Goal: Task Accomplishment & Management: Use online tool/utility

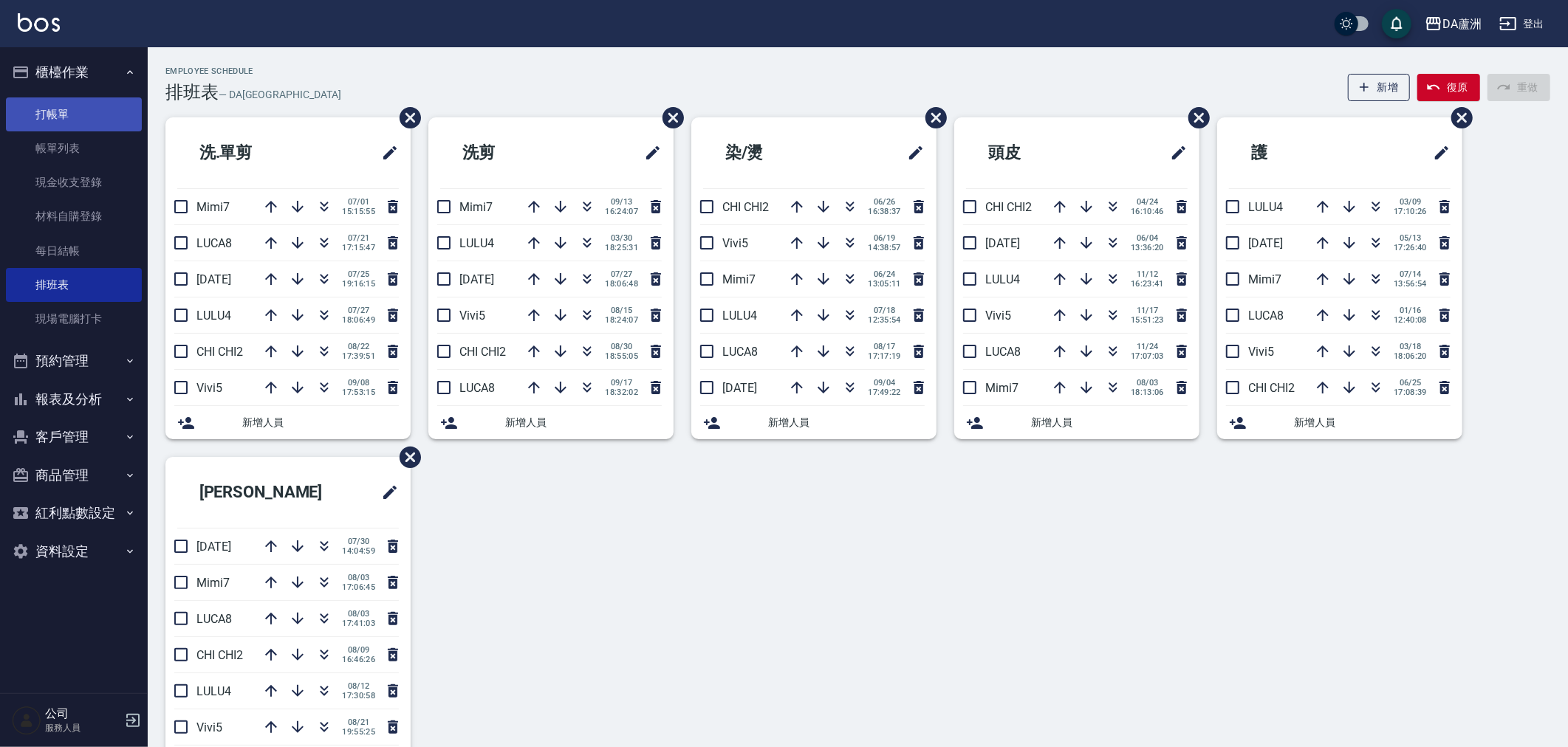
click at [54, 102] on link "打帳單" at bounding box center [74, 115] width 136 height 34
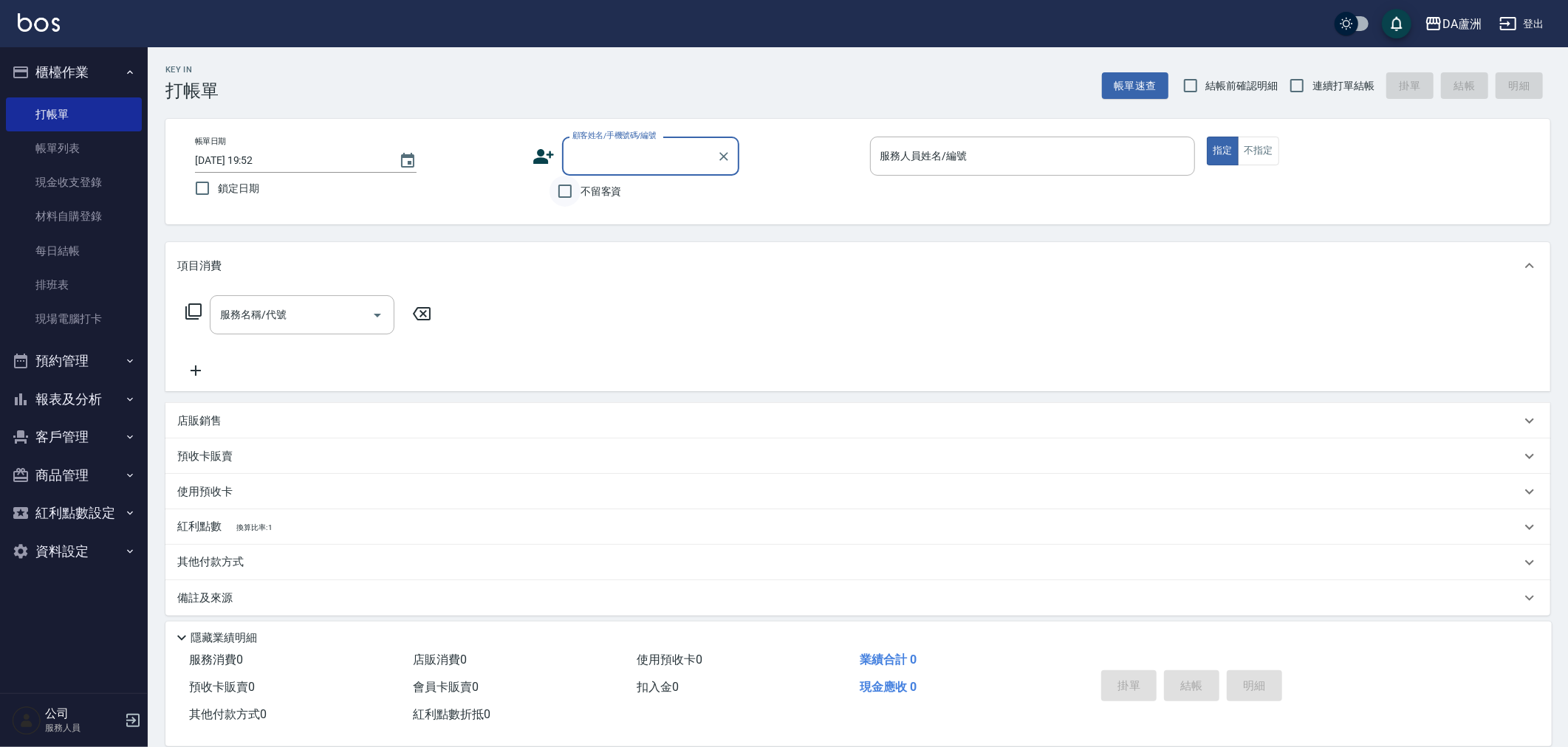
click at [567, 187] on input "不留客資" at bounding box center [564, 191] width 31 height 31
checkbox input "true"
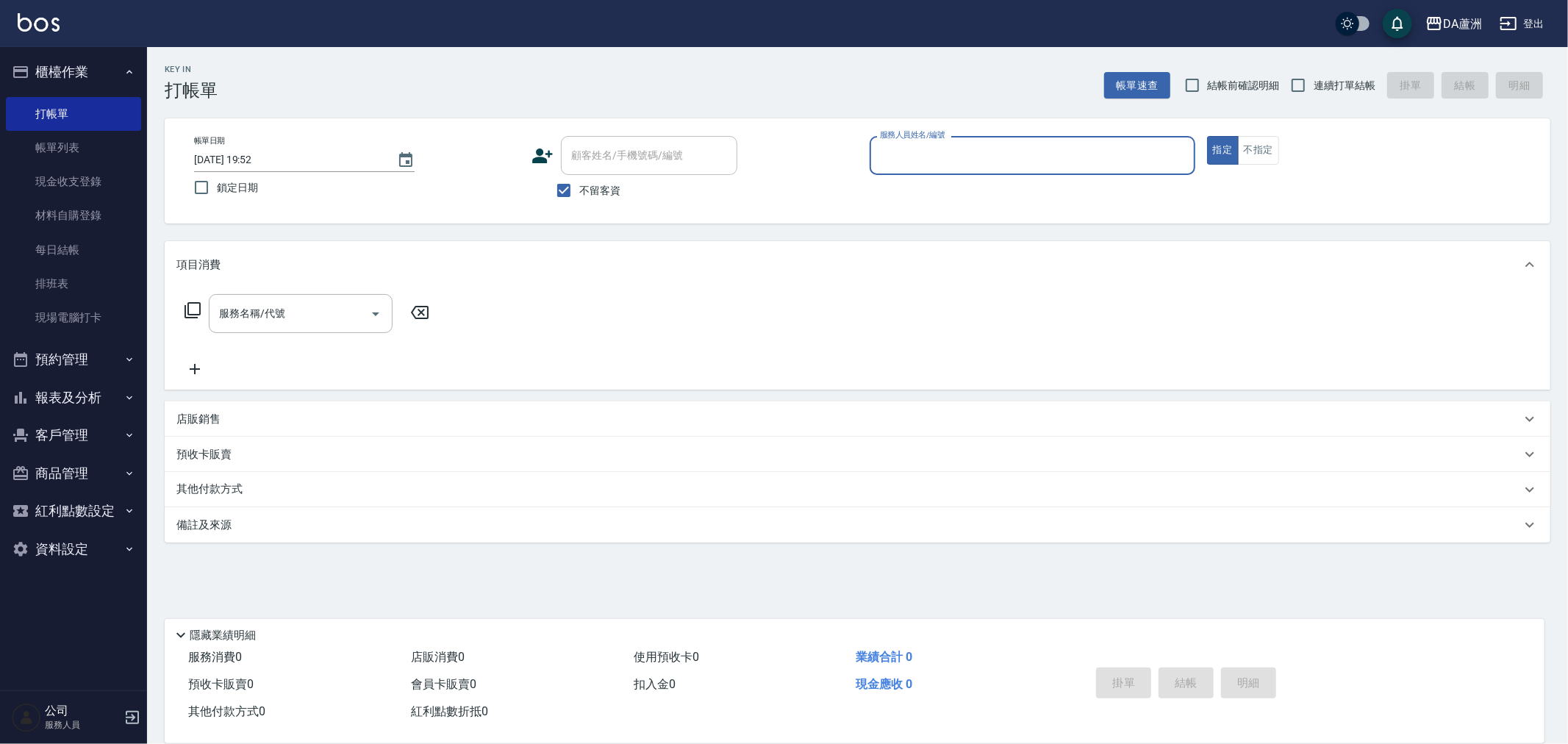
click at [1339, 71] on label "連續打單結帳" at bounding box center [1328, 85] width 92 height 30
click at [1314, 71] on input "連續打單結帳" at bounding box center [1298, 85] width 30 height 30
click at [1320, 85] on span "連續打單結帳" at bounding box center [1344, 86] width 62 height 15
click at [1314, 85] on input "連續打單結帳" at bounding box center [1298, 85] width 30 height 30
drag, startPoint x: 1361, startPoint y: 90, endPoint x: 1009, endPoint y: 153, distance: 357.6
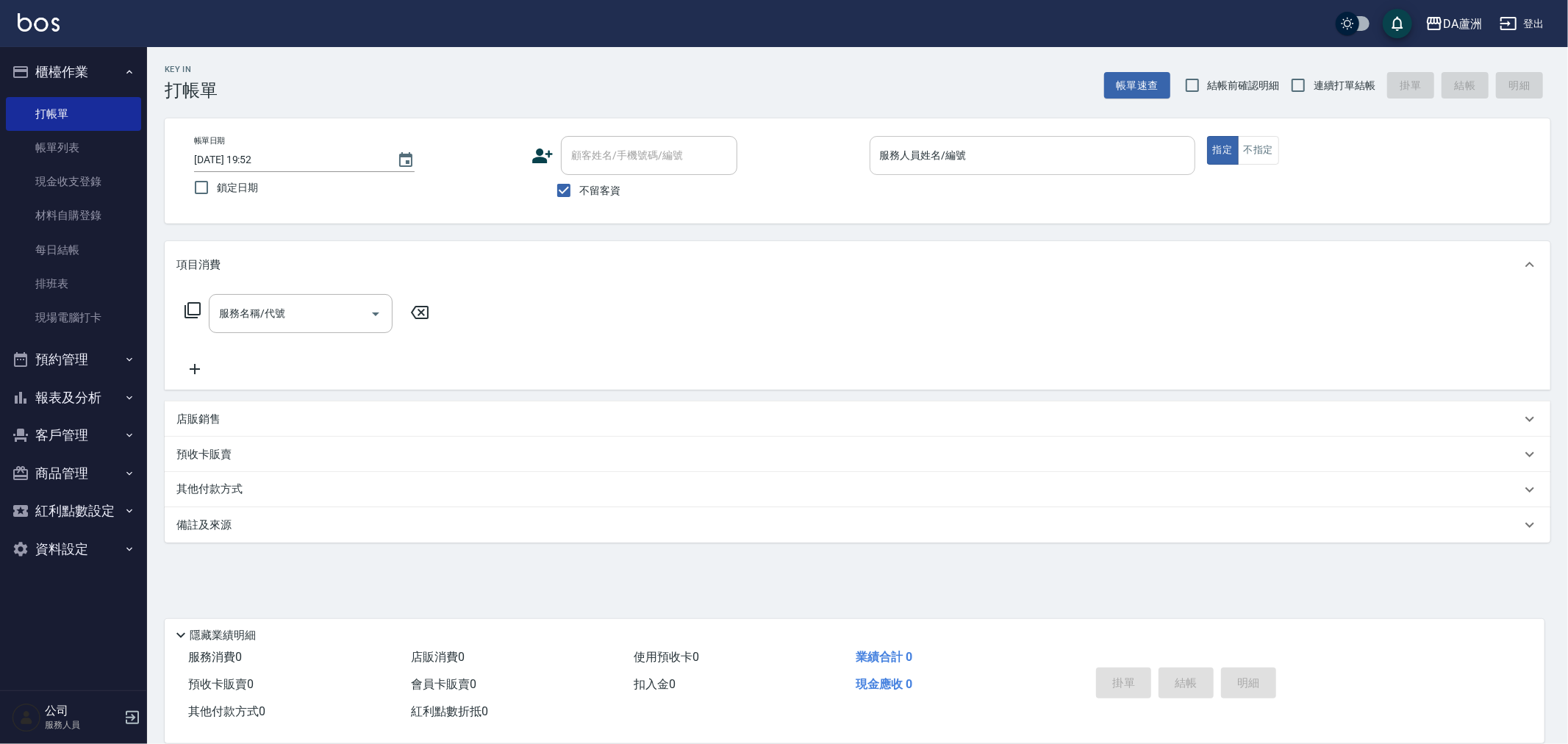
click at [1360, 90] on span "連續打單結帳" at bounding box center [1344, 86] width 62 height 15
click at [1314, 90] on input "連續打單結帳" at bounding box center [1298, 85] width 30 height 30
checkbox input "true"
click at [1003, 147] on input "服務人員姓名/編號" at bounding box center [1032, 155] width 312 height 26
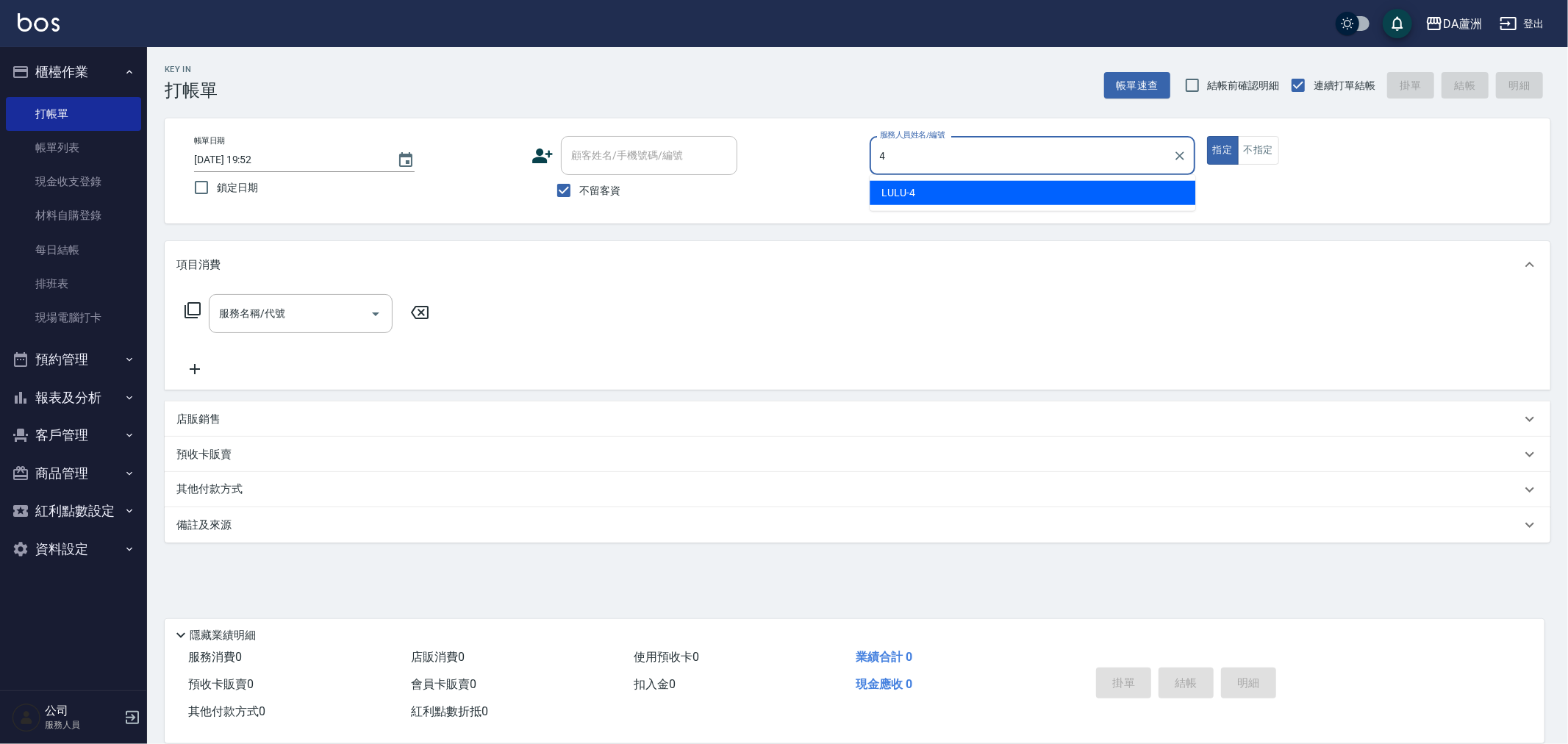
type input "LULU-4"
type button "true"
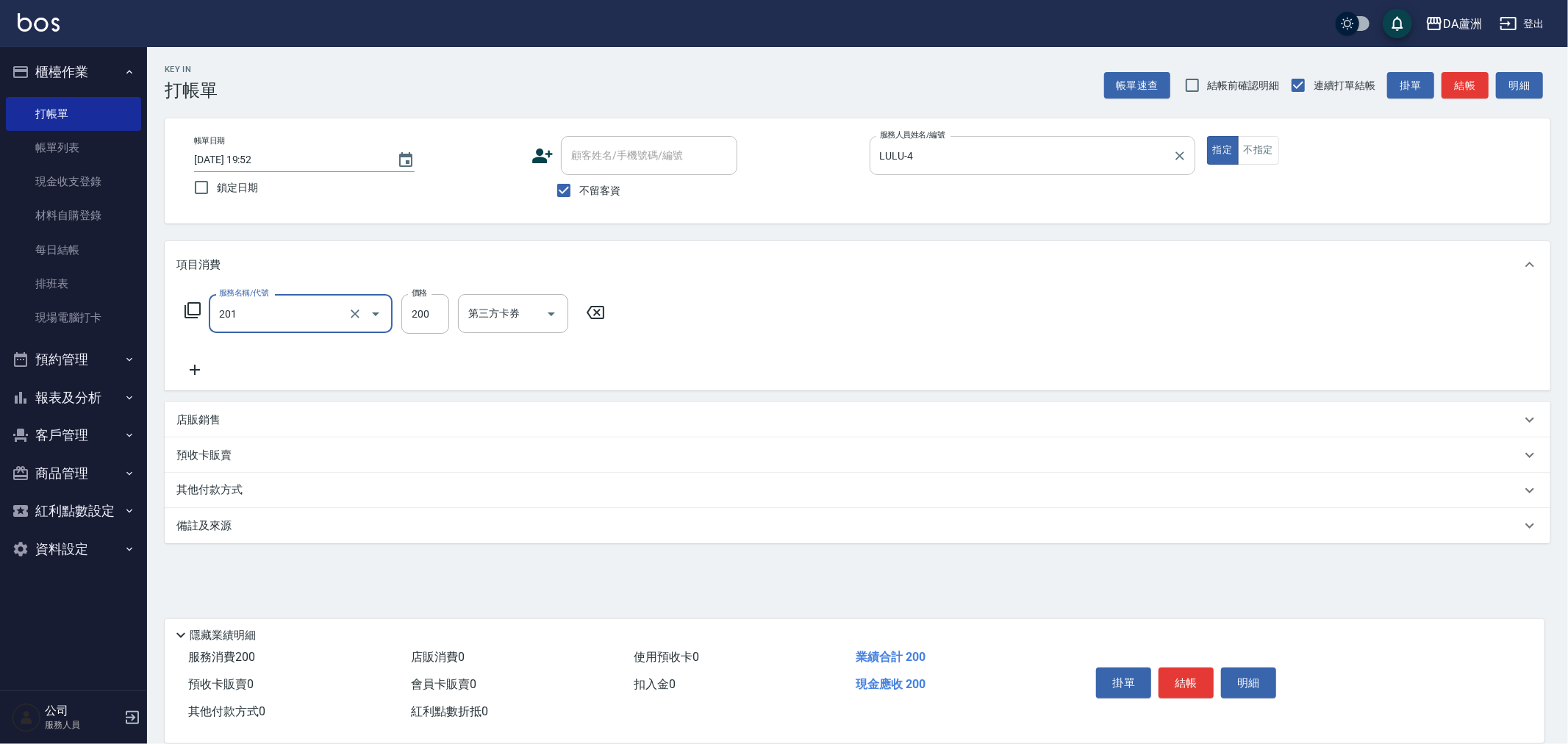
type input "洗髮(201)"
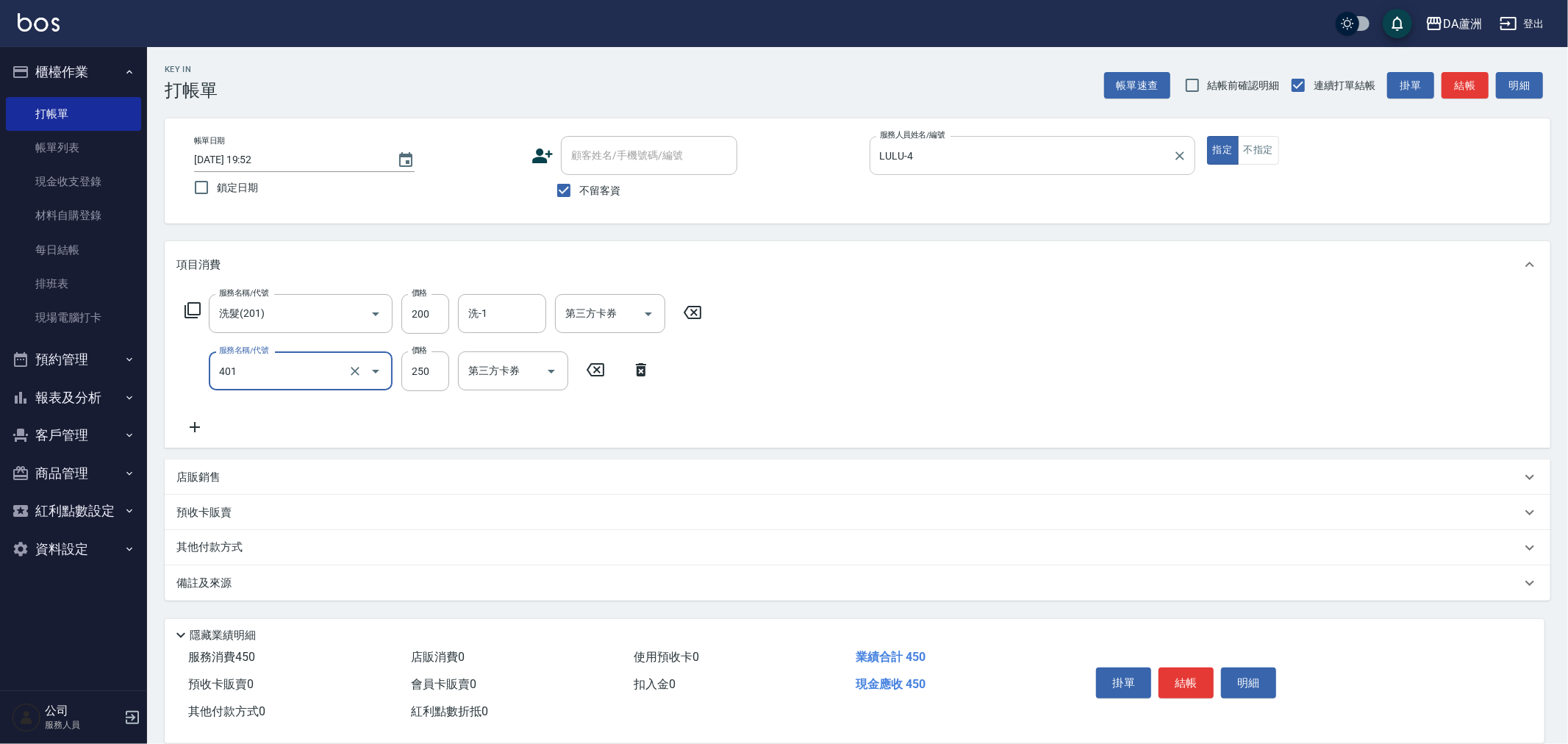
type input "剪髮(401)"
type input "400"
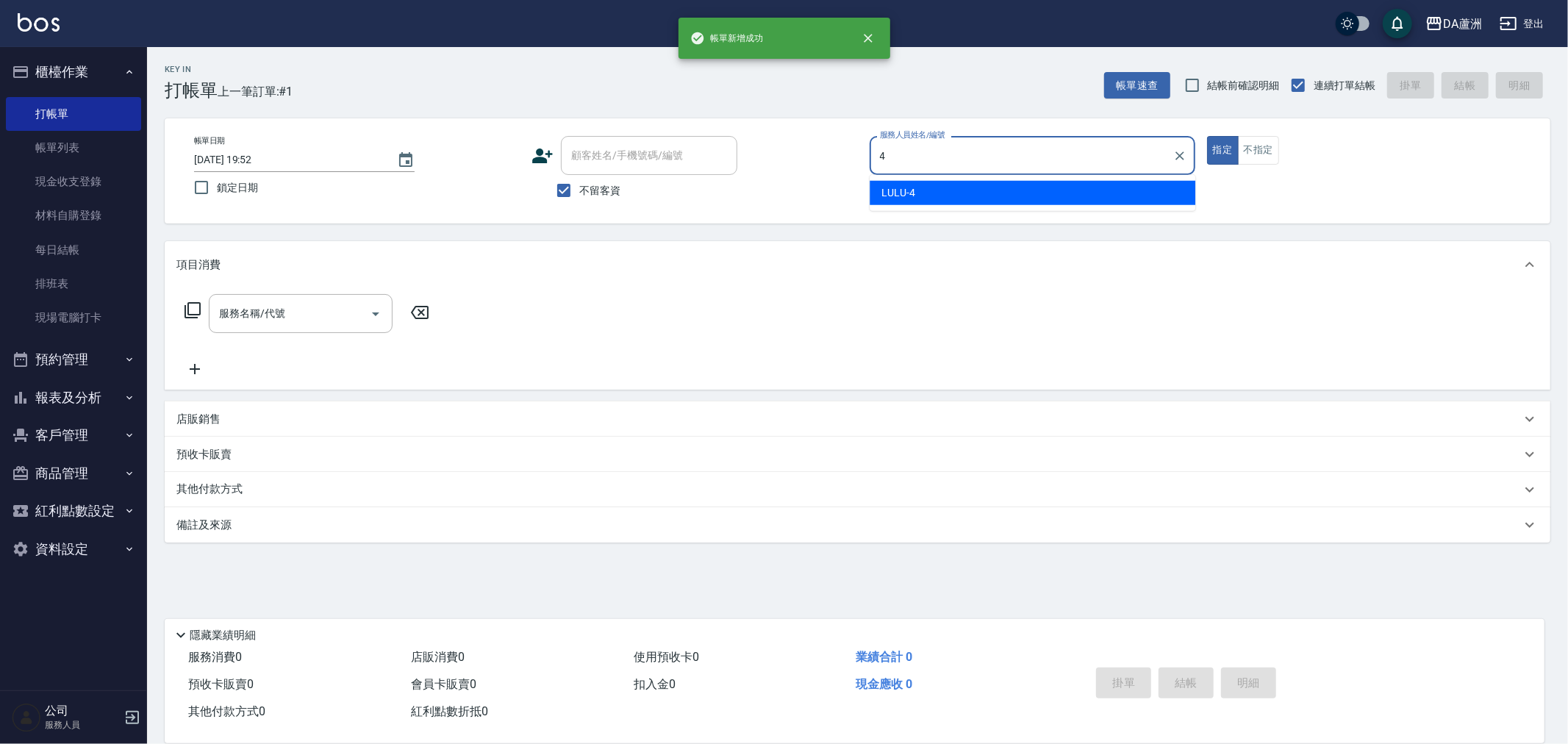
type input "LULU-4"
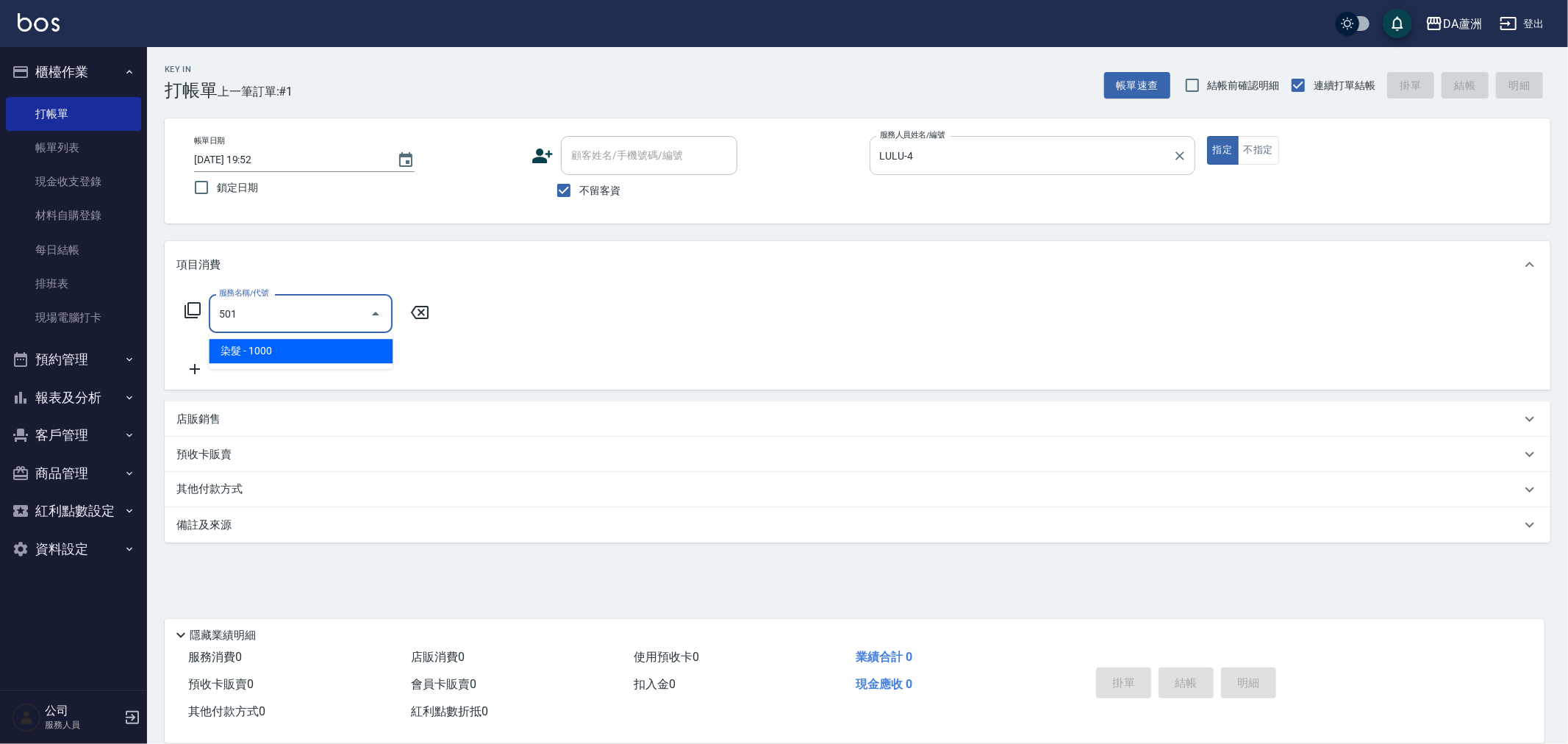
type input "染髮(501)"
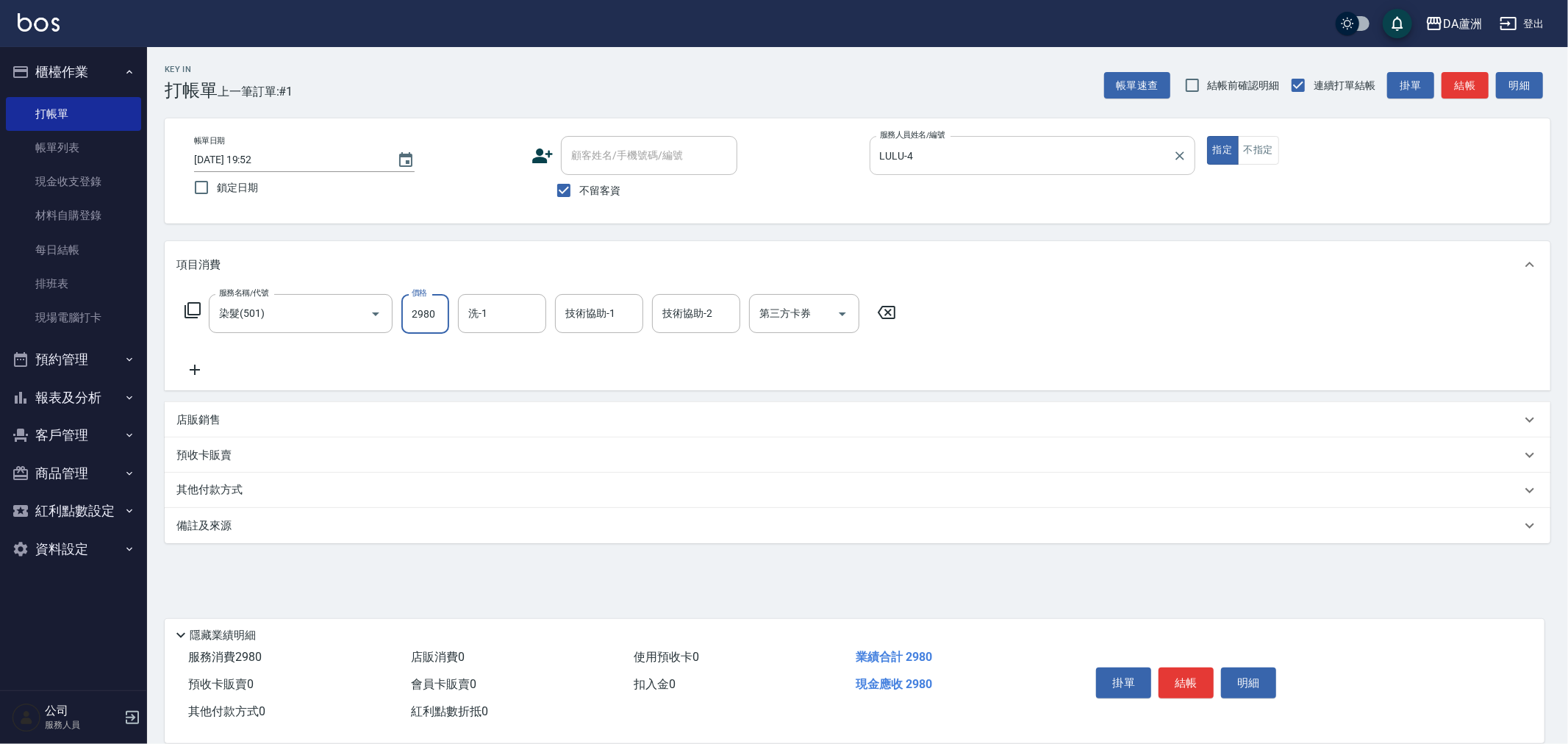
type input "2980"
type input "[PERSON_NAME]-26"
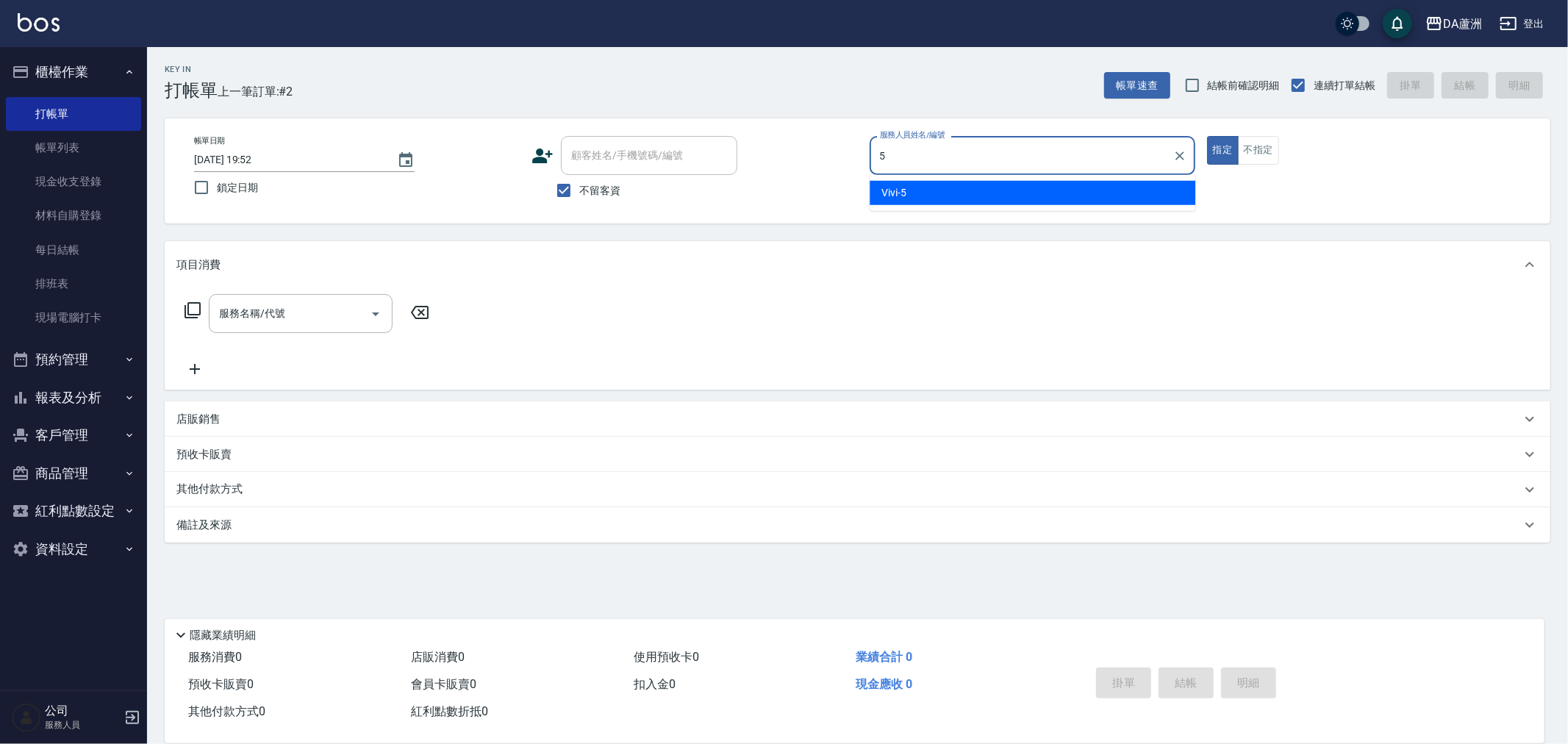
type input "Vivi-5"
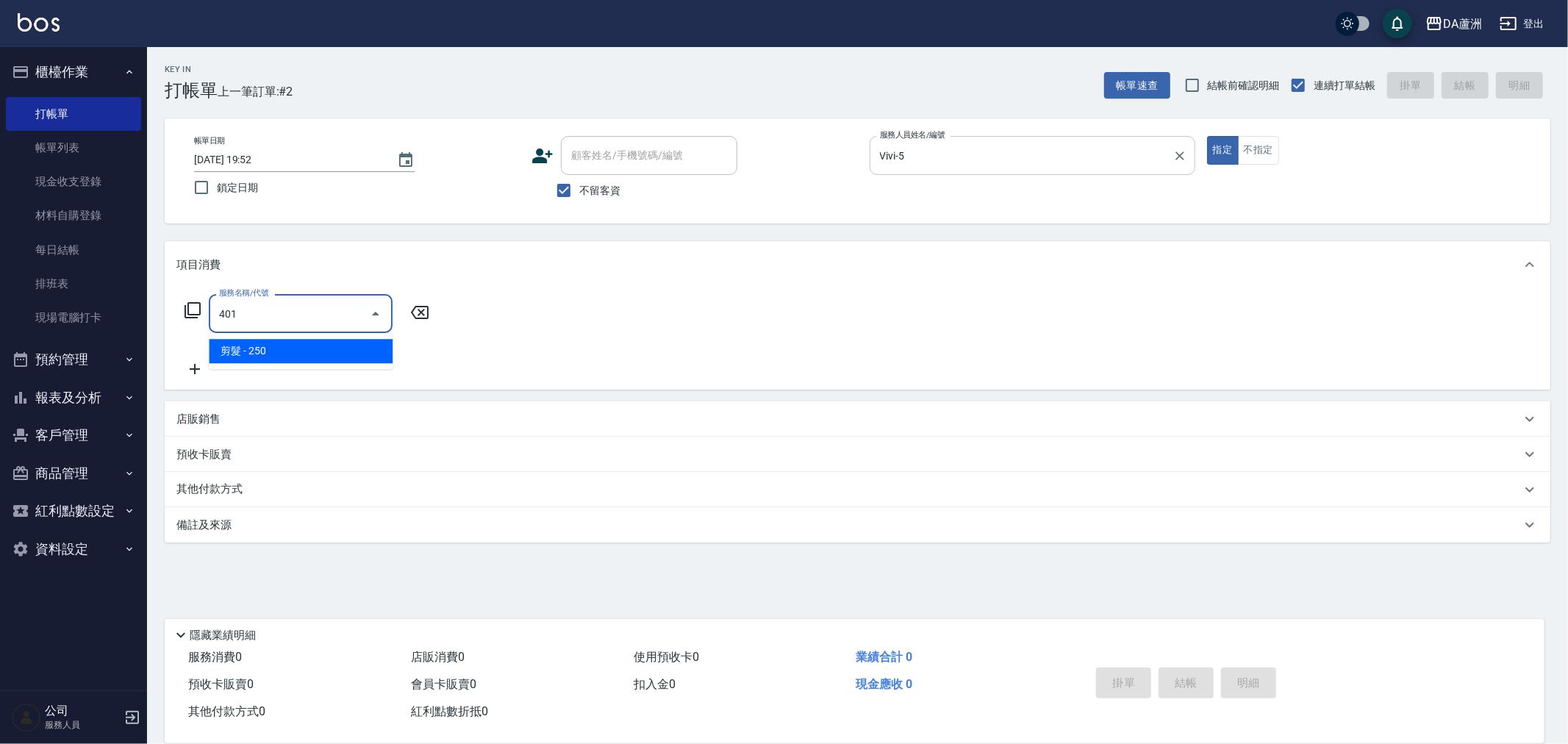
type input "剪髮(401)"
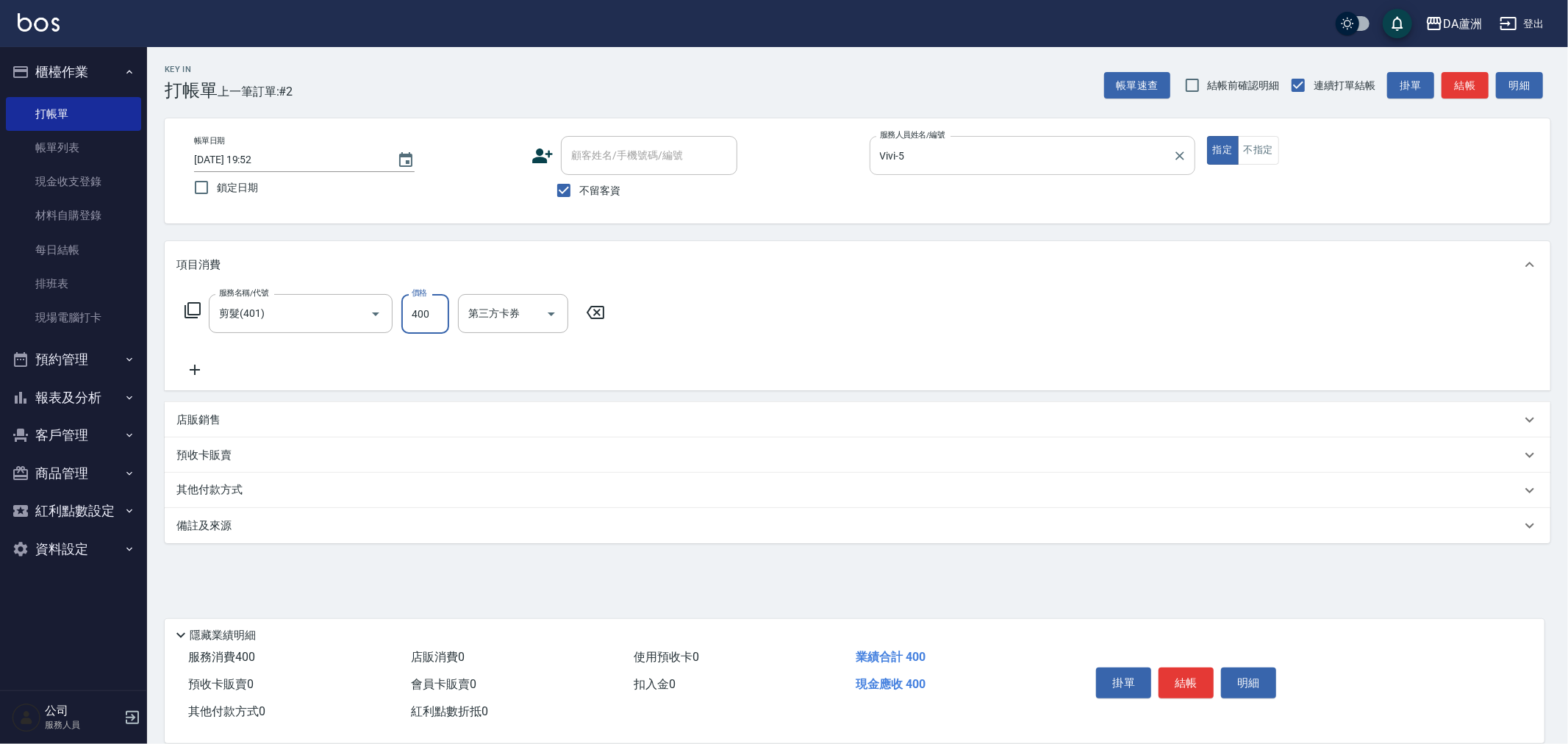
type input "400"
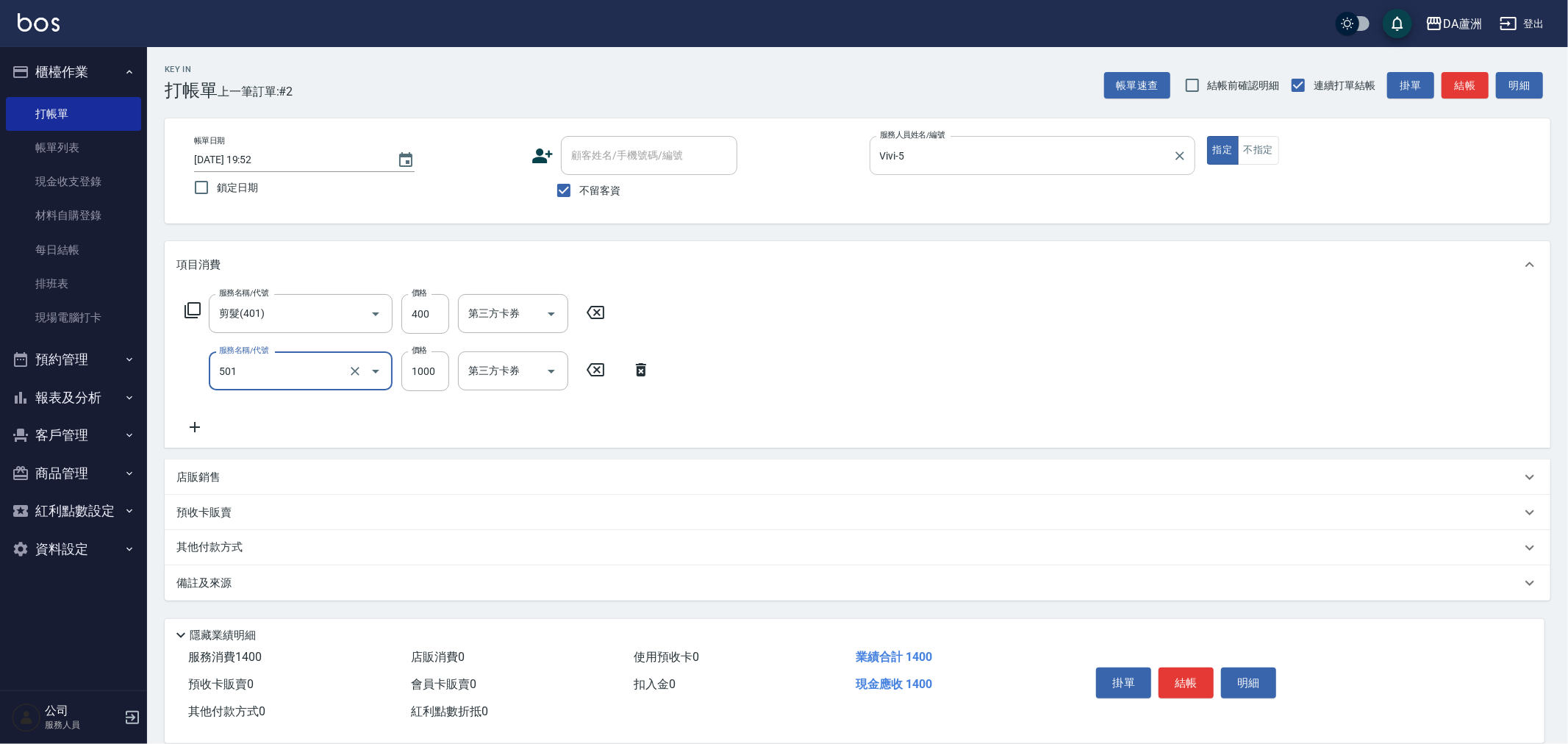
type input "染髮(501)"
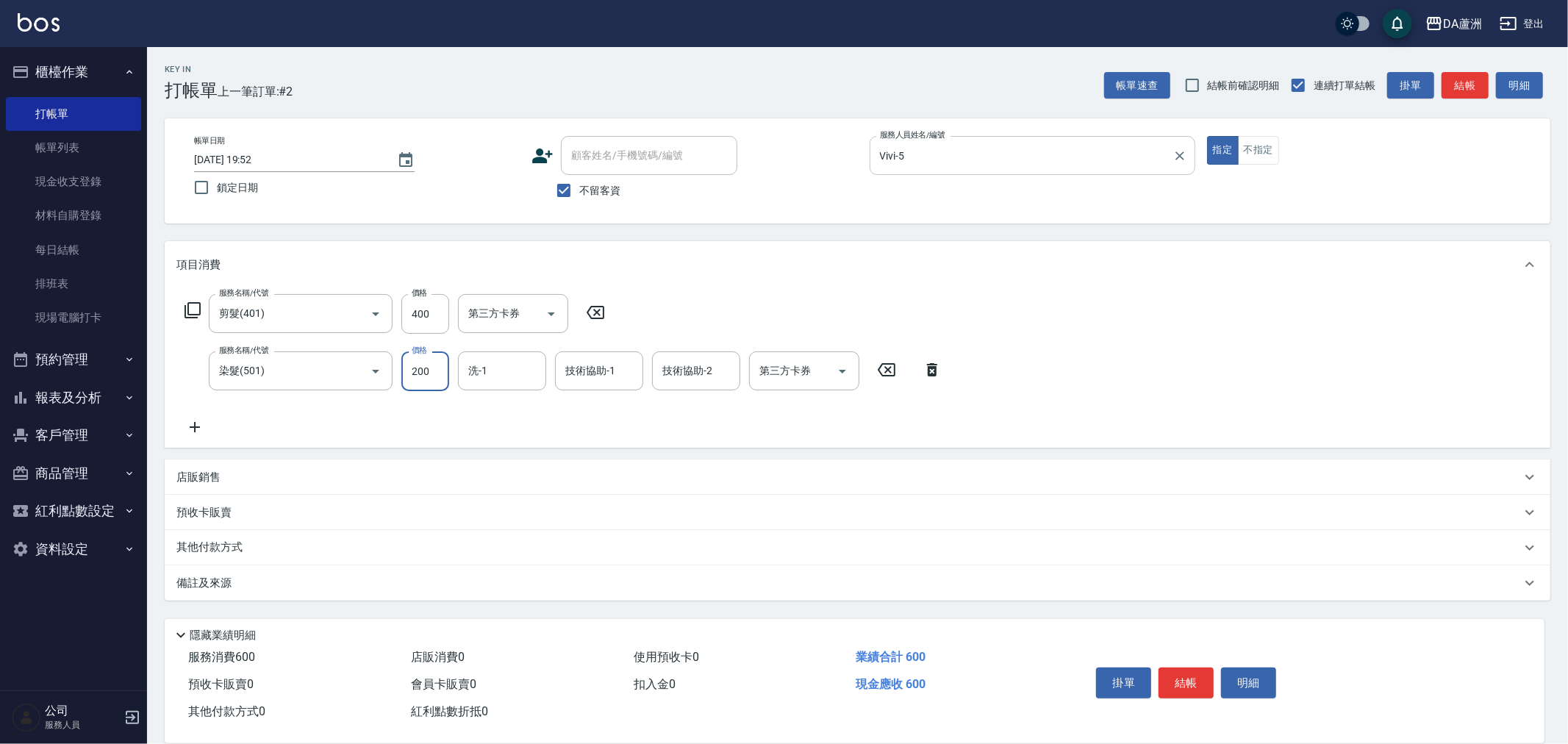
type input "2000"
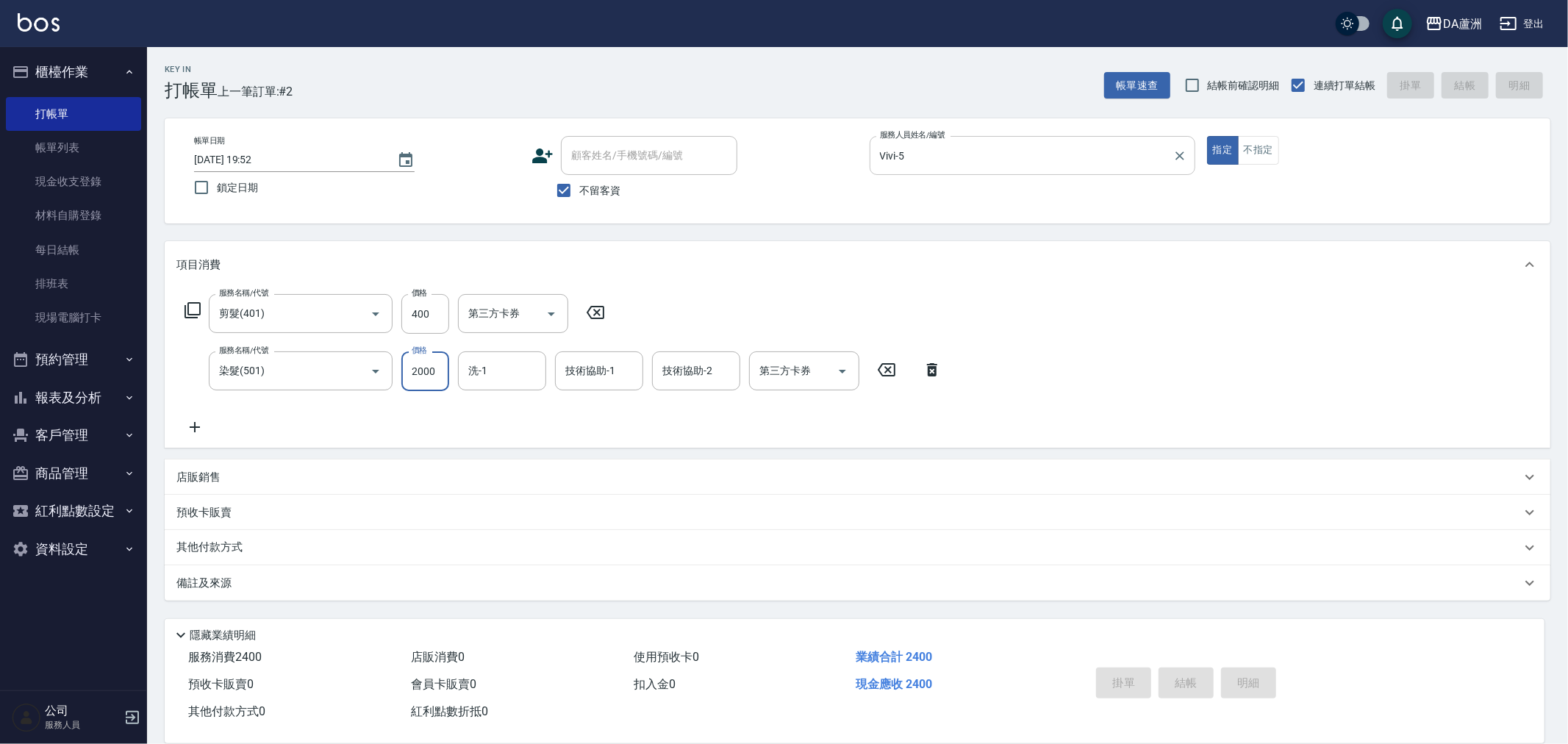
type input "[DATE] 19:53"
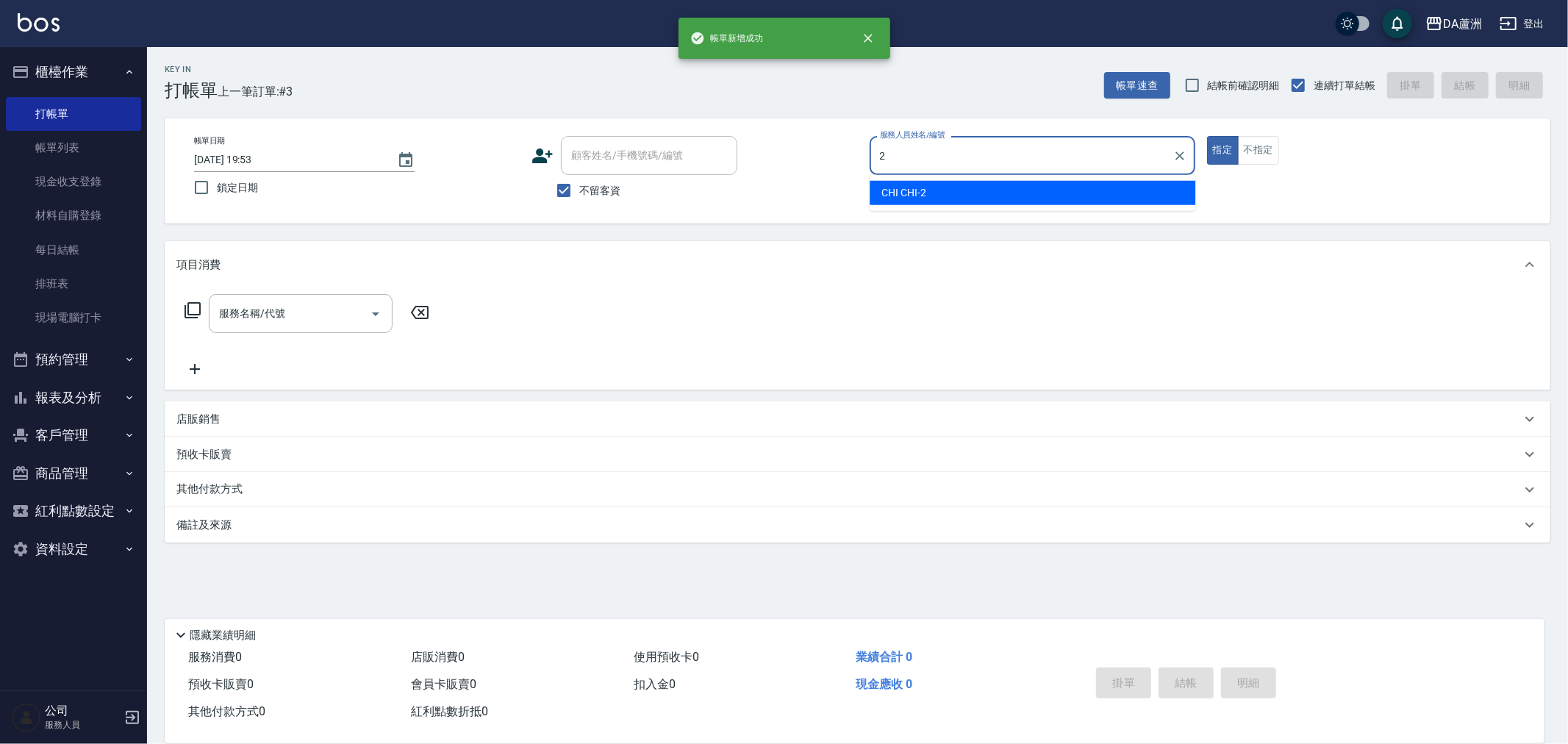
type input "CHI CHI-2"
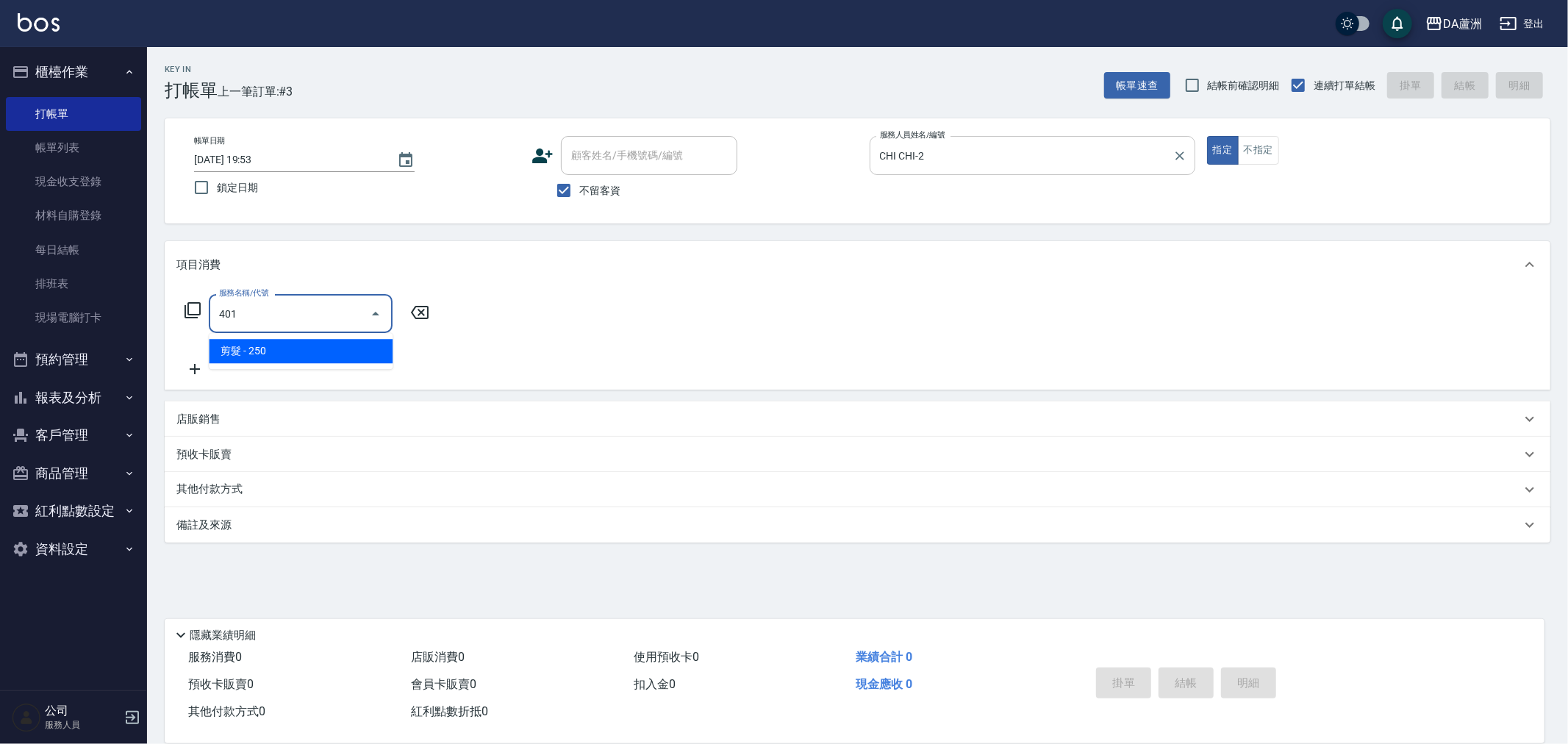
type input "剪髮(401)"
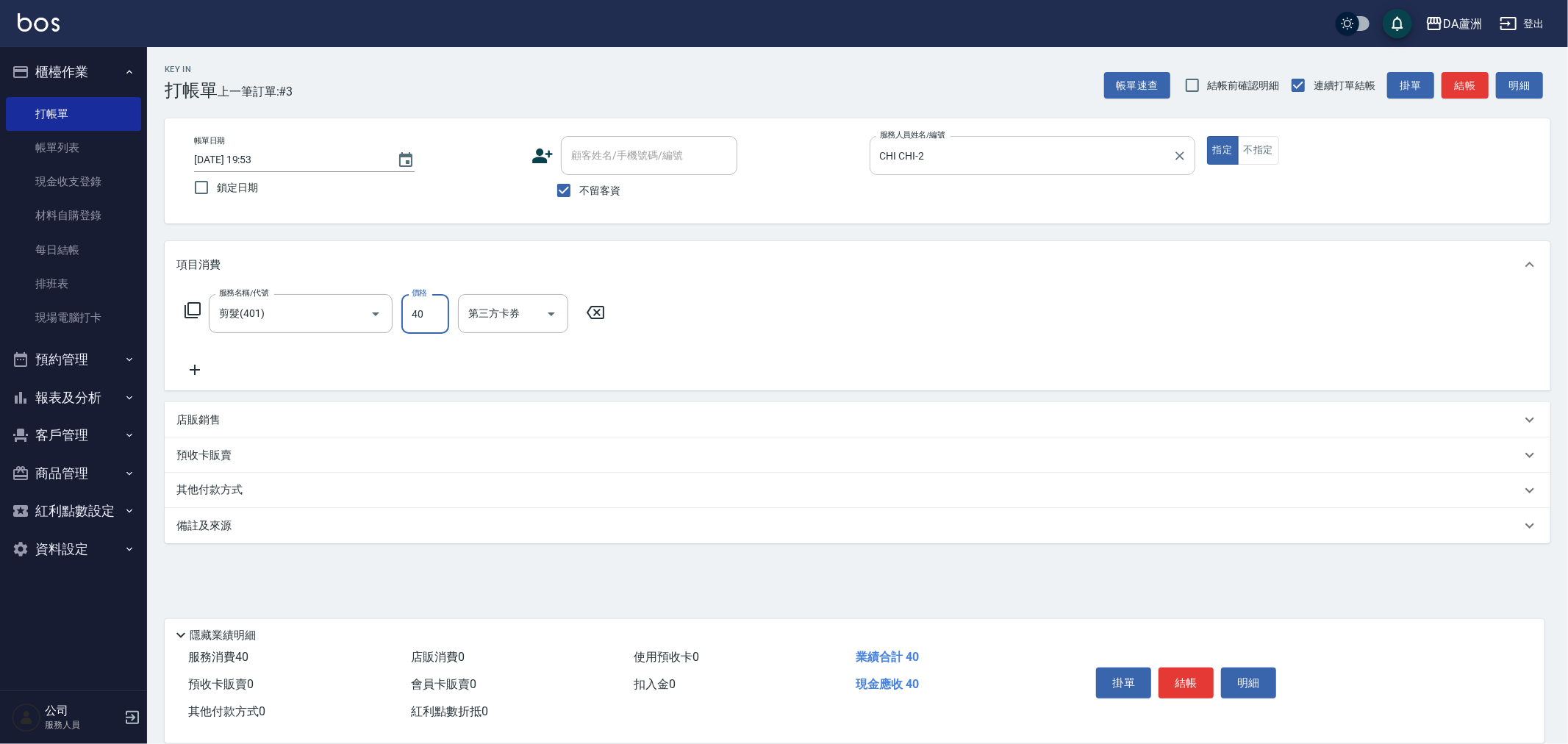
type input "400"
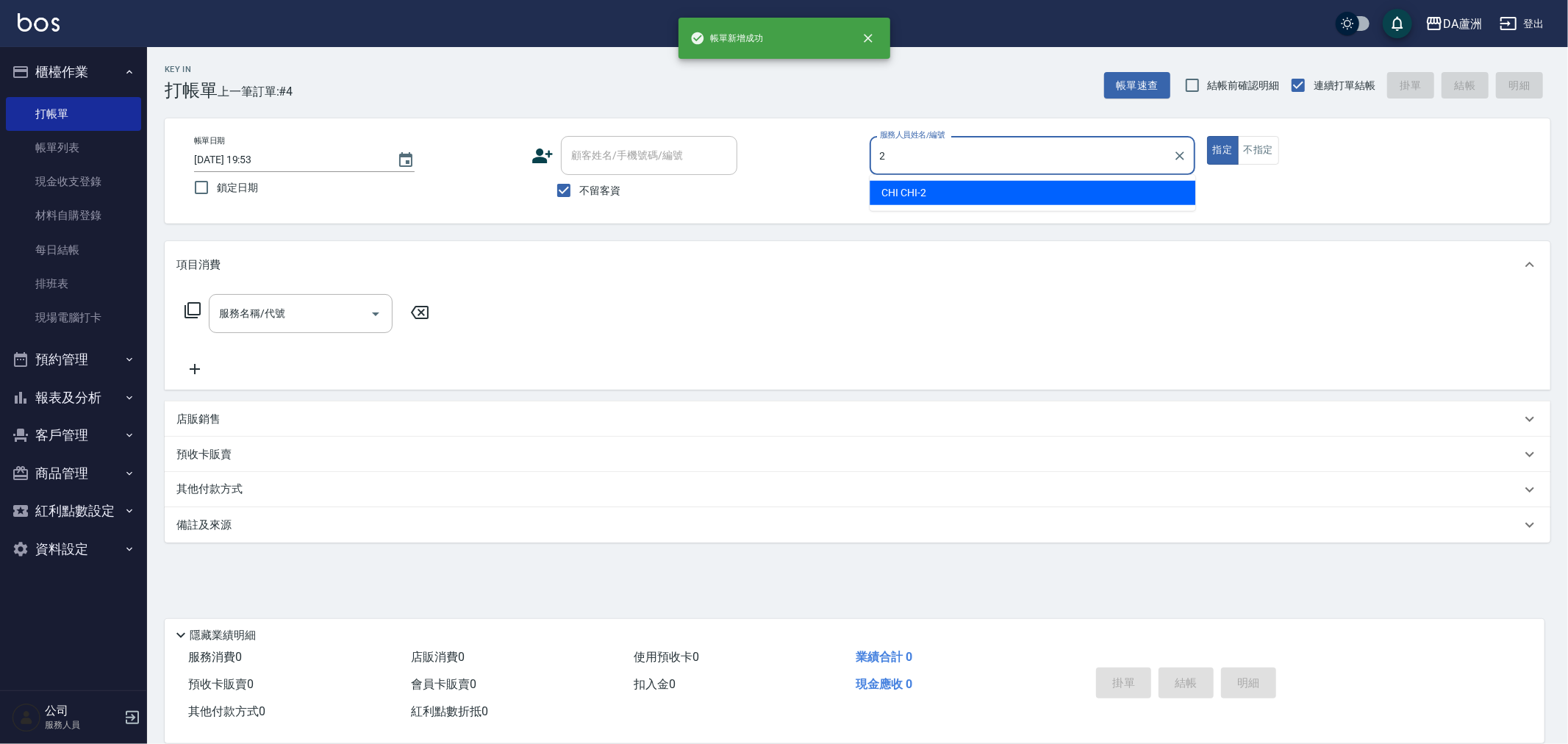
type input "CHI CHI-2"
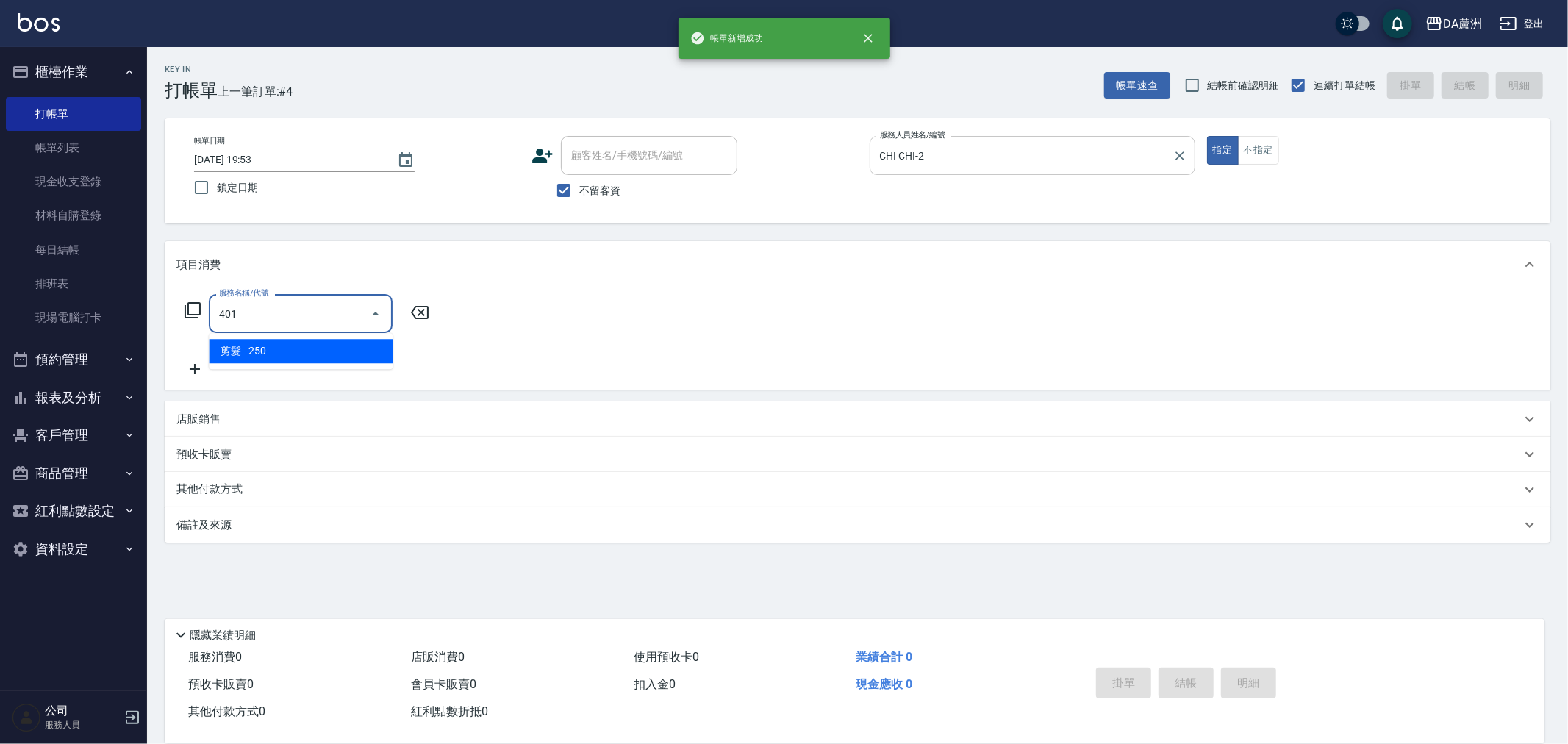
type input "剪髮(401)"
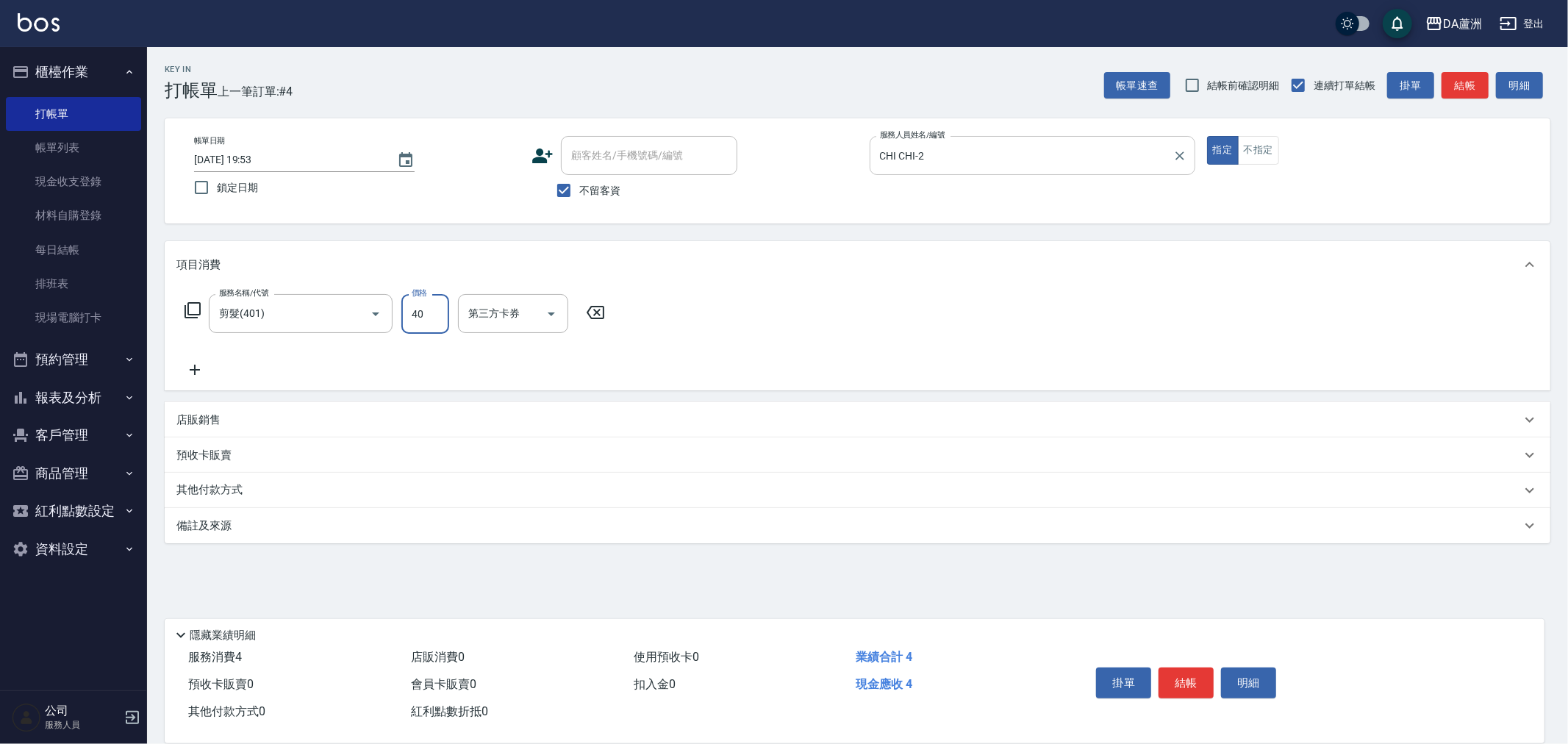
type input "400"
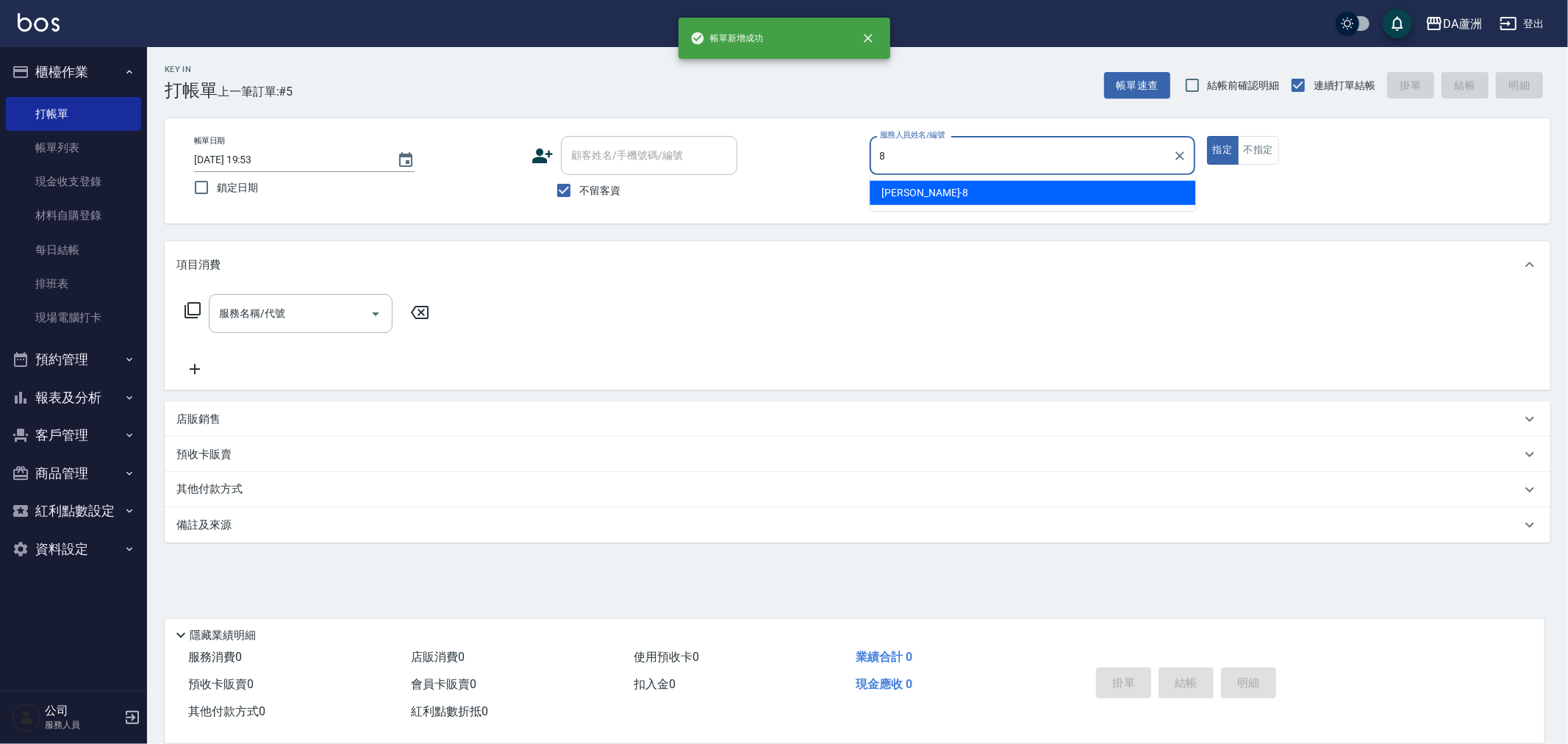
type input "[PERSON_NAME]-8"
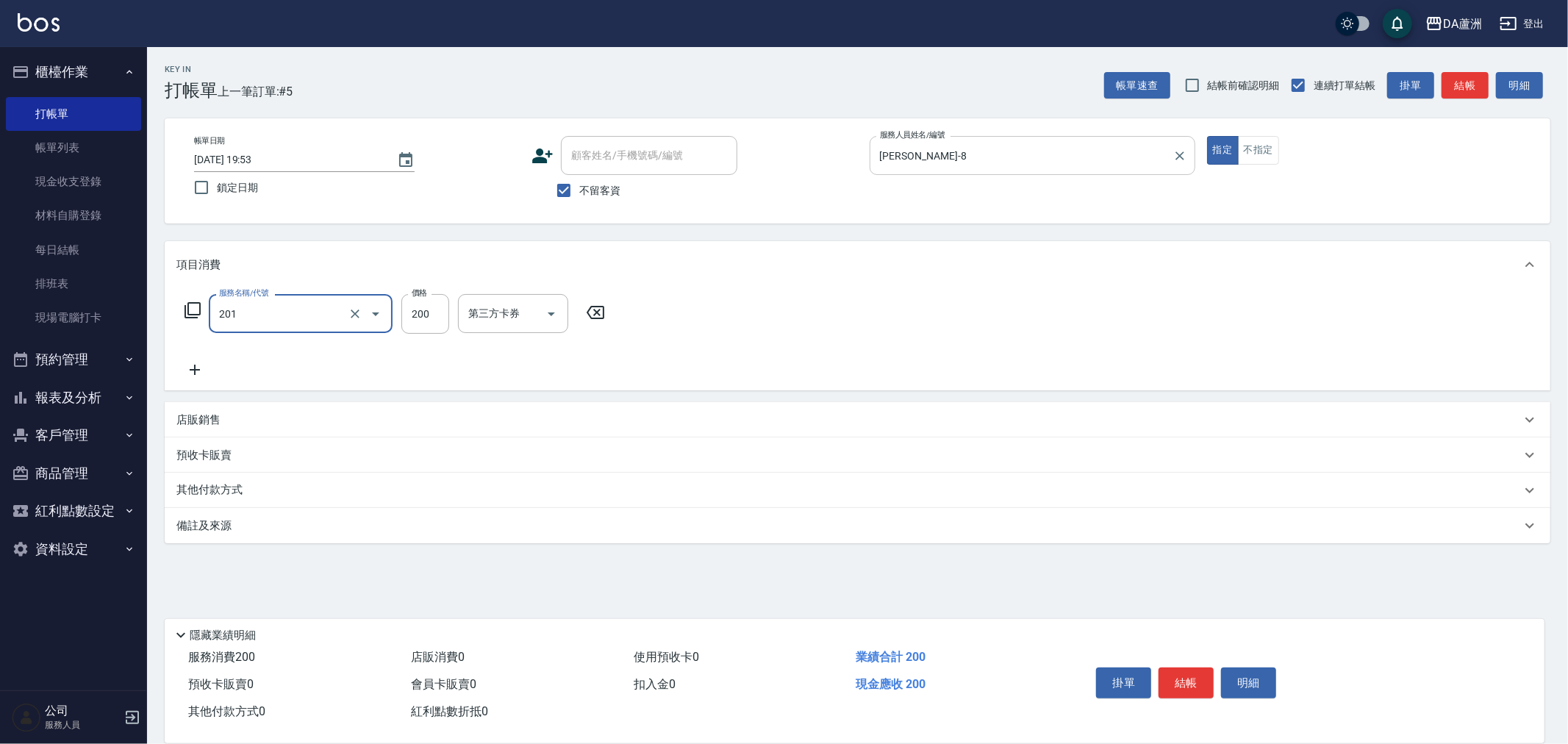
type input "洗髮(201)"
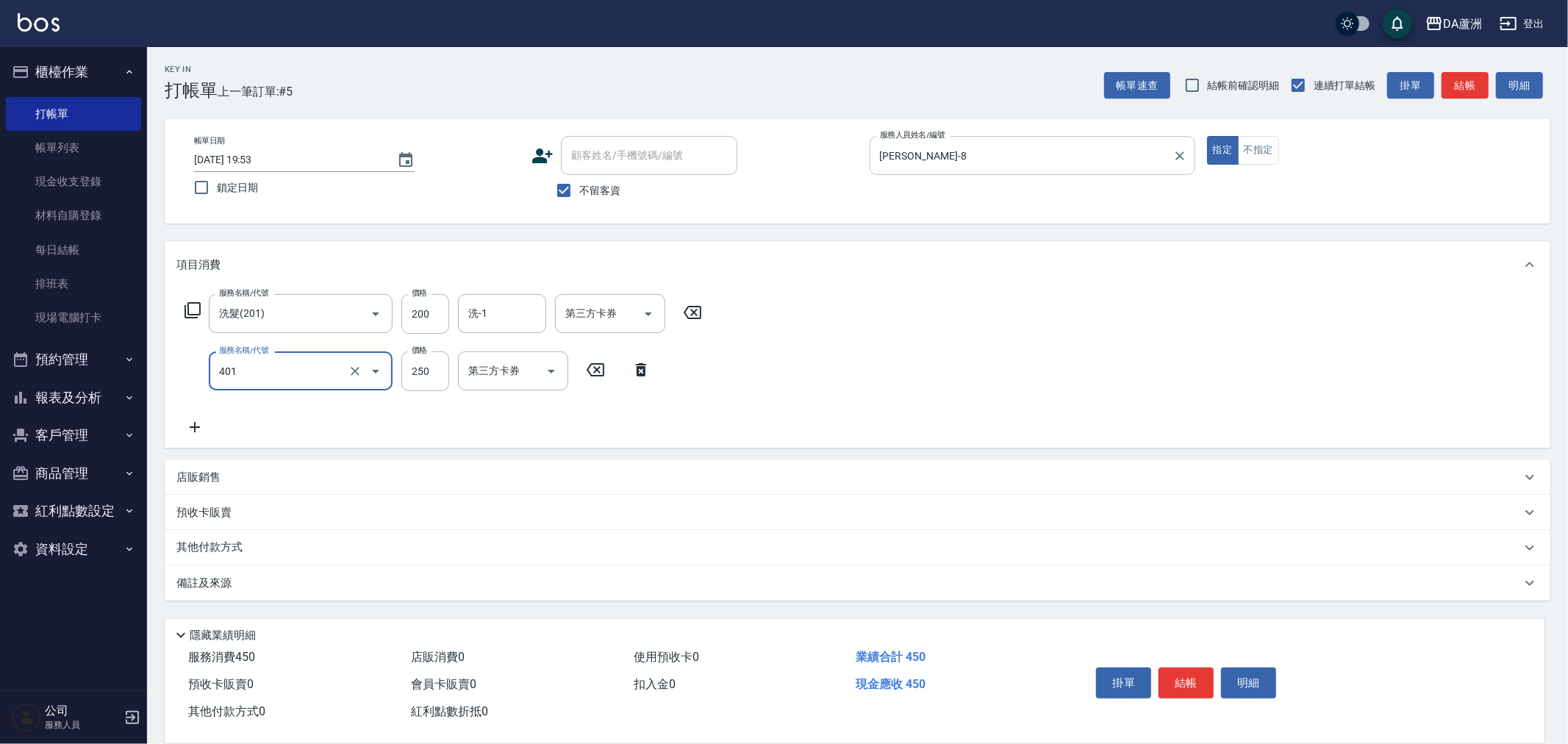
type input "剪髮(401)"
type input "400"
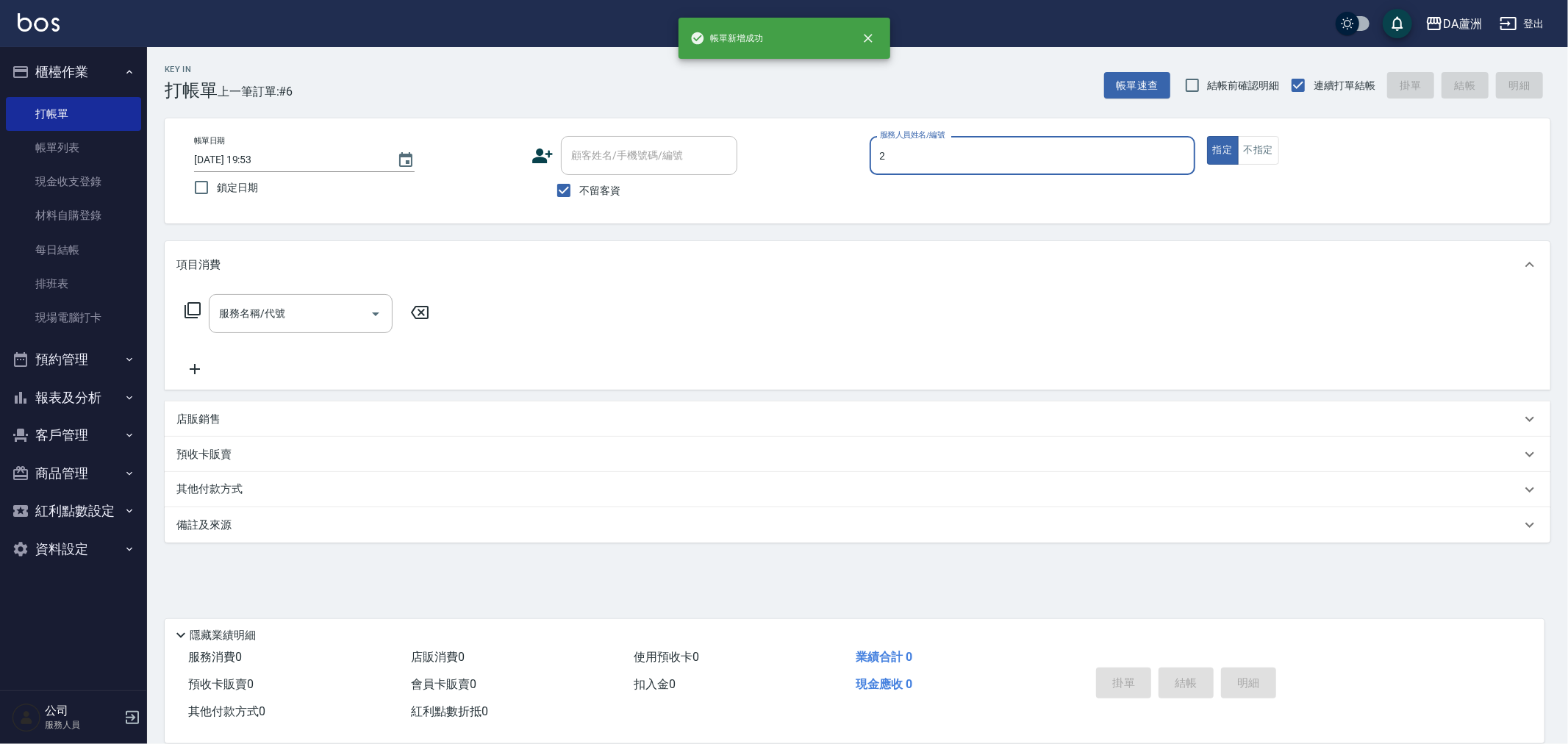
type input "CHI CHI-2"
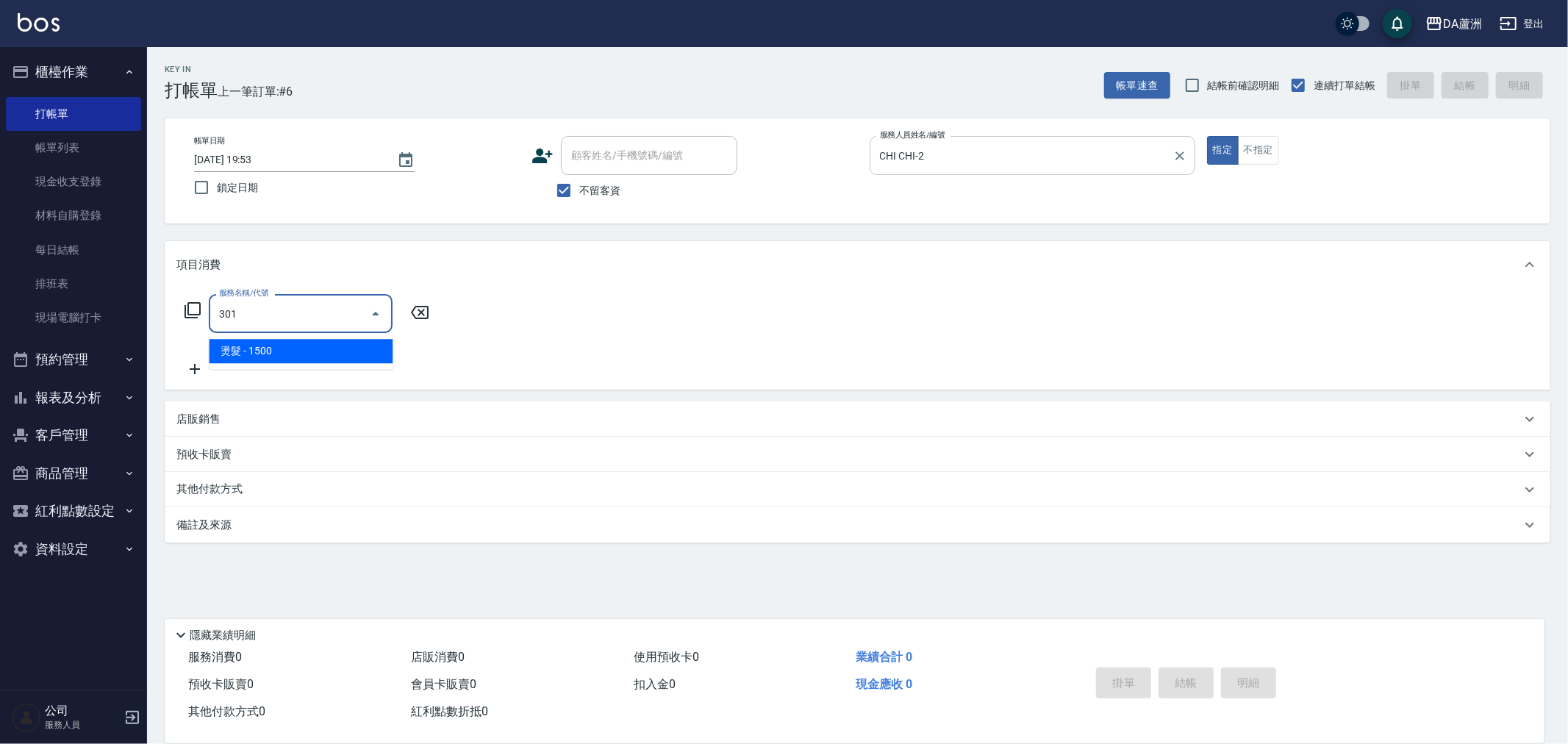
type input "燙髮(301)"
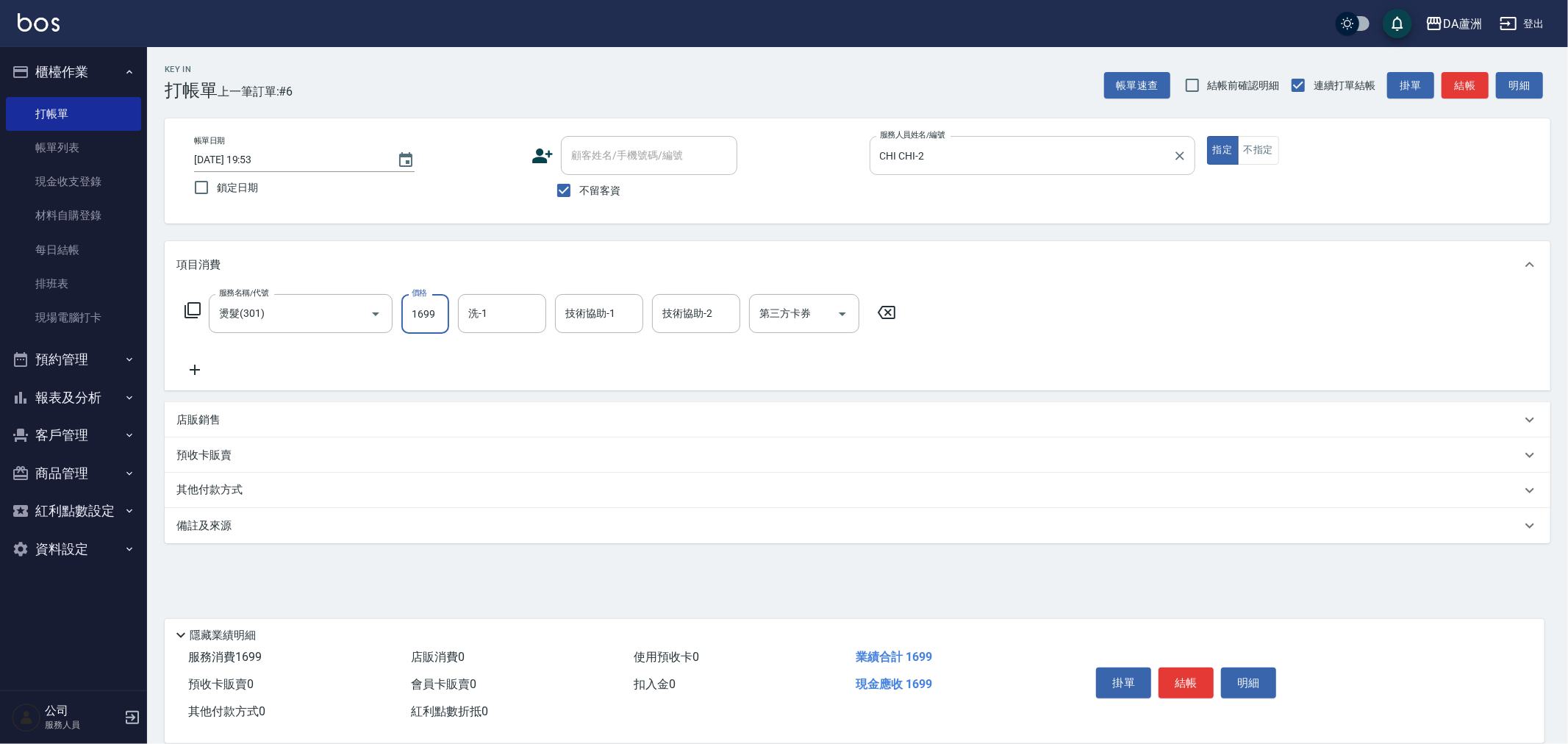
type input "1699"
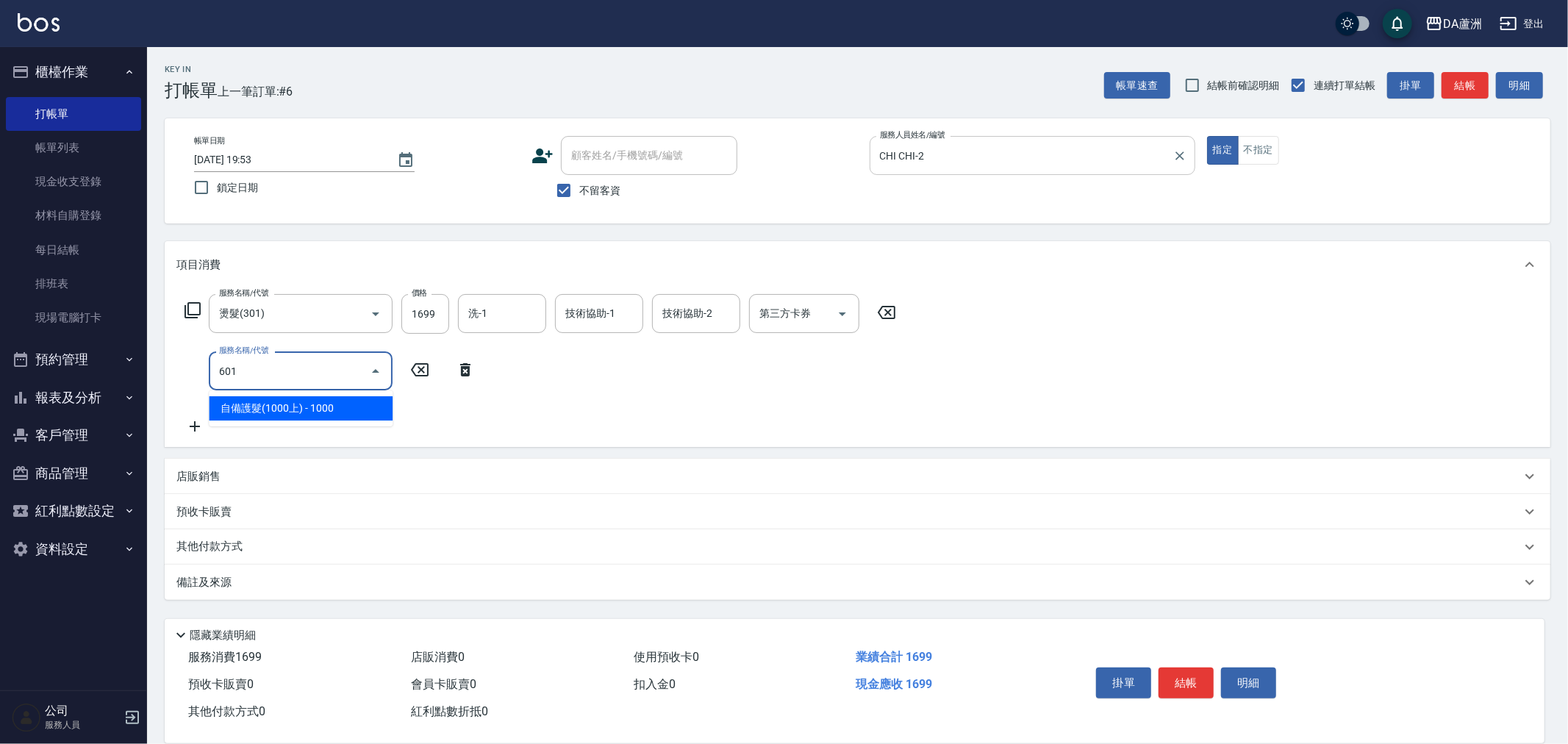
type input "自備護髮(1000上)(601)"
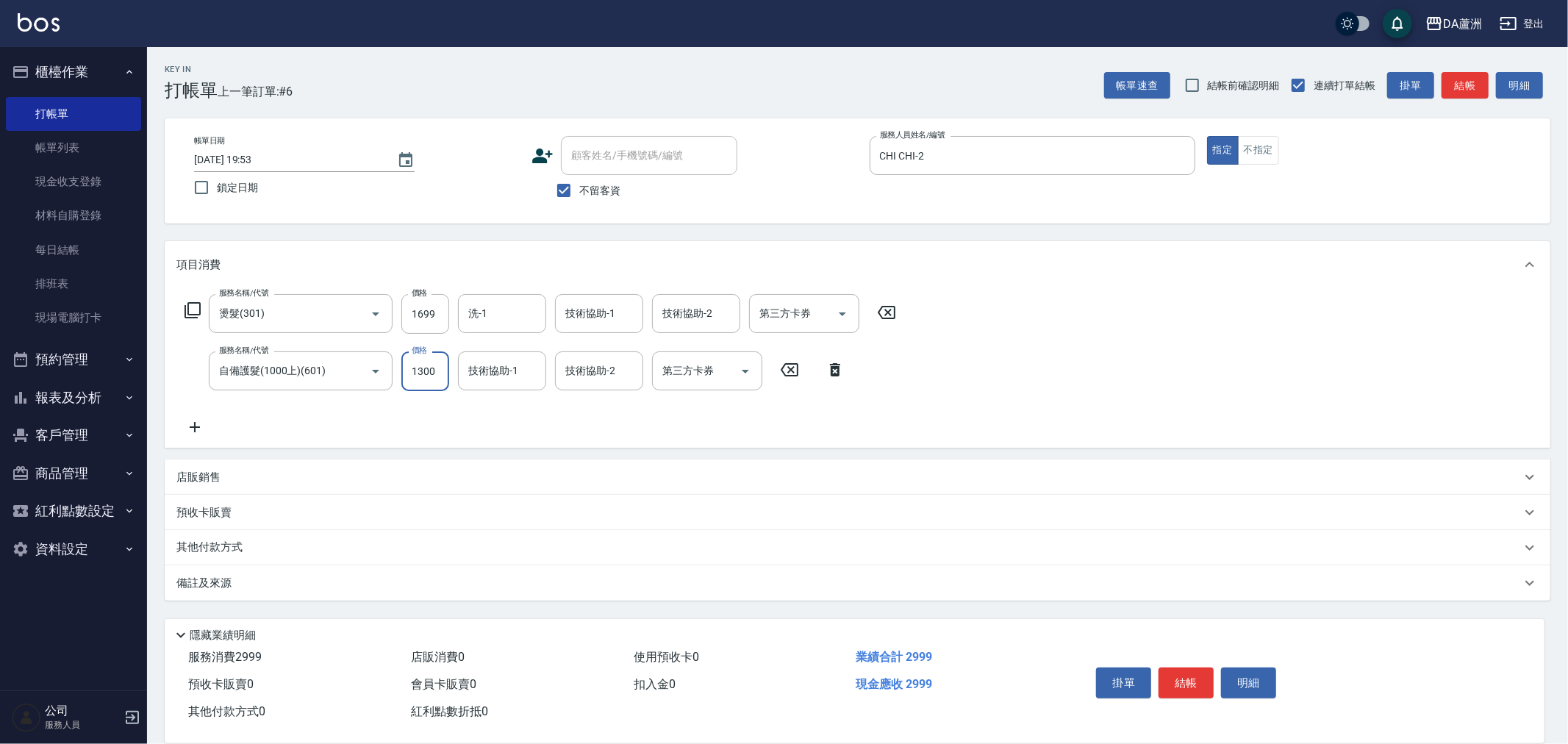
type input "1300"
click at [245, 546] on p "其他付款方式" at bounding box center [212, 548] width 73 height 16
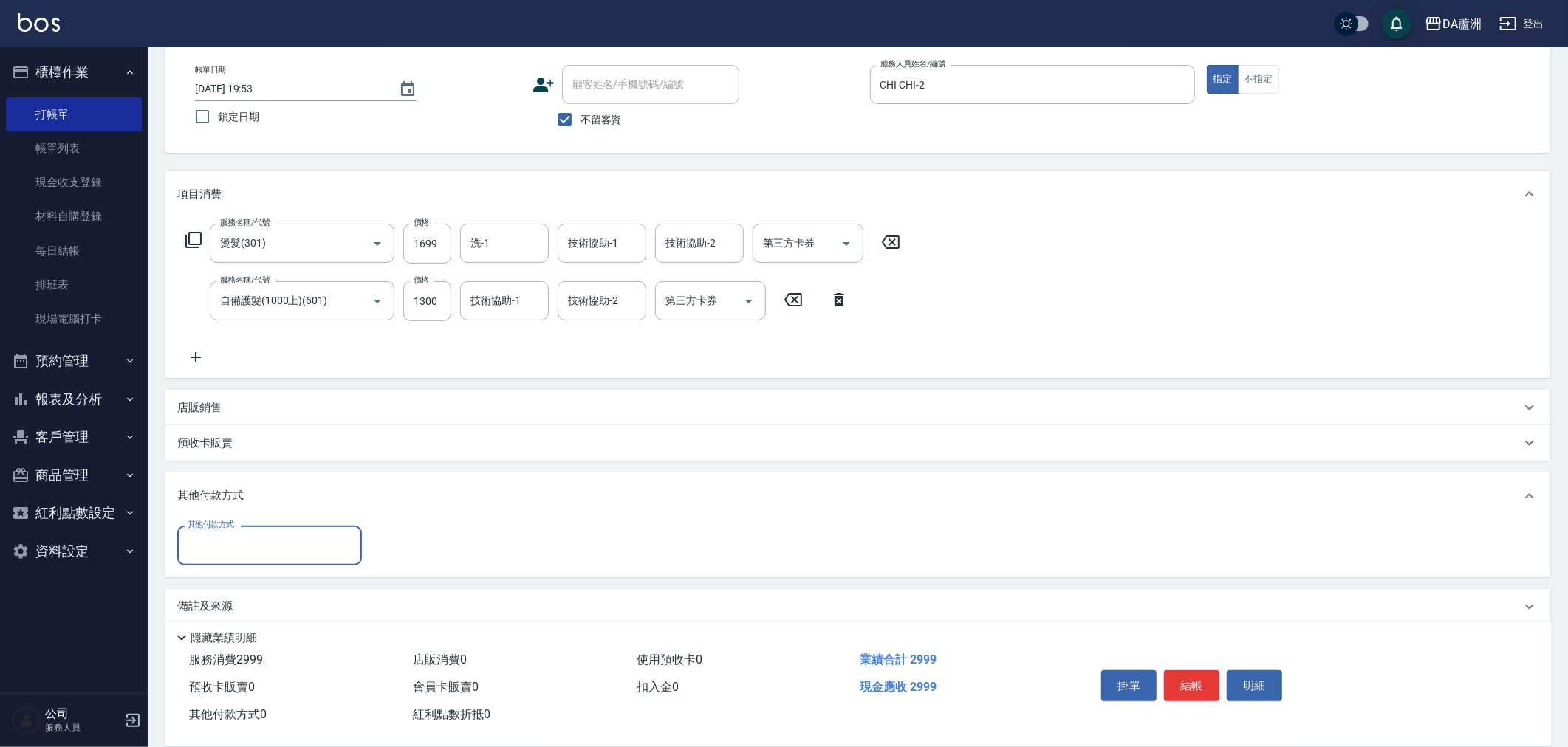
scroll to position [76, 0]
click at [248, 548] on input "其他付款方式" at bounding box center [269, 541] width 171 height 26
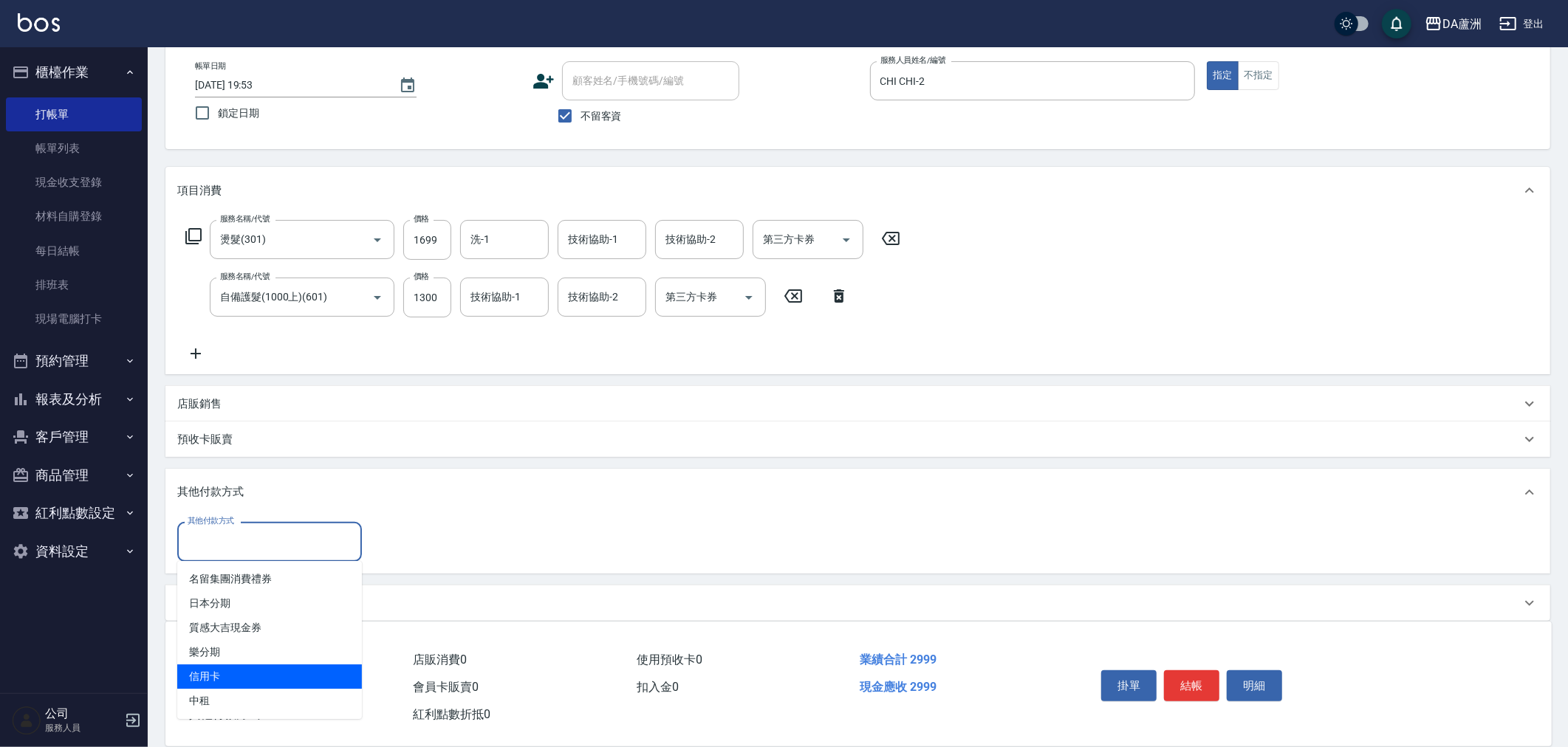
click at [240, 675] on span "信用卡" at bounding box center [269, 676] width 185 height 24
type input "信用卡"
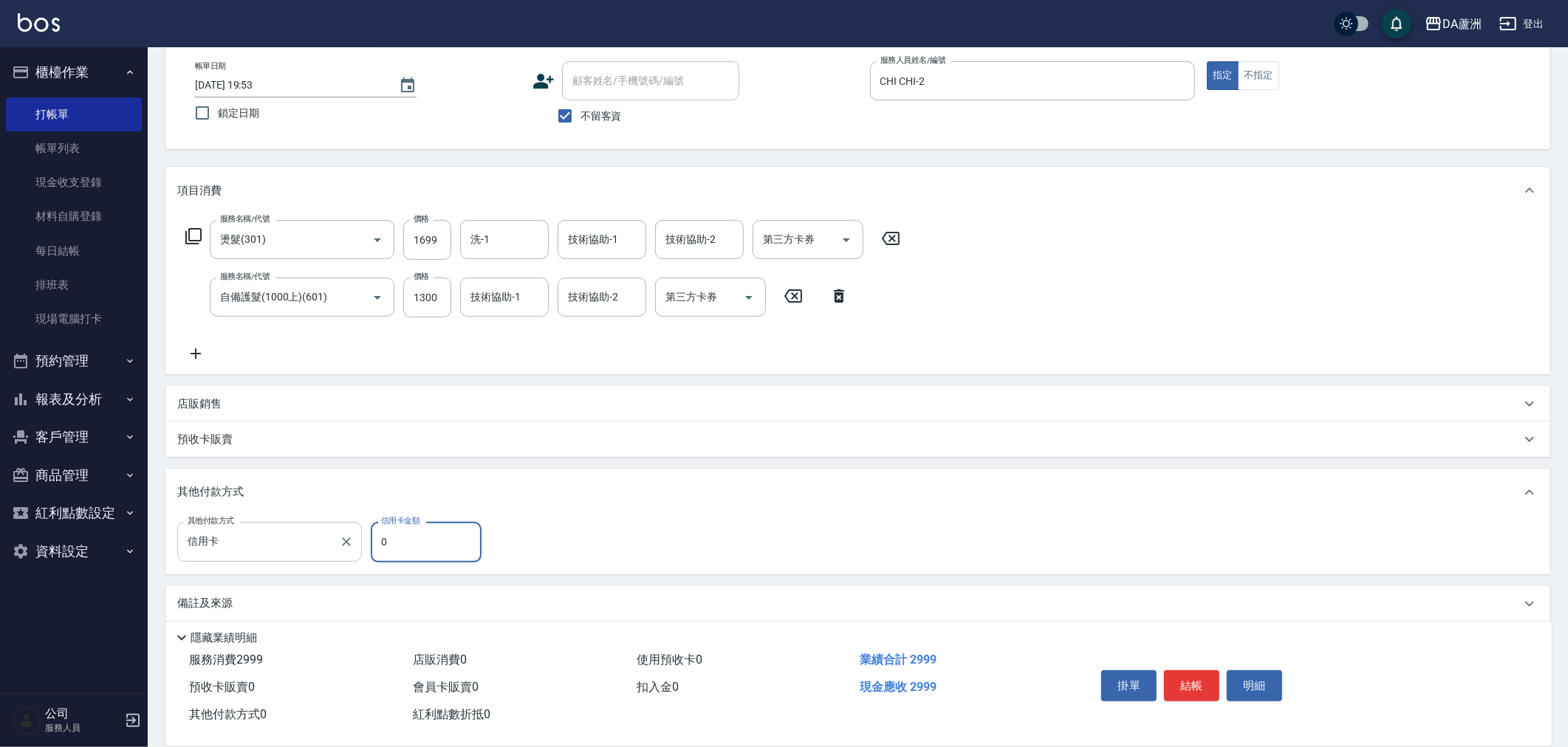
drag, startPoint x: 399, startPoint y: 548, endPoint x: 313, endPoint y: 559, distance: 86.7
click at [318, 559] on div "其他付款方式 信用卡 其他付款方式 信用卡金額 0 信用卡金額" at bounding box center [333, 542] width 313 height 40
type input "2999"
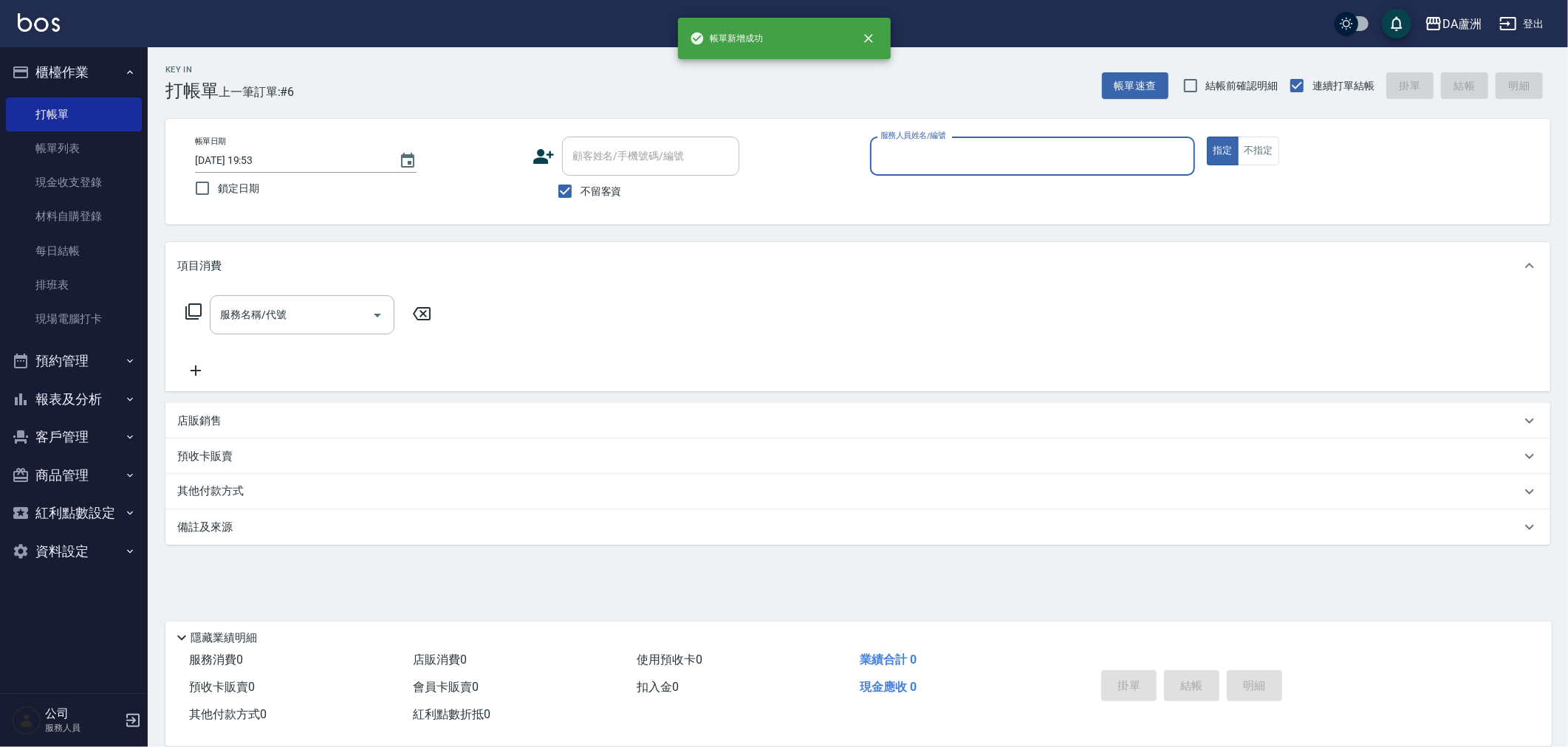
scroll to position [0, 0]
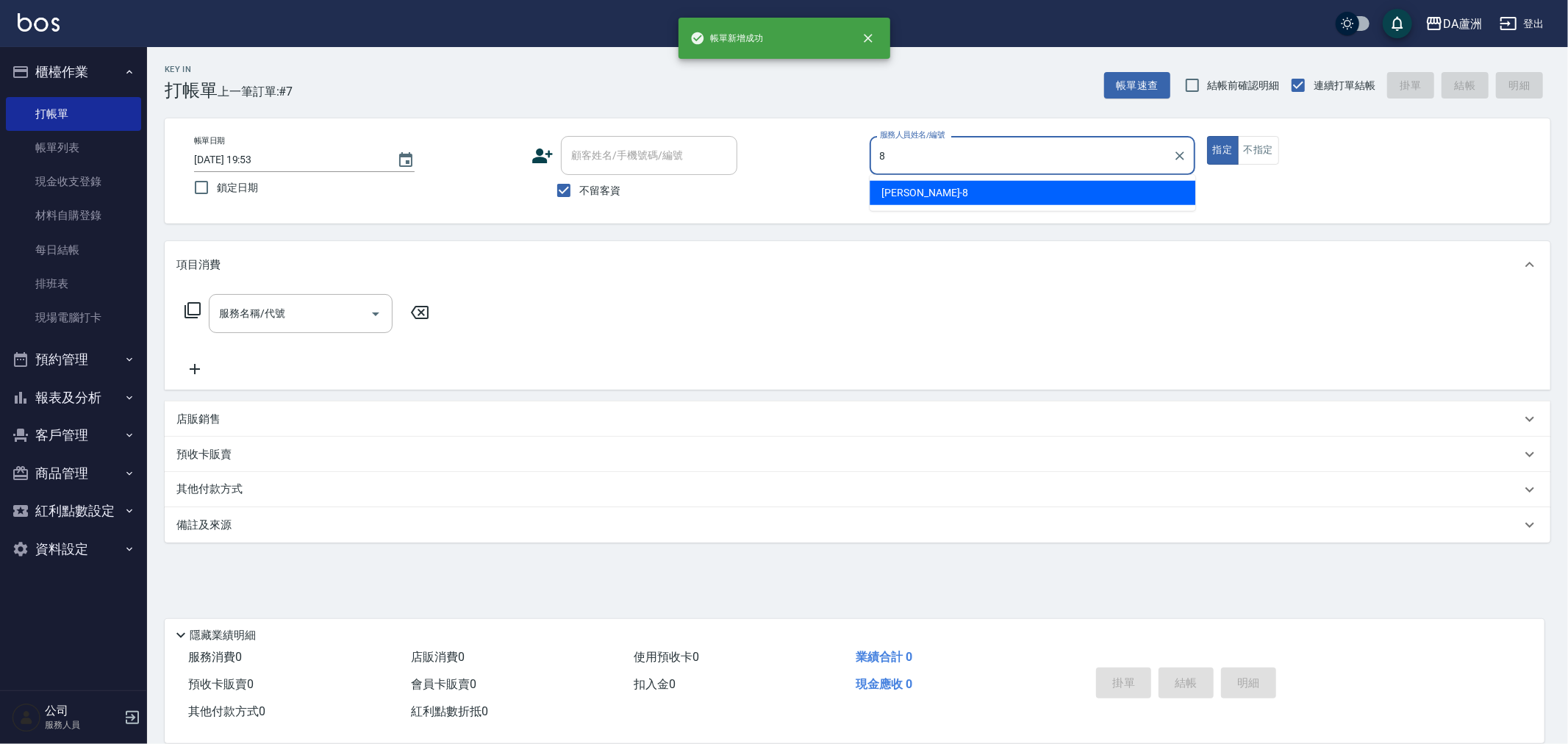
type input "[PERSON_NAME]-8"
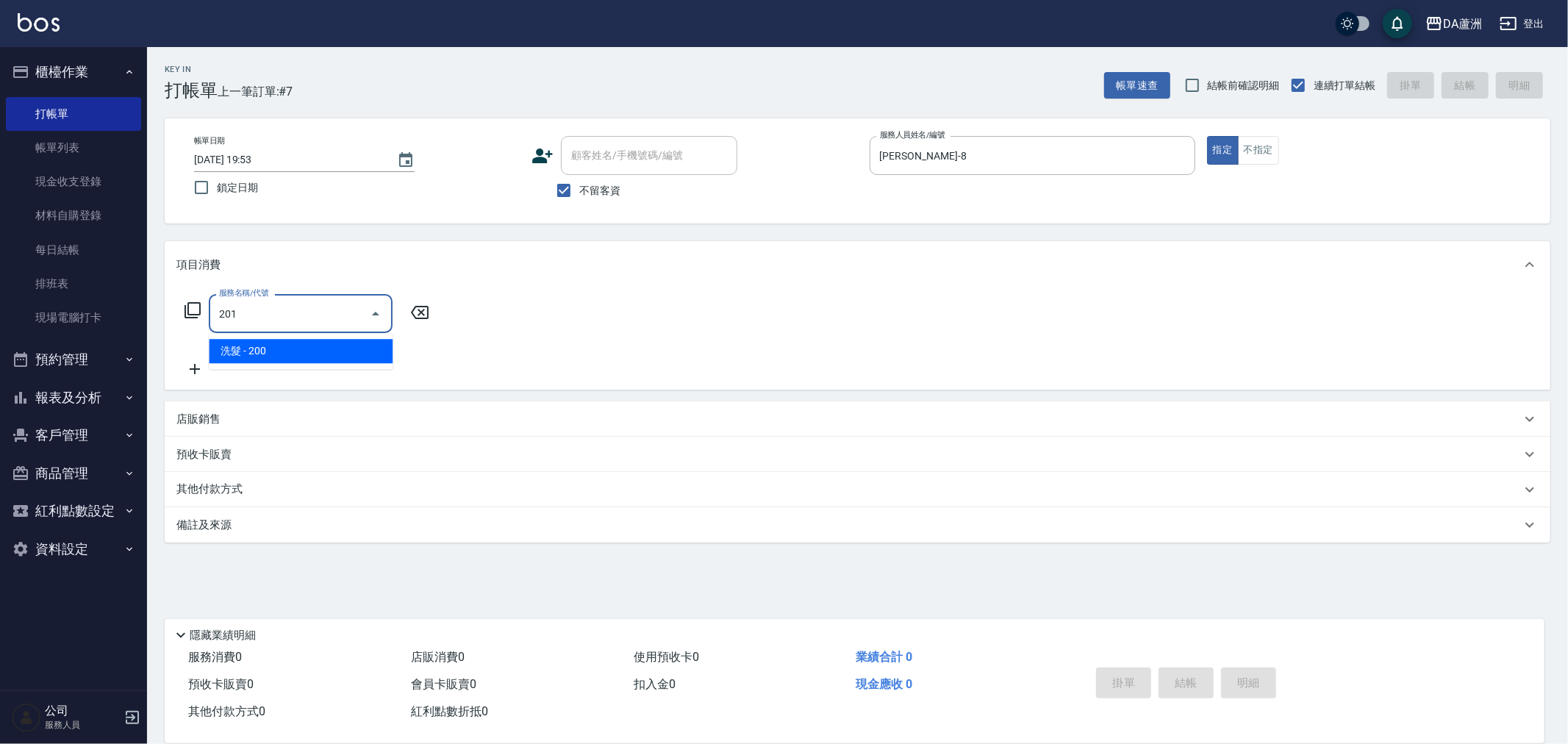
type input "洗髮(201)"
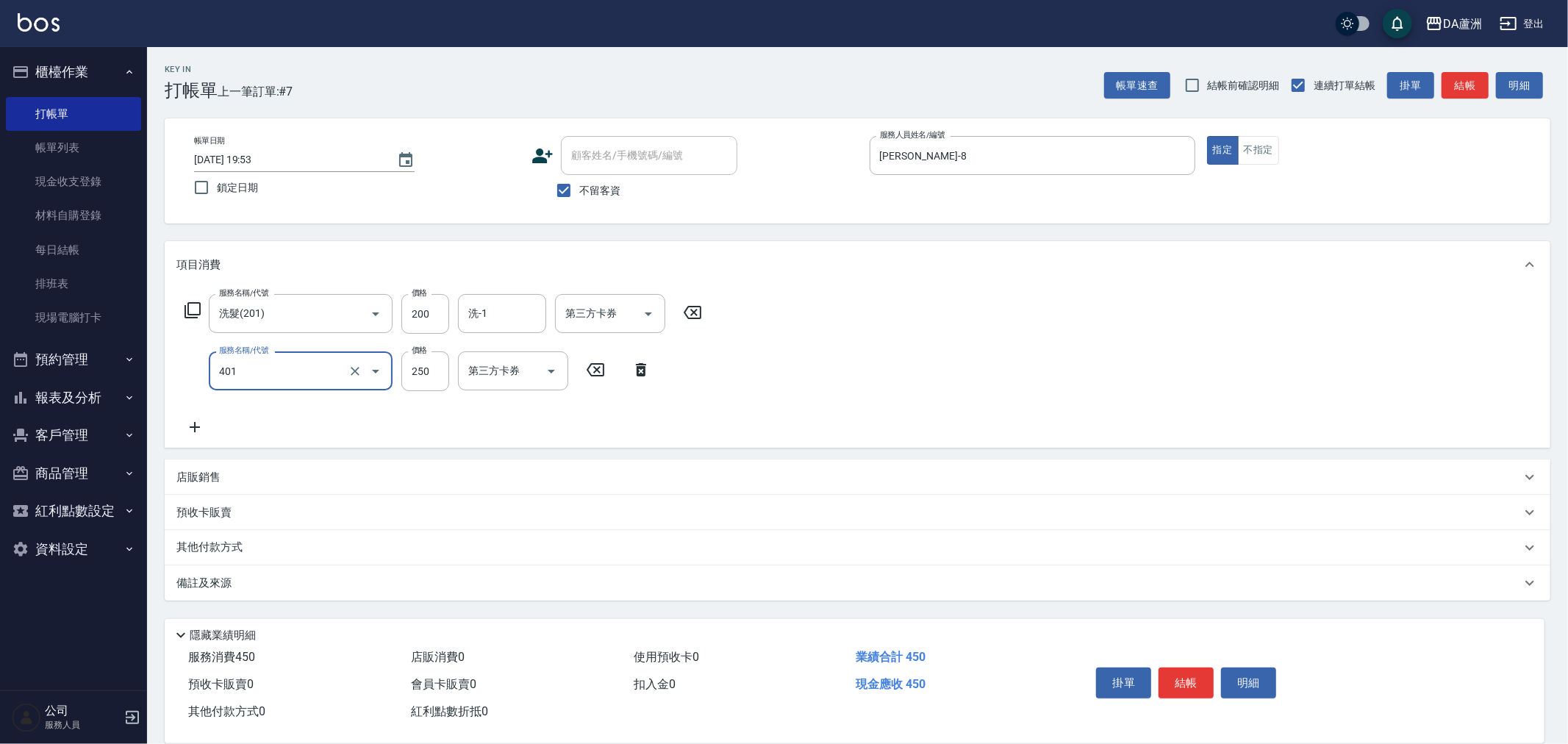
type input "剪髮(401)"
type input "400"
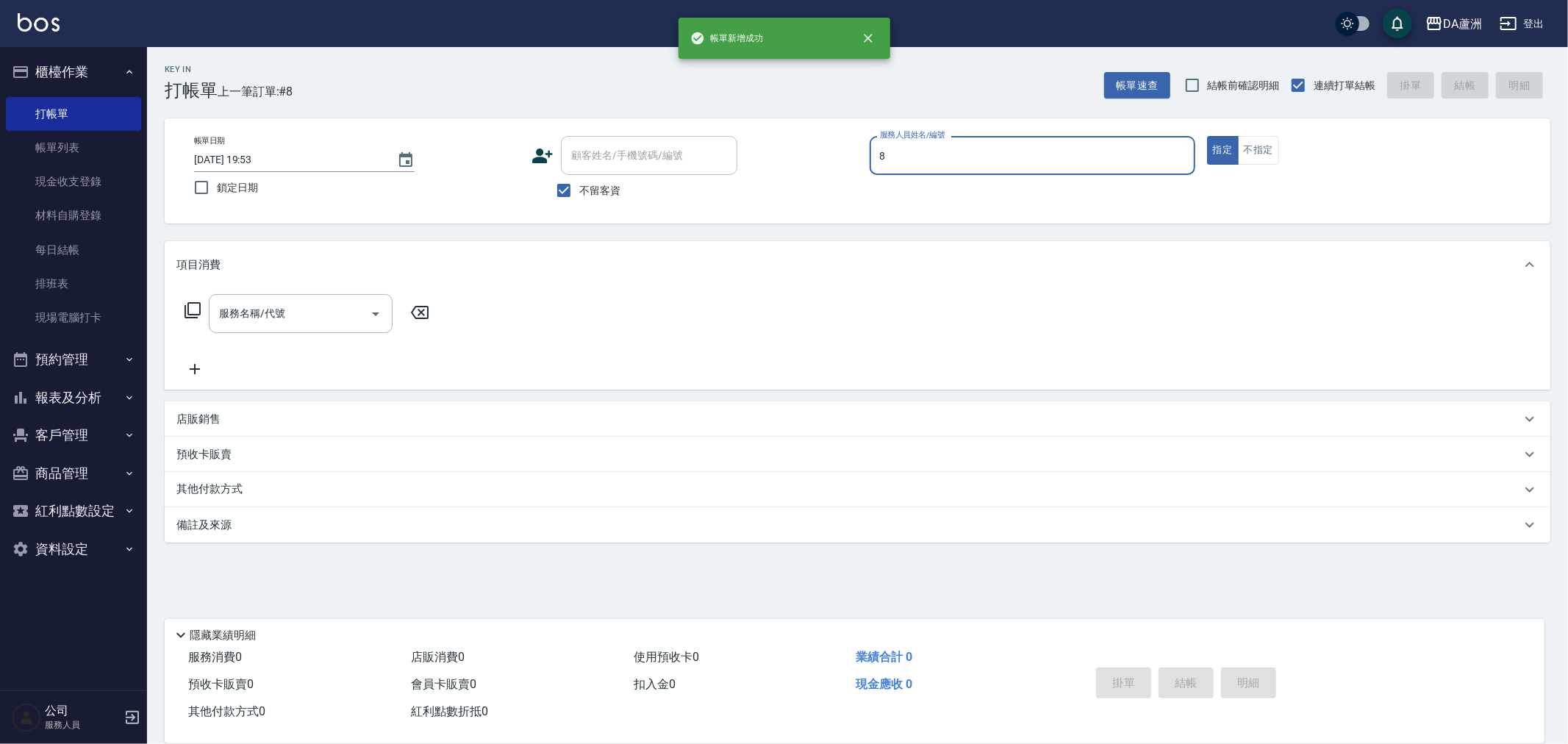
type input "[PERSON_NAME]-8"
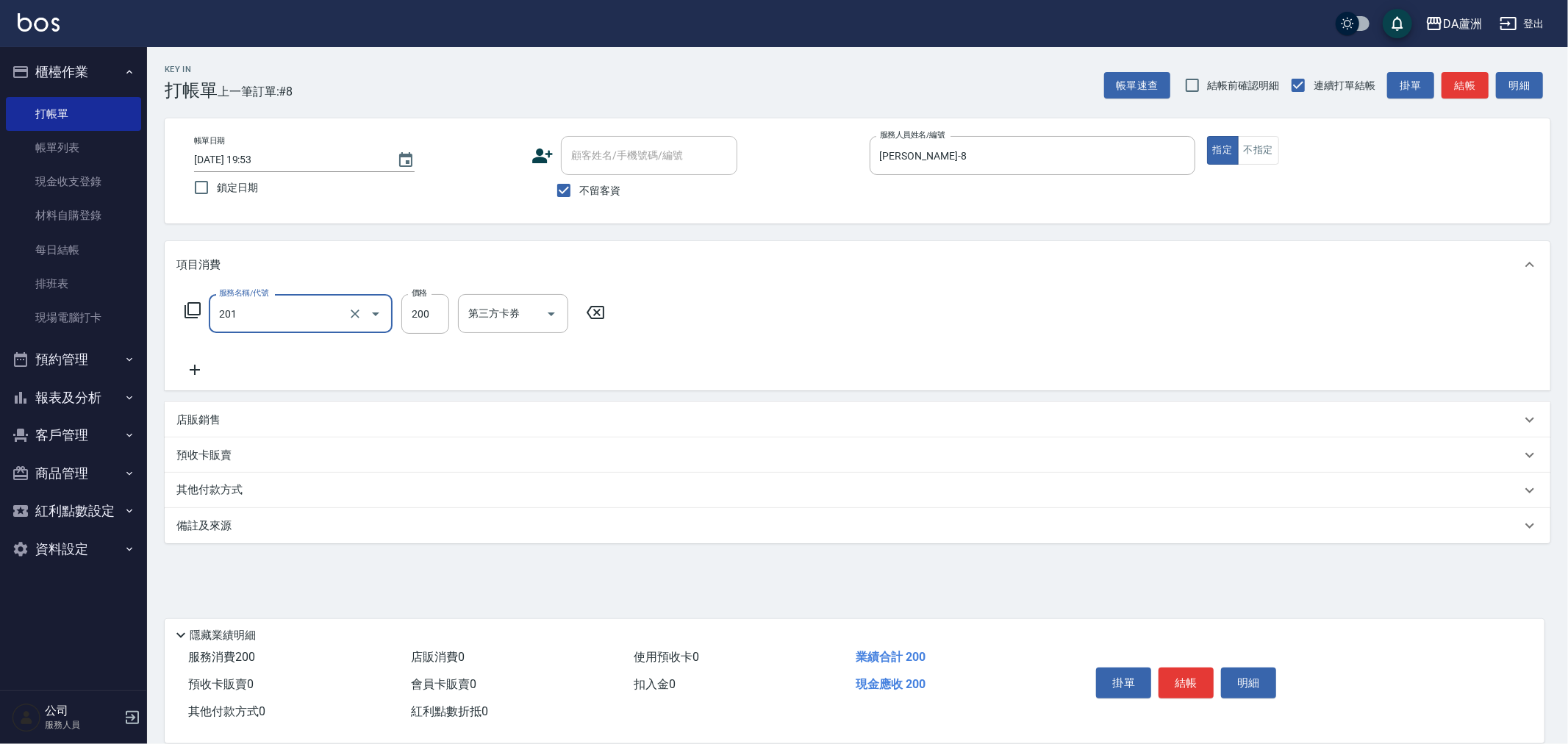
type input "洗髮(201)"
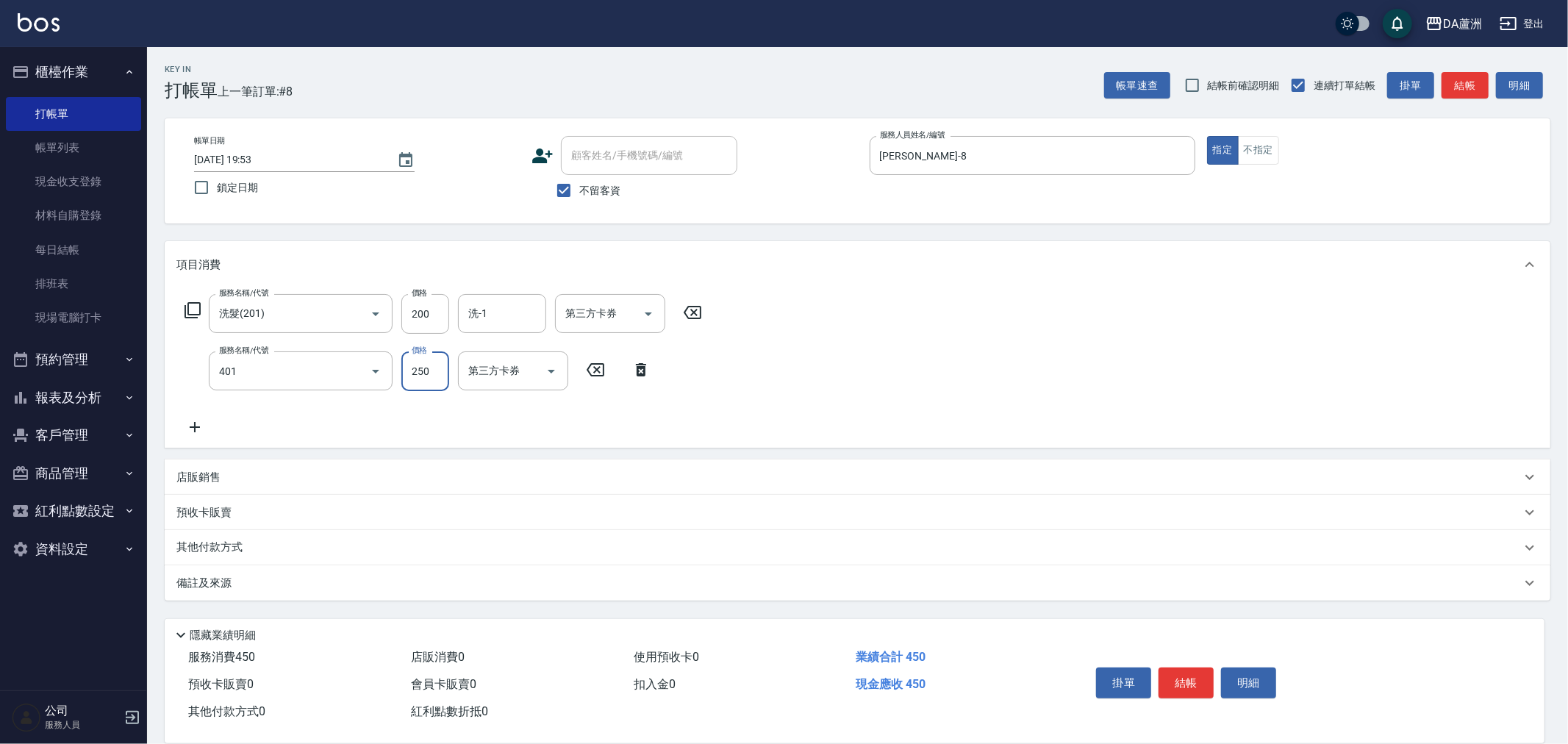
type input "剪髮(401)"
type input "400"
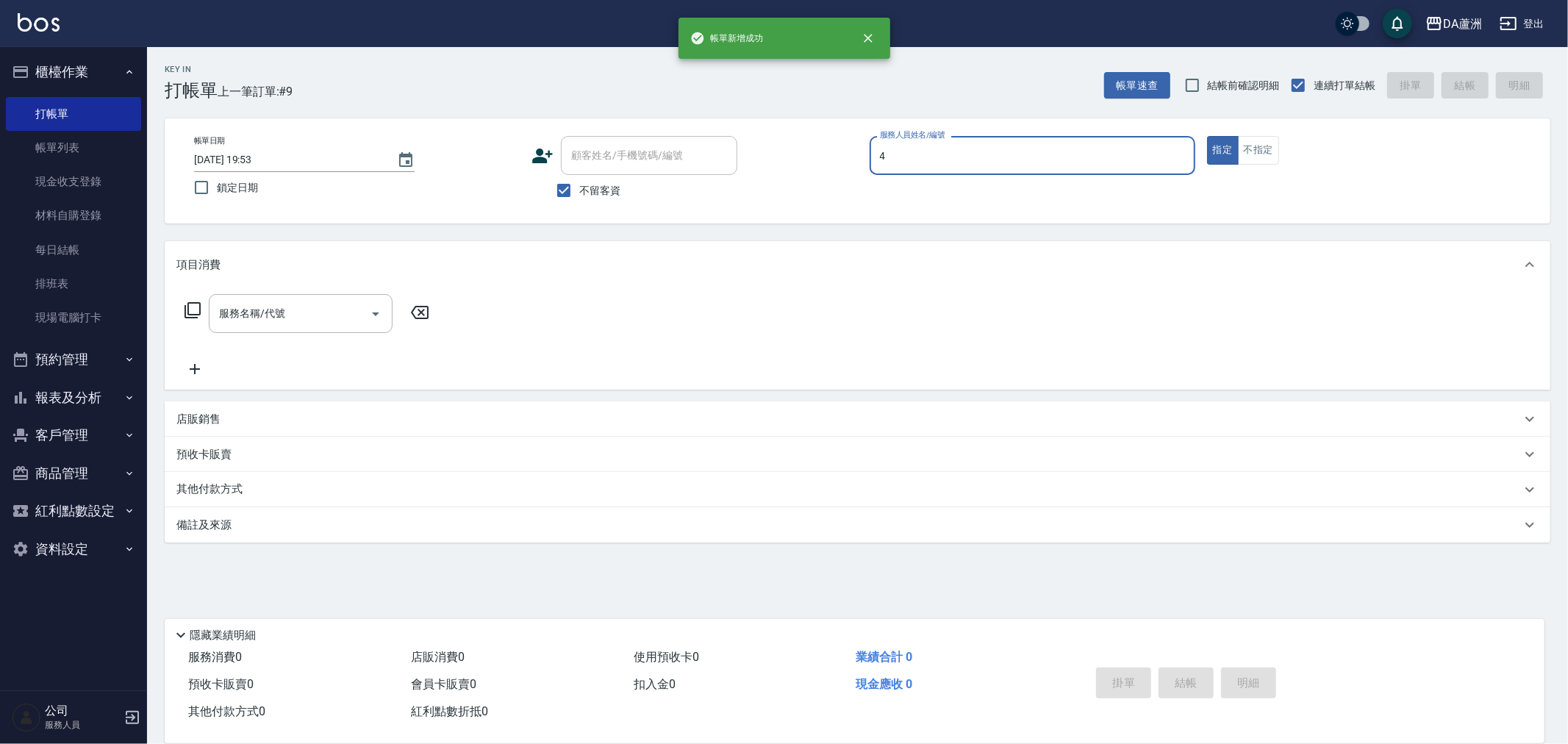
type input "LULU-4"
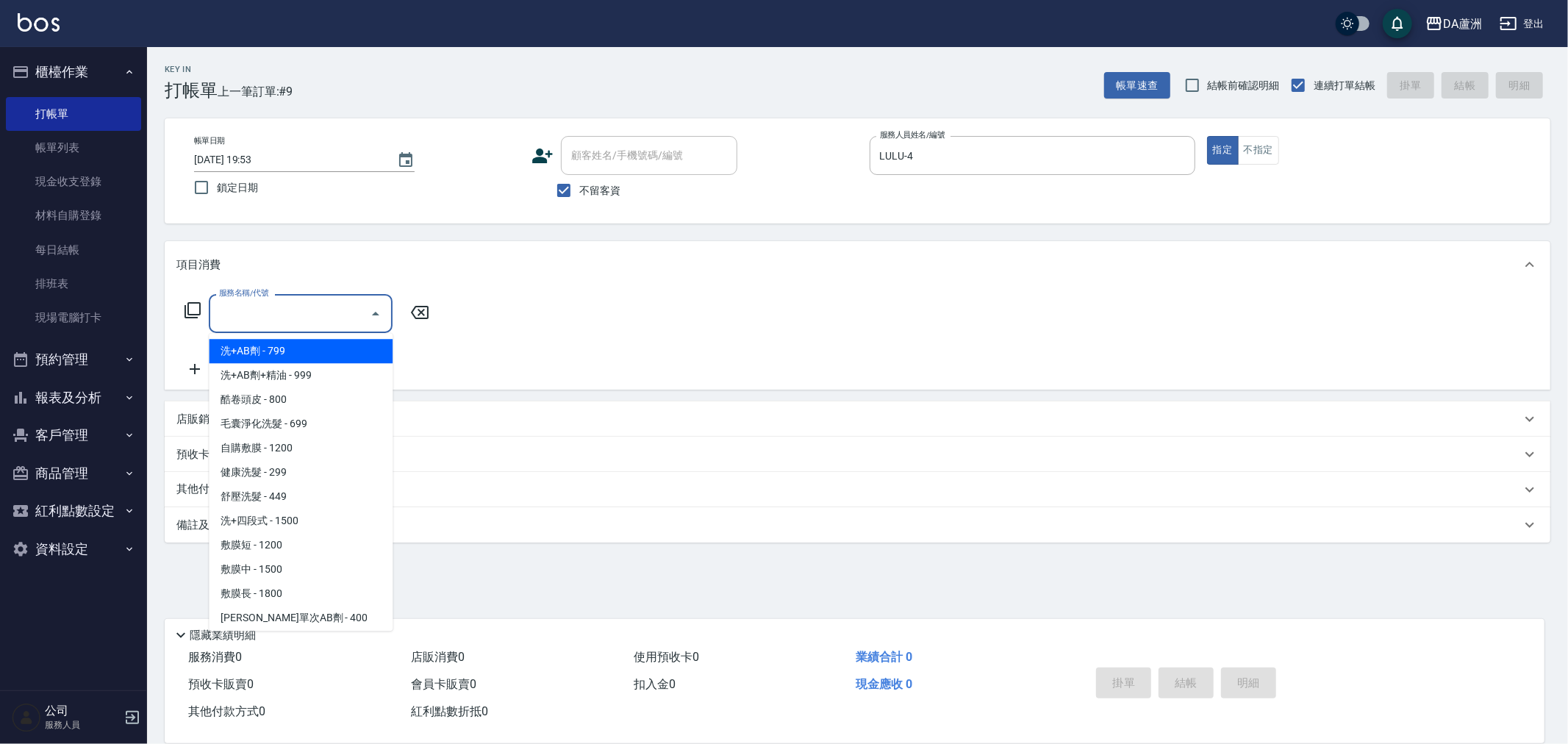
type input "洗+AB劑(101)"
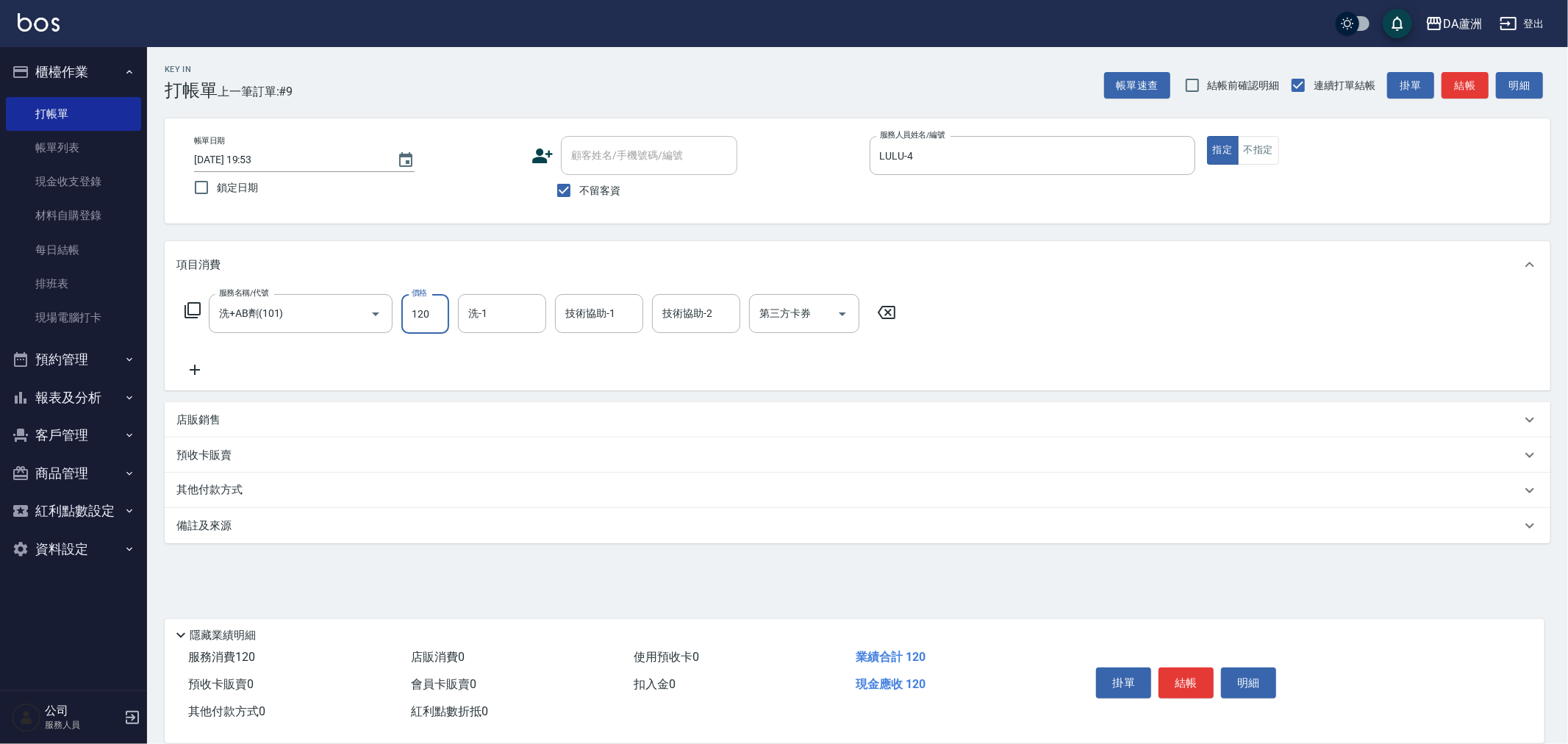
type input "1200"
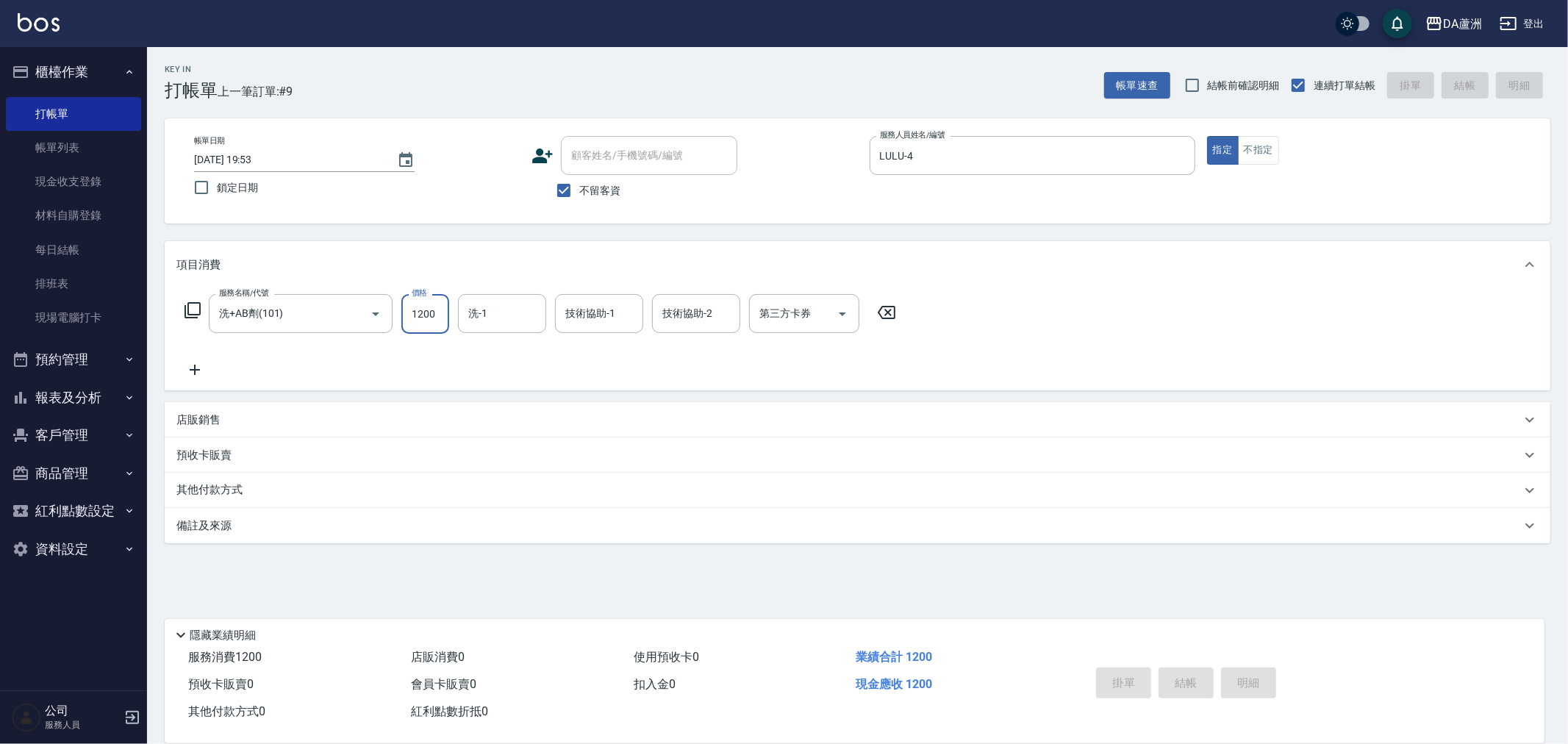
type input "[DATE] 19:54"
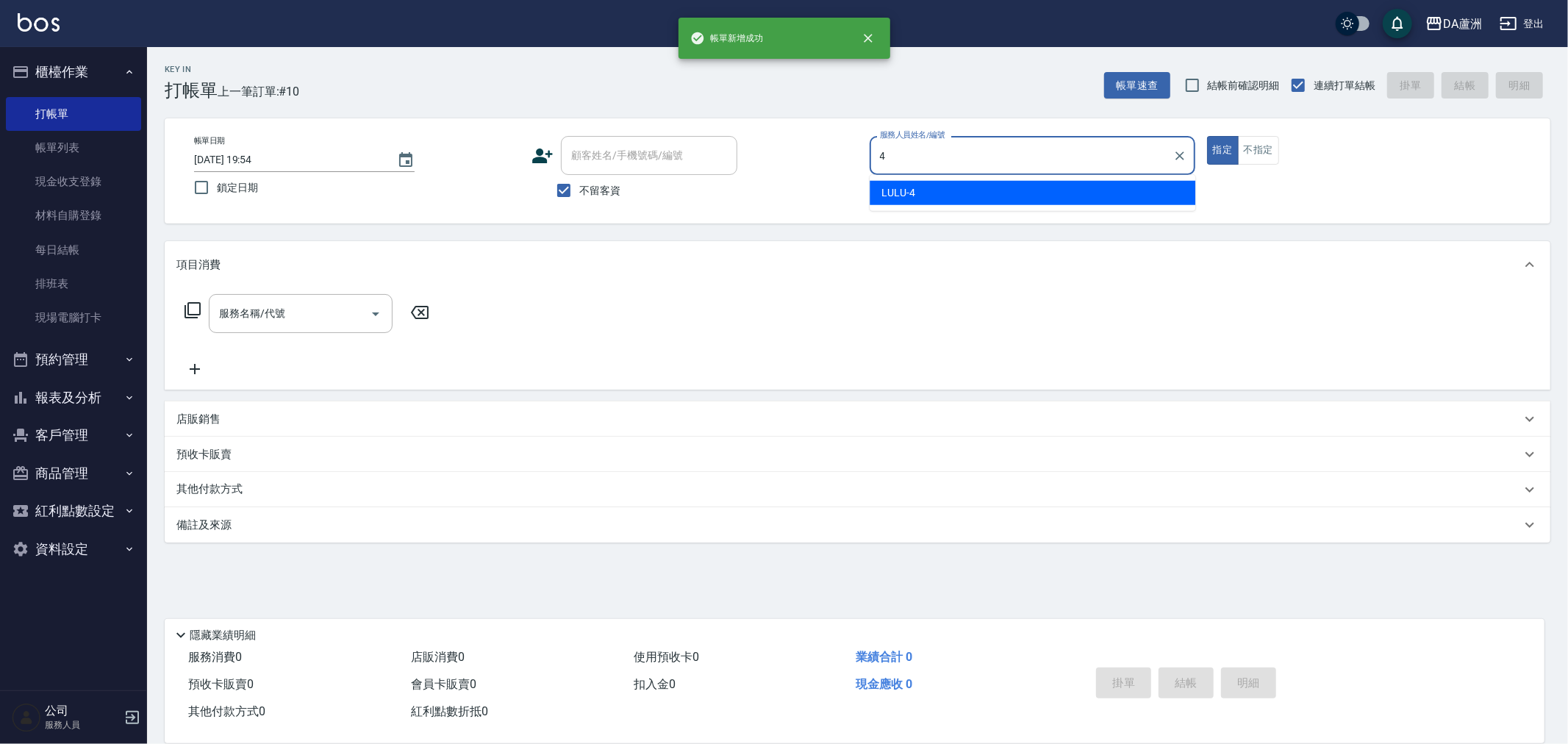
type input "LULU-4"
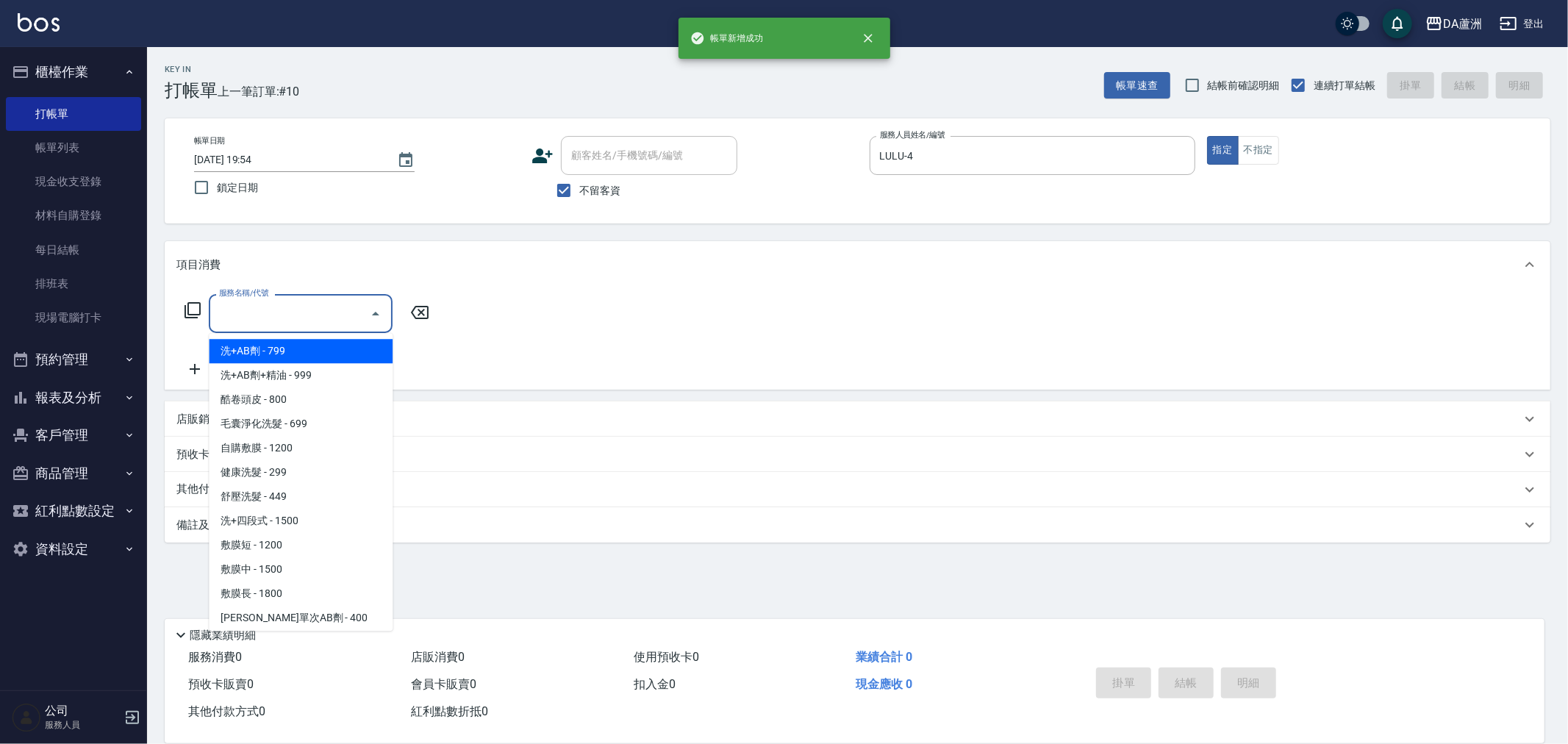
type input "洗+AB劑(101)"
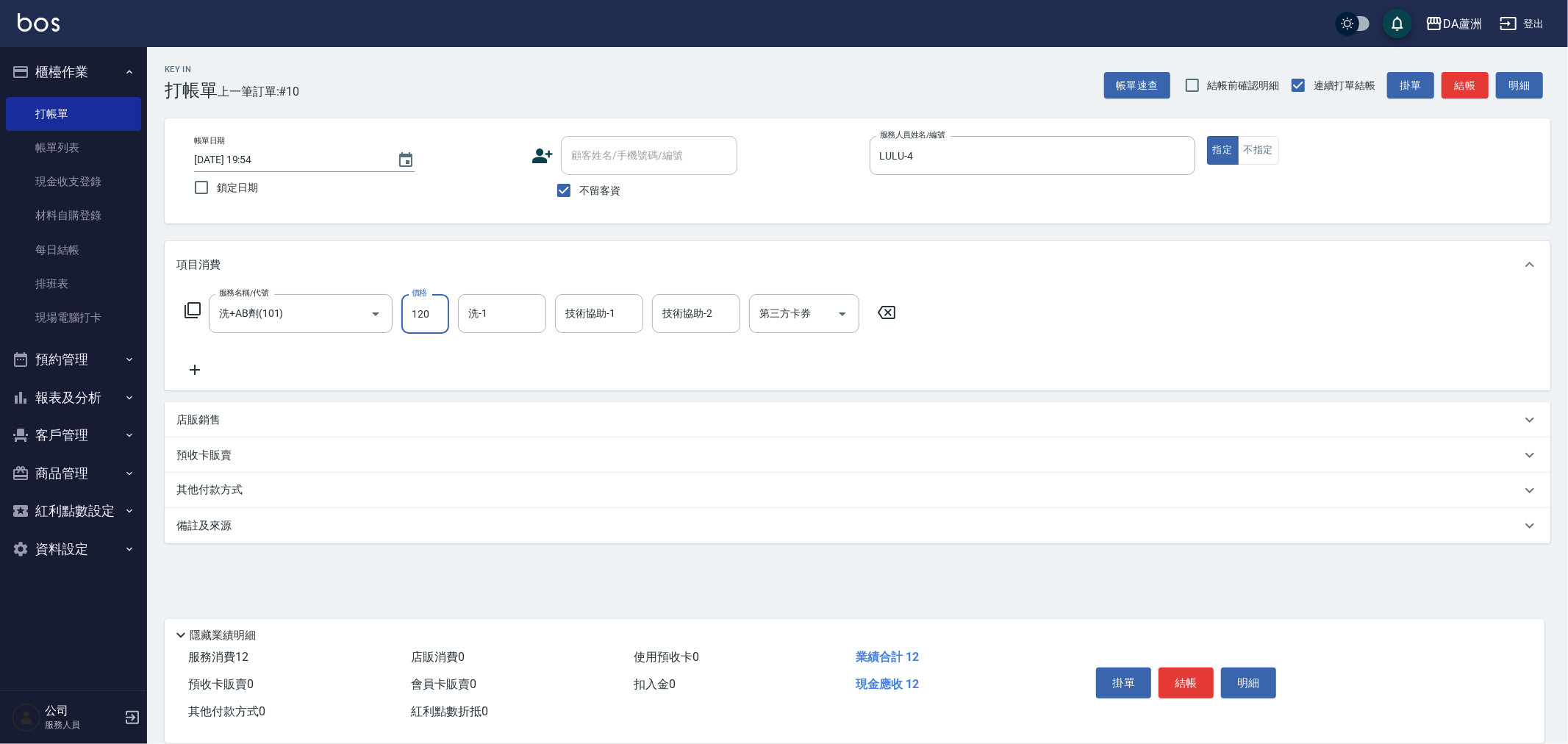
type input "1200"
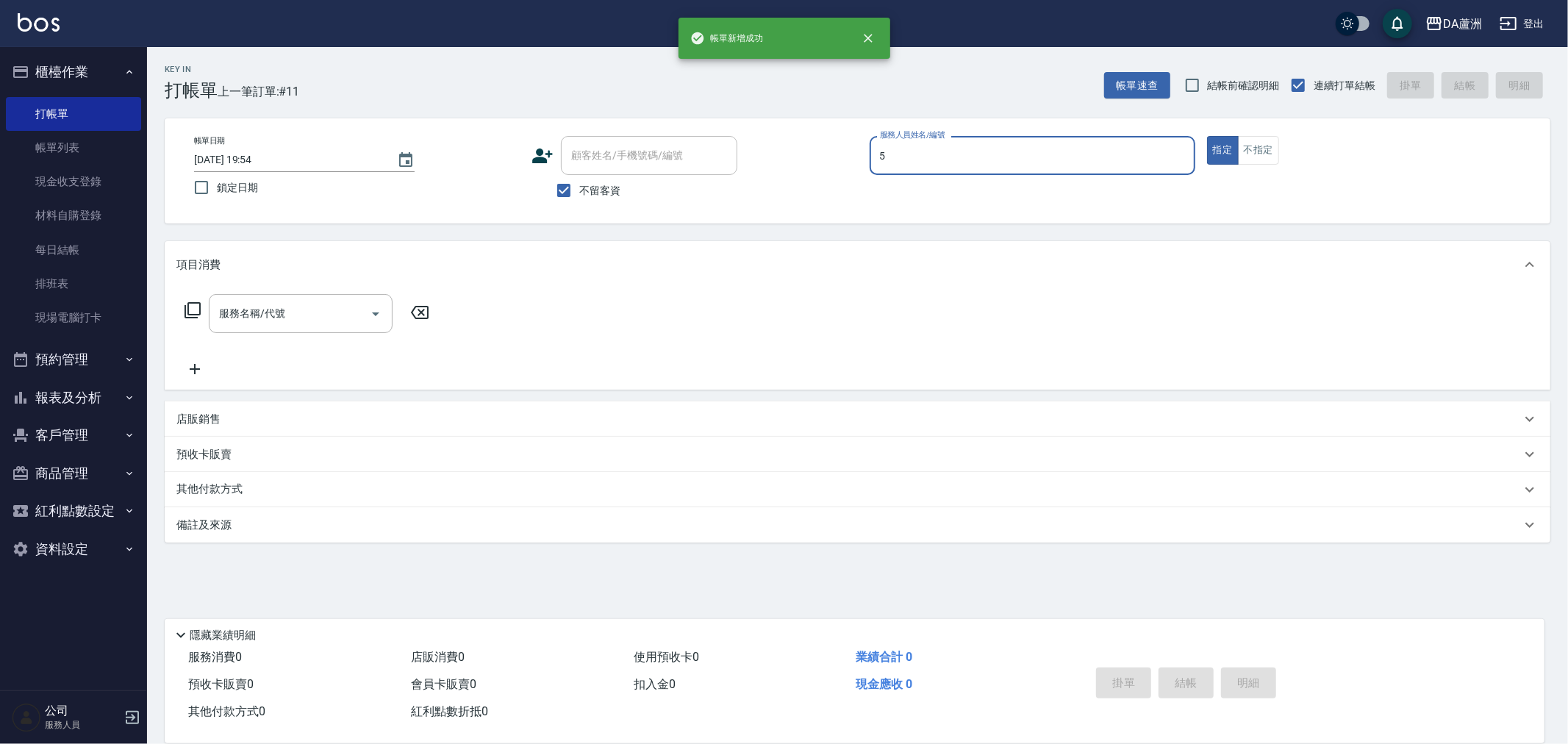
type input "Vivi-5"
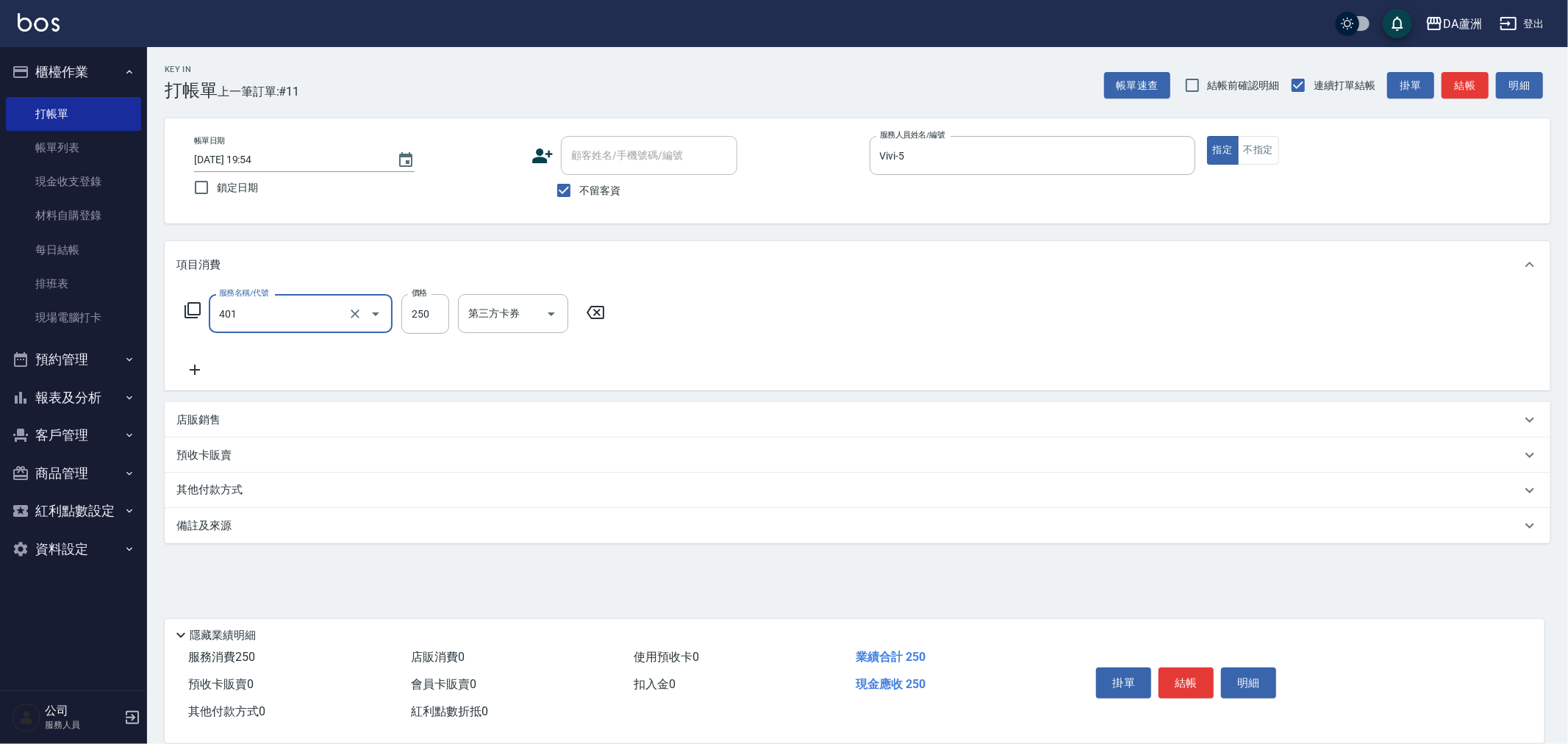
type input "剪髮(401)"
type input "200"
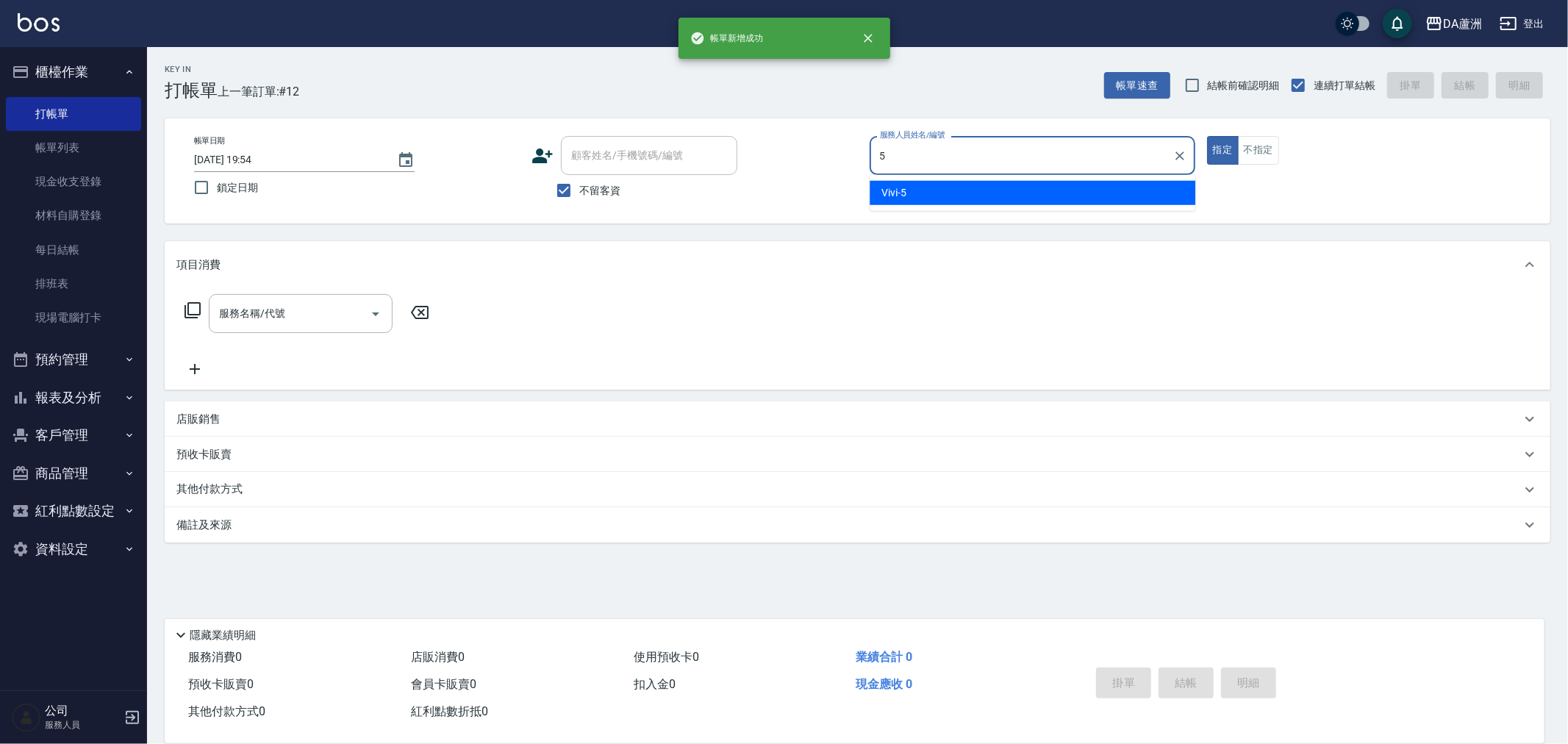
type input "Vivi-5"
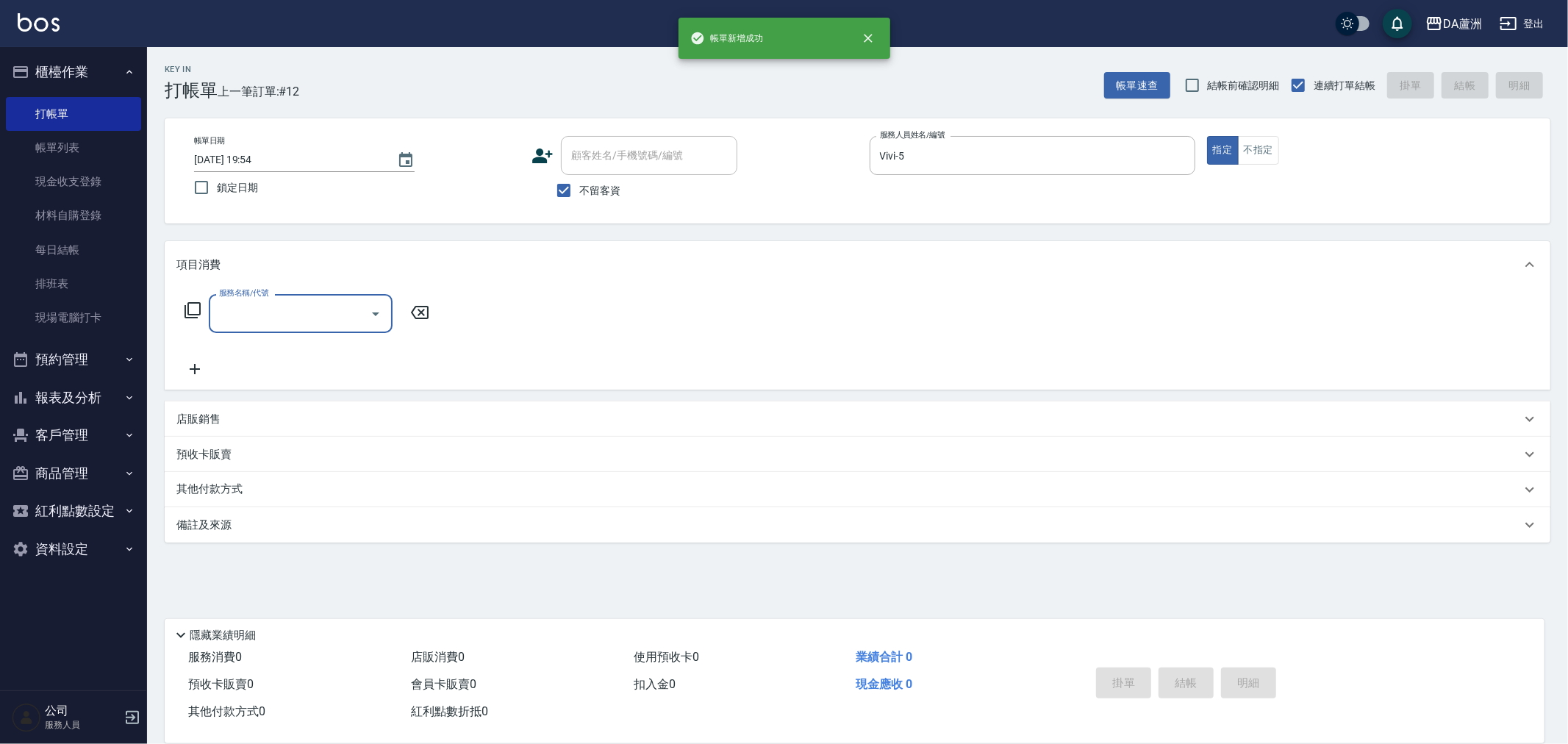
type input "5"
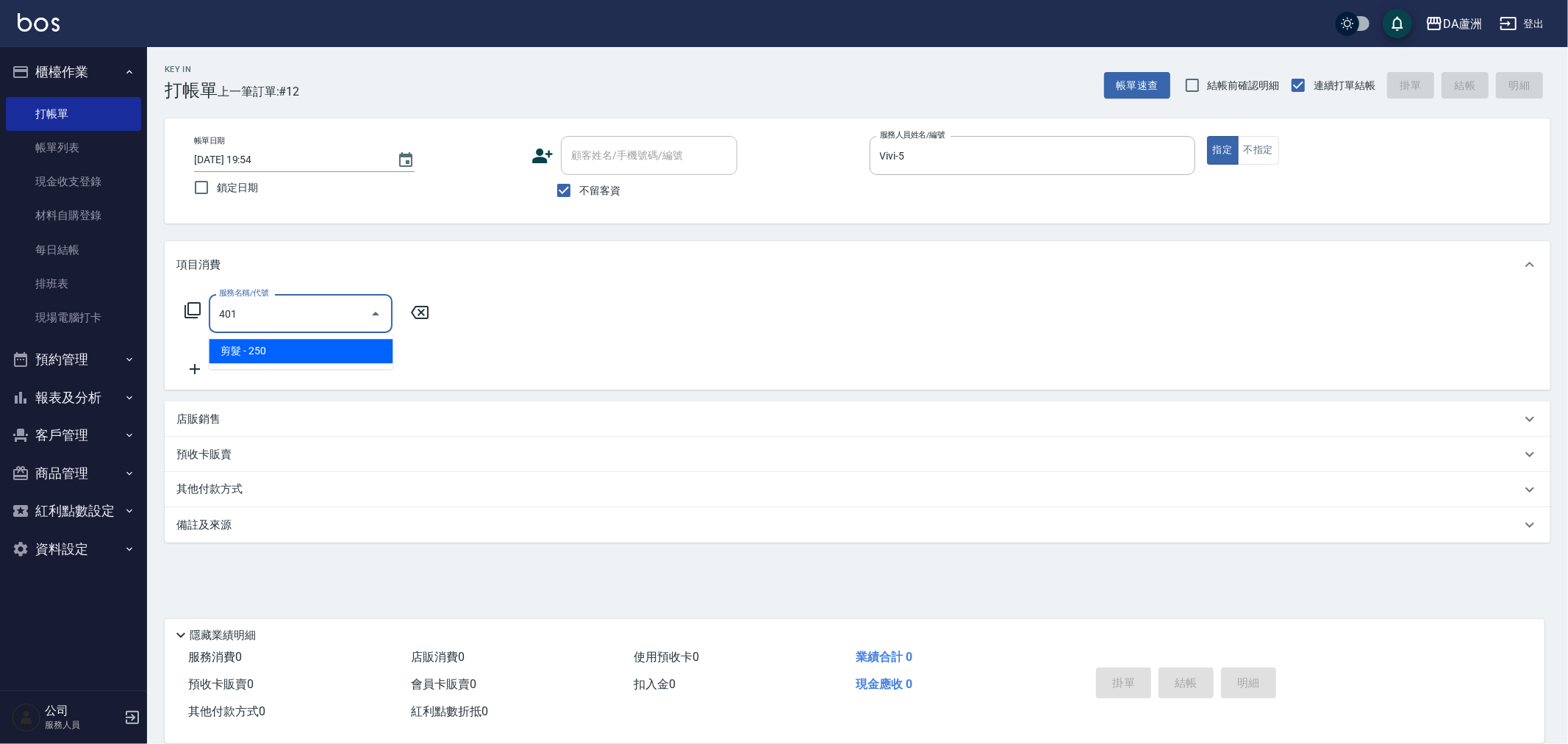
type input "剪髮(401)"
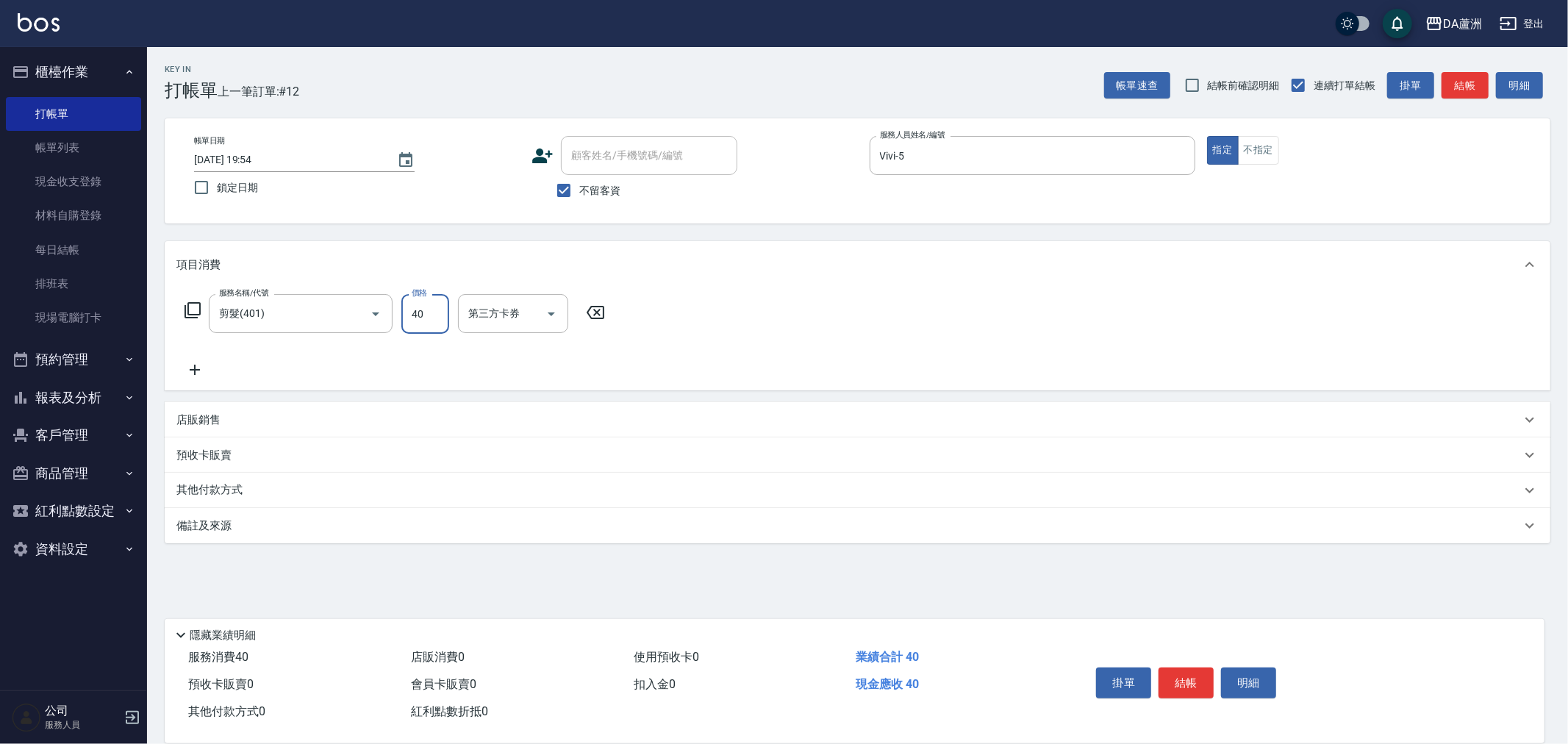
type input "400"
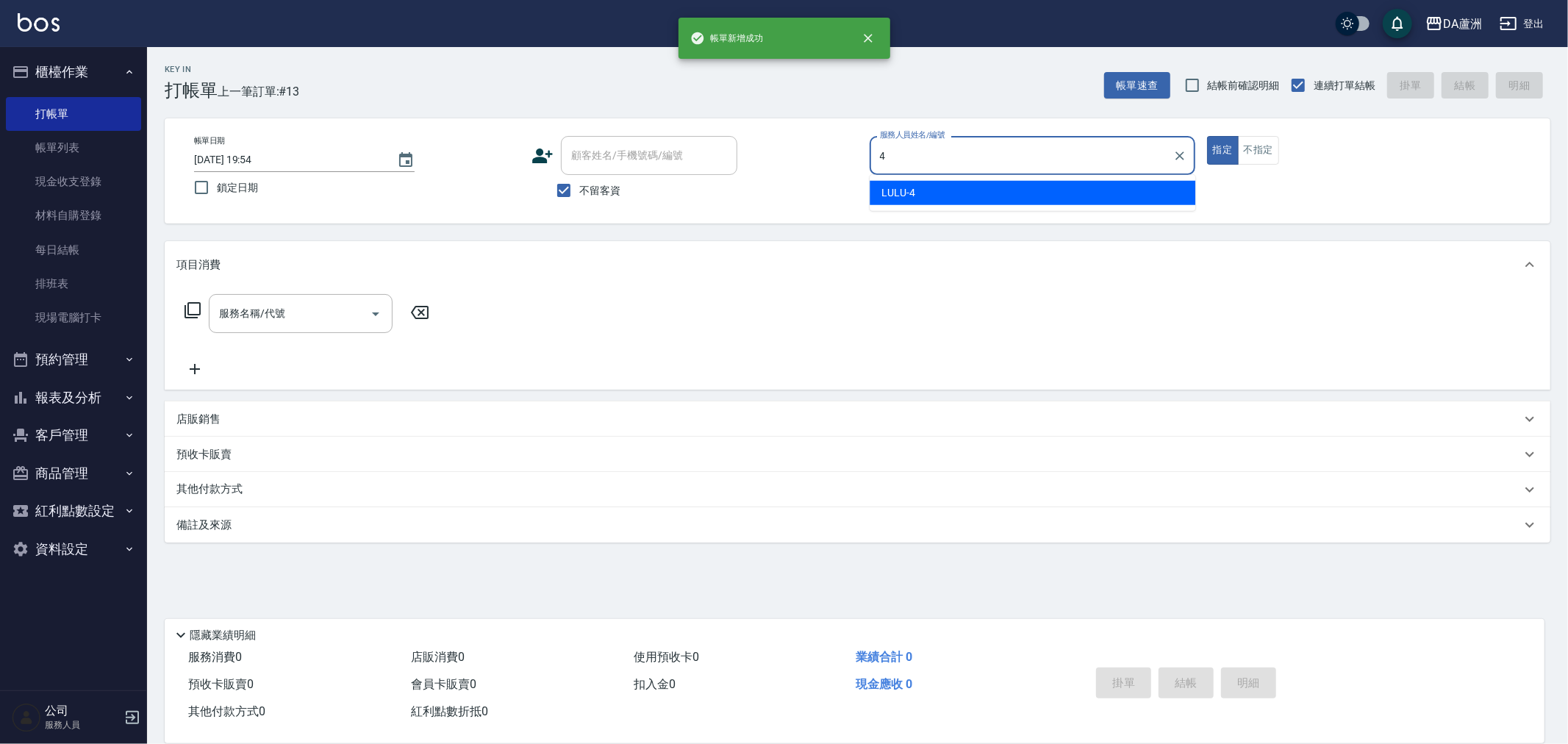
type input "LULU-4"
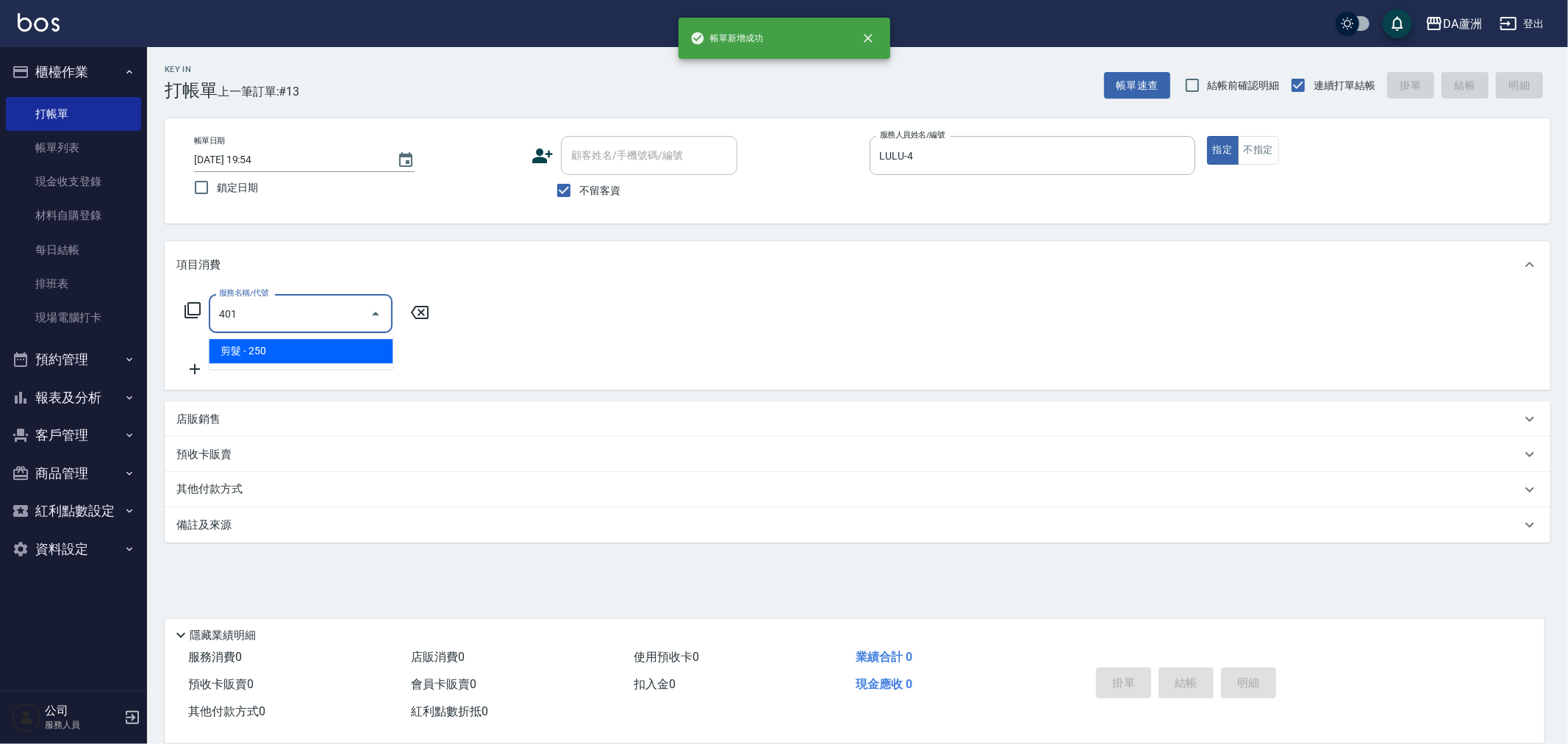
type input "剪髮(401)"
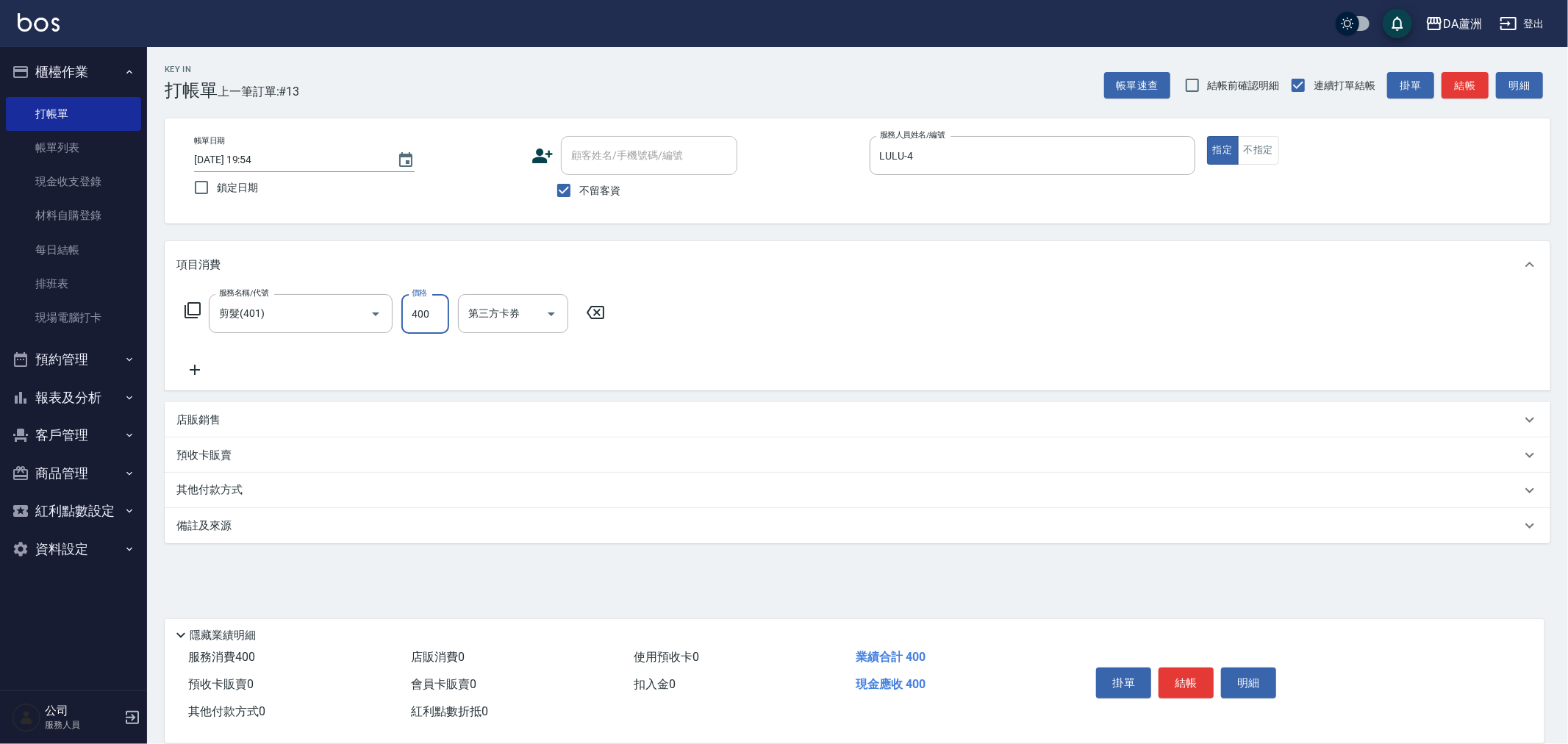
type input "400"
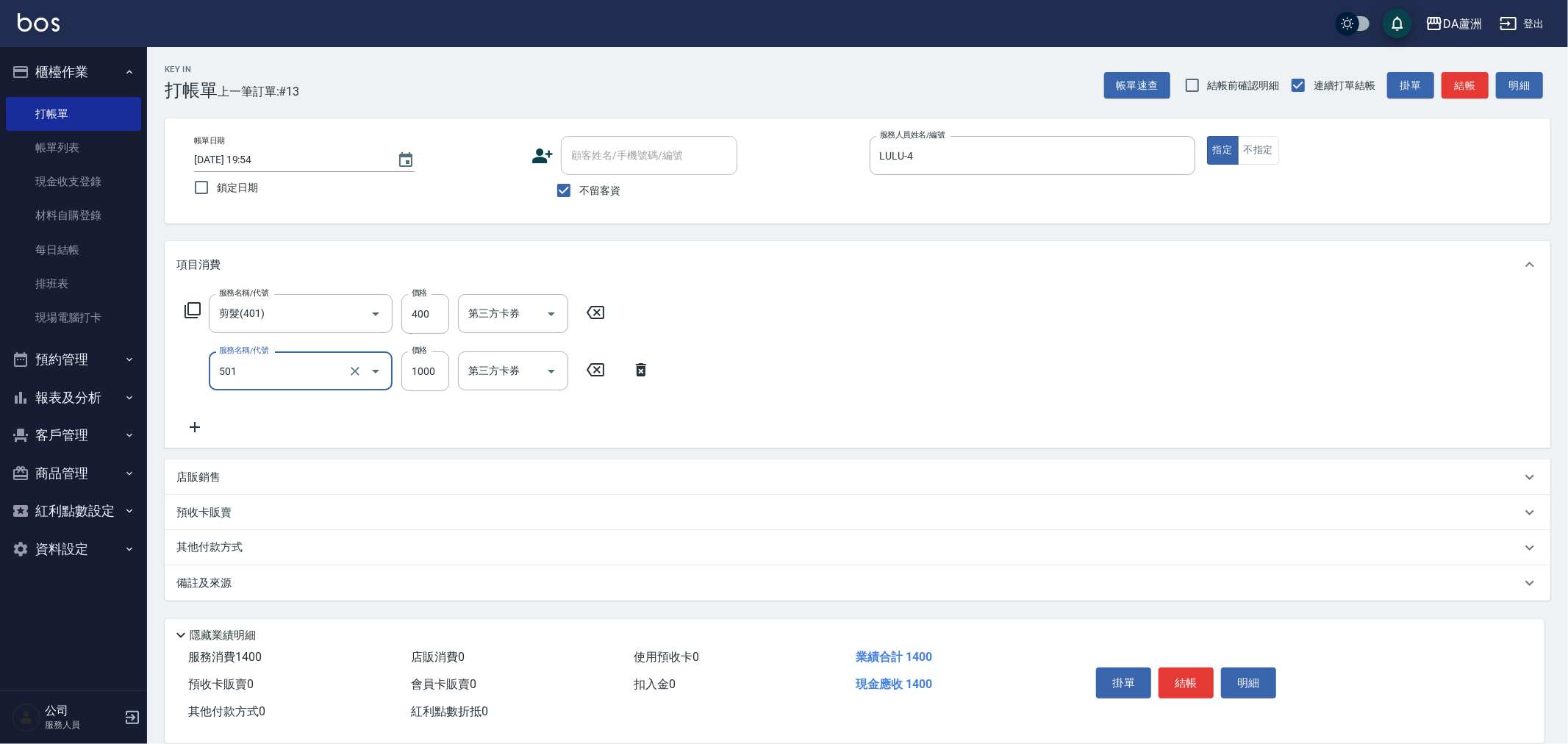
type input "染髮(501)"
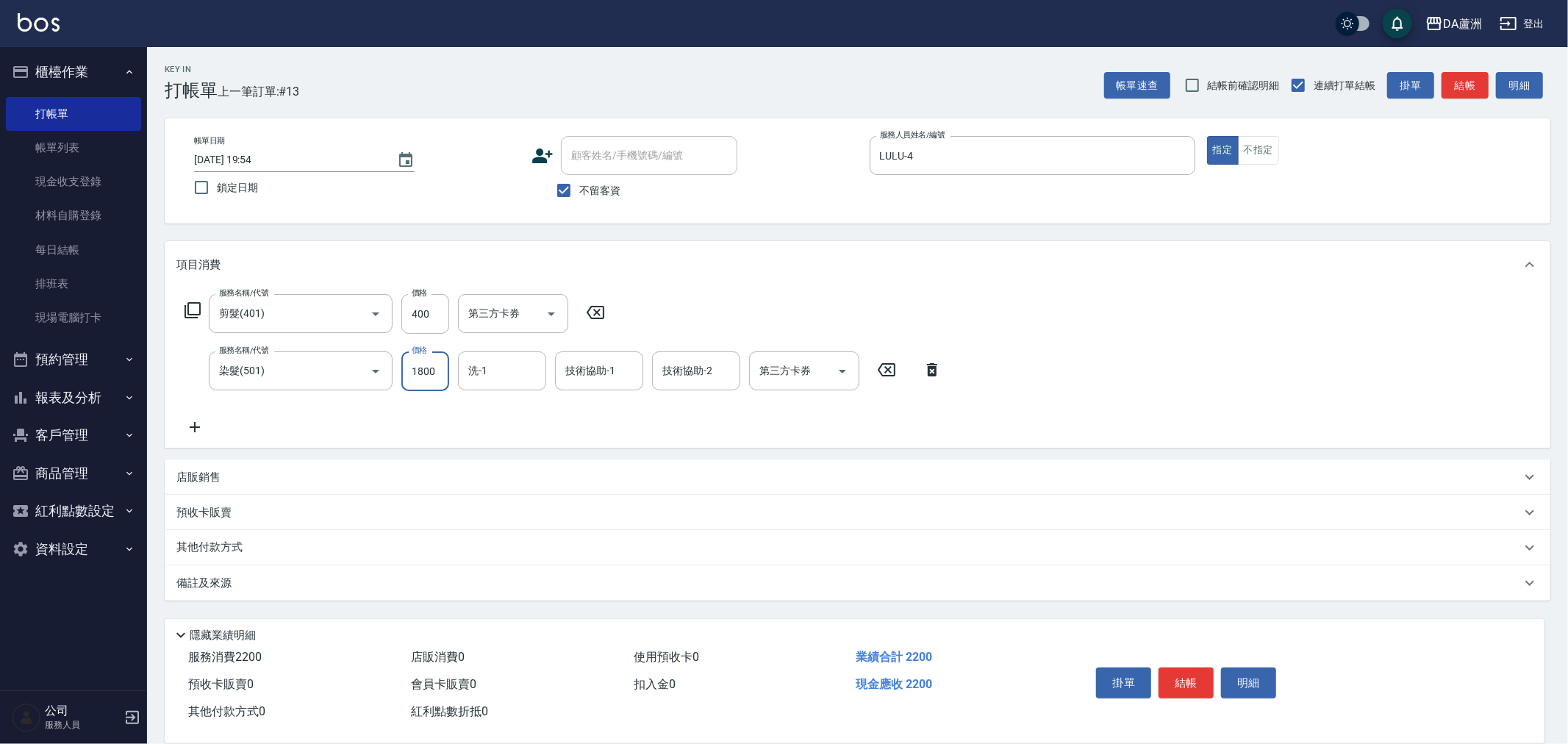
type input "1800"
type input "[PERSON_NAME]-26"
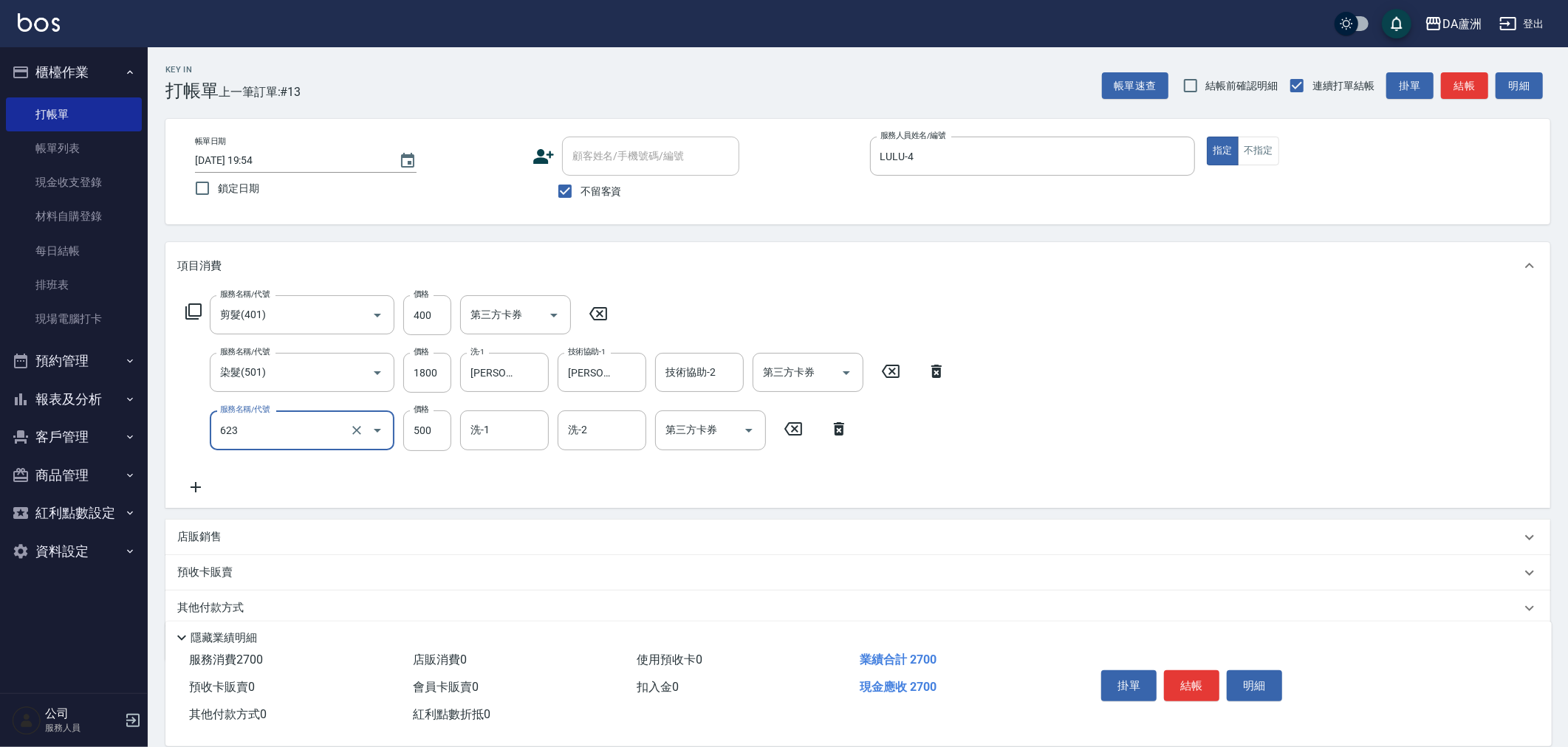
type input "自備護髮(1000下)(623)"
type input "0"
type input "[PERSON_NAME]-26"
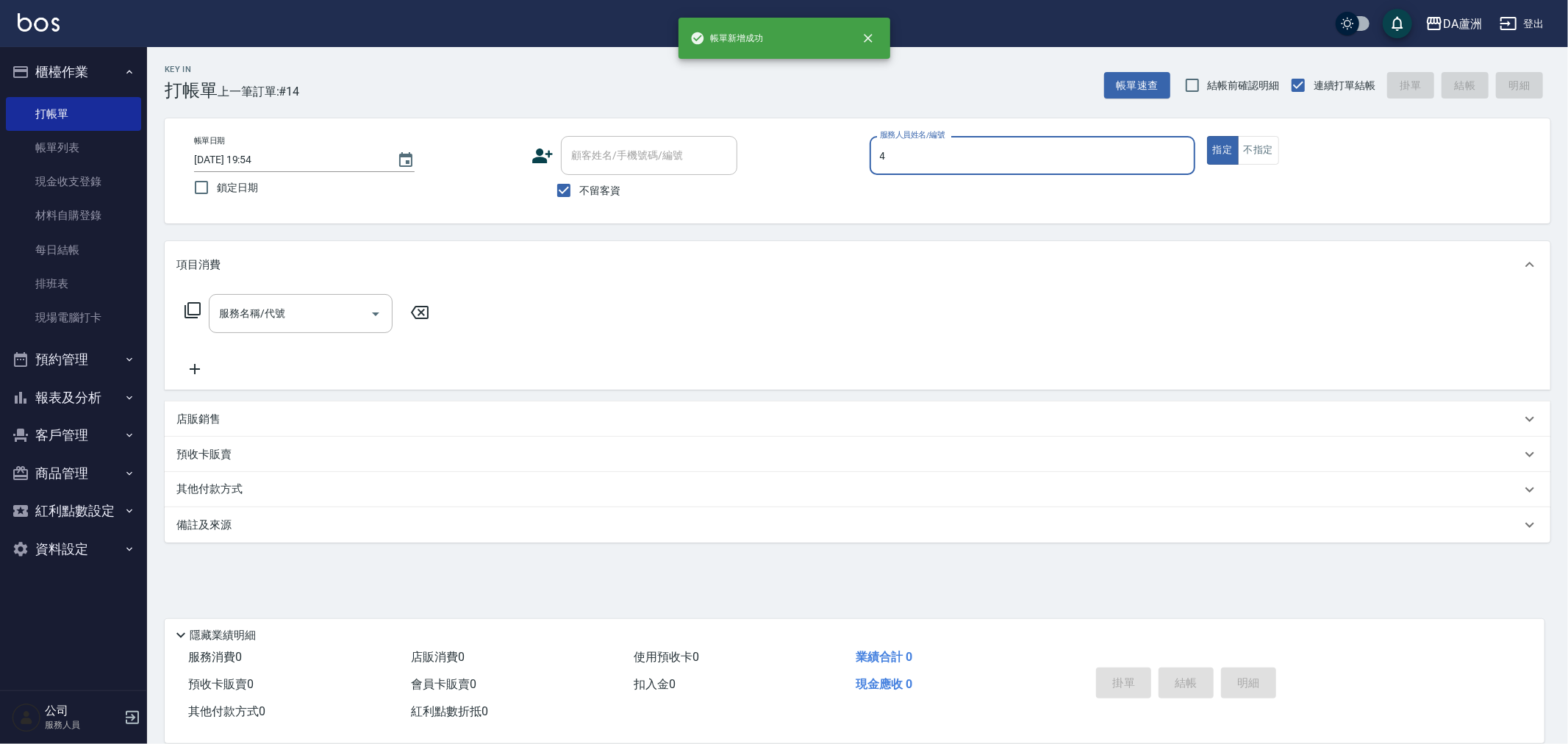
type input "LULU-4"
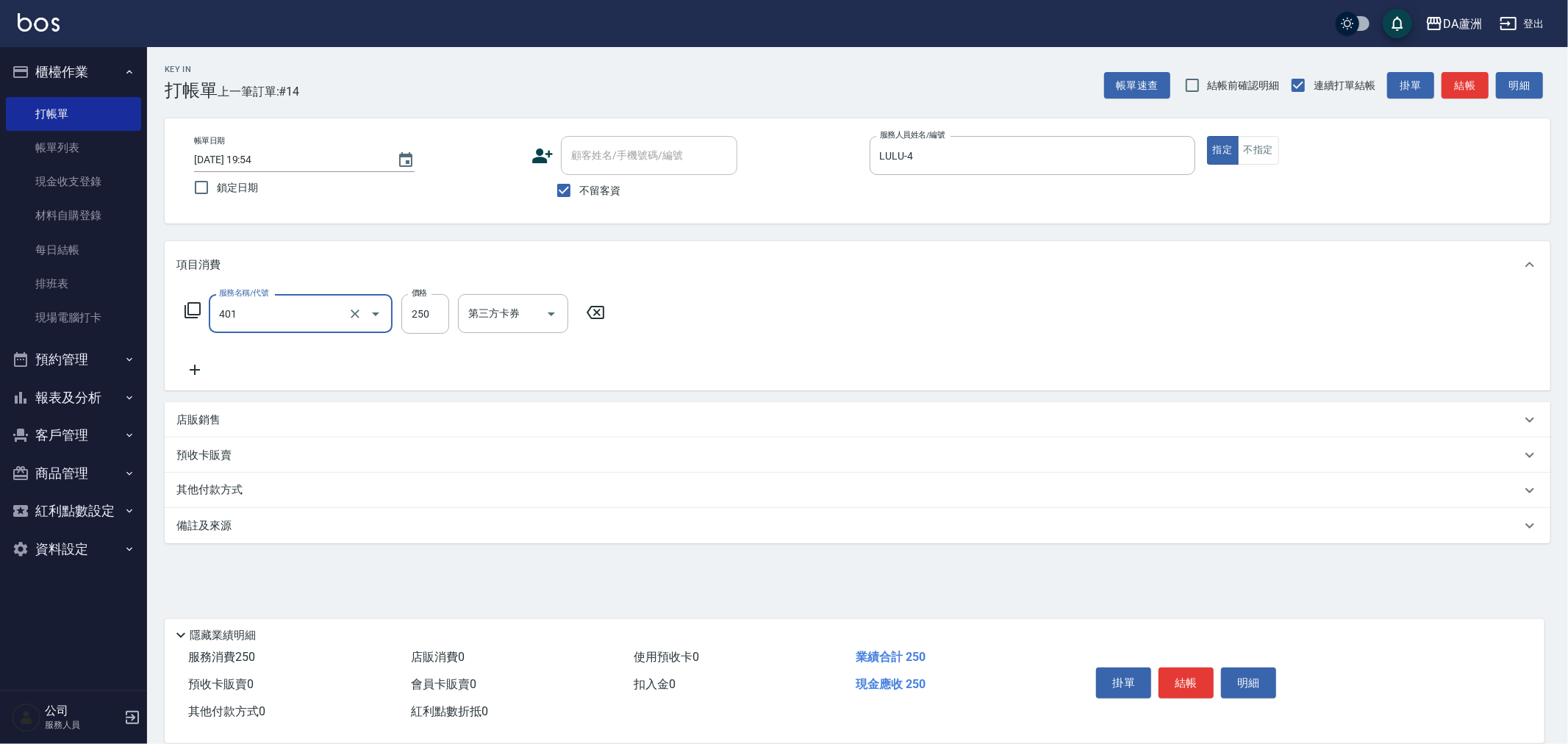
type input "剪髮(401)"
type input "350"
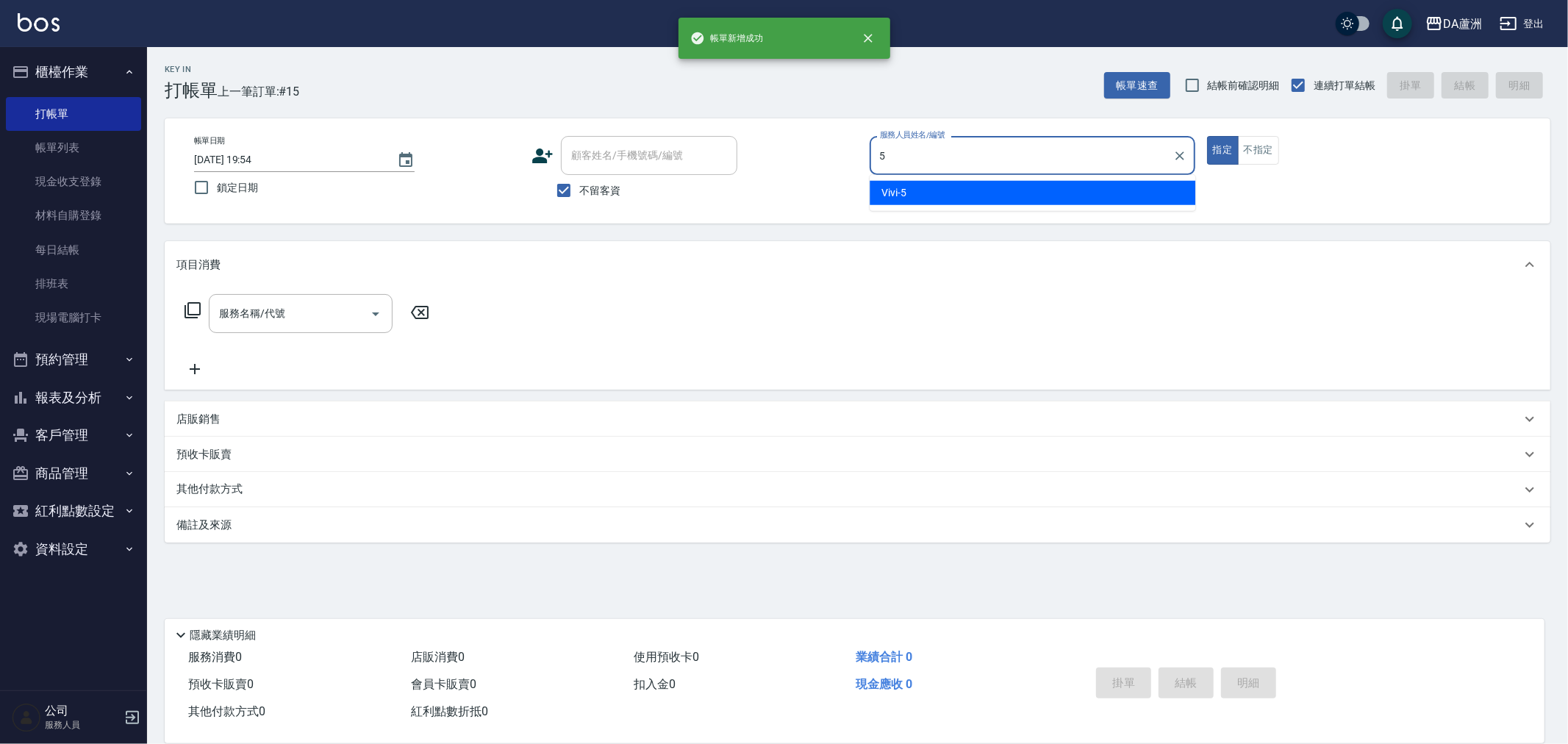
type input "Vivi-5"
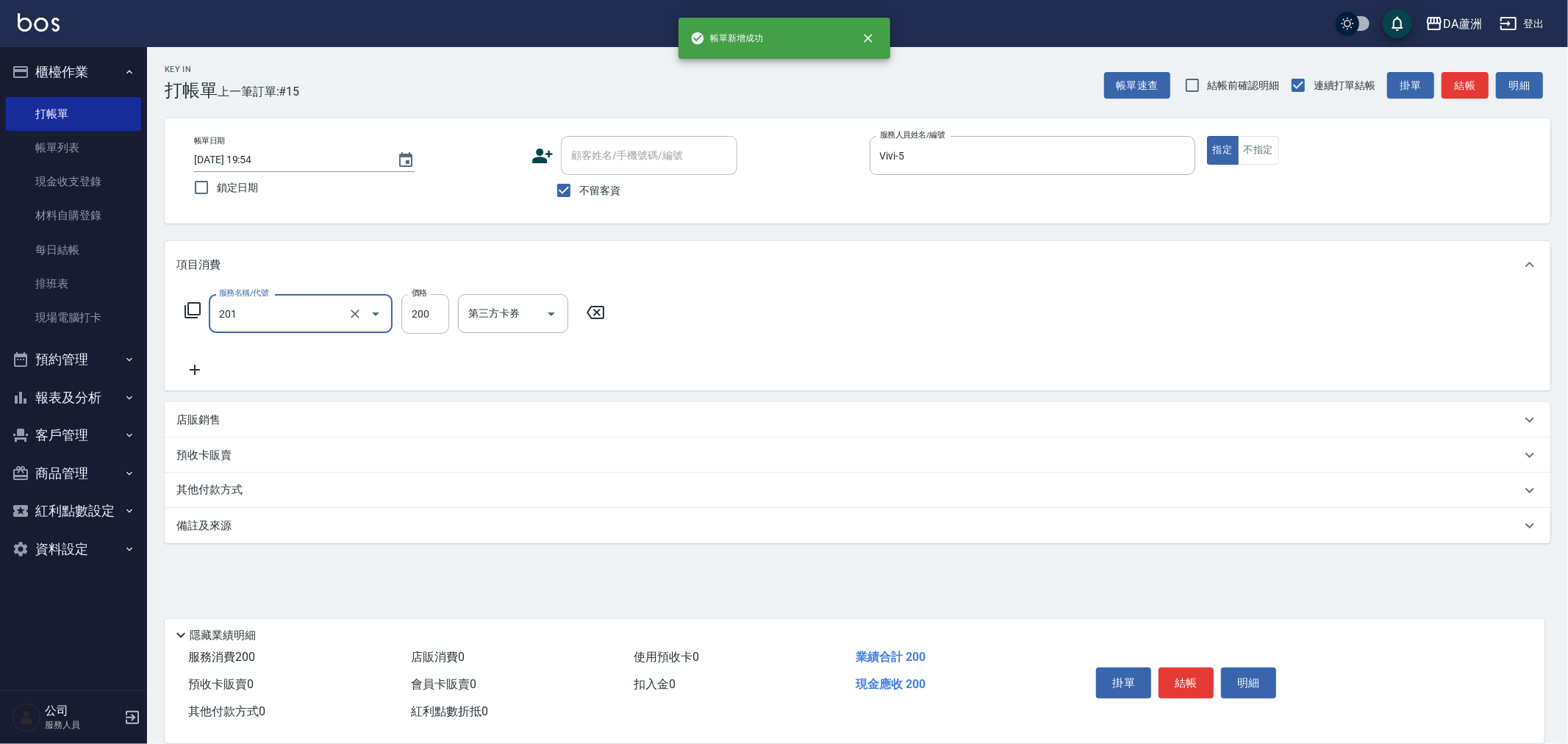
type input "洗髮(201)"
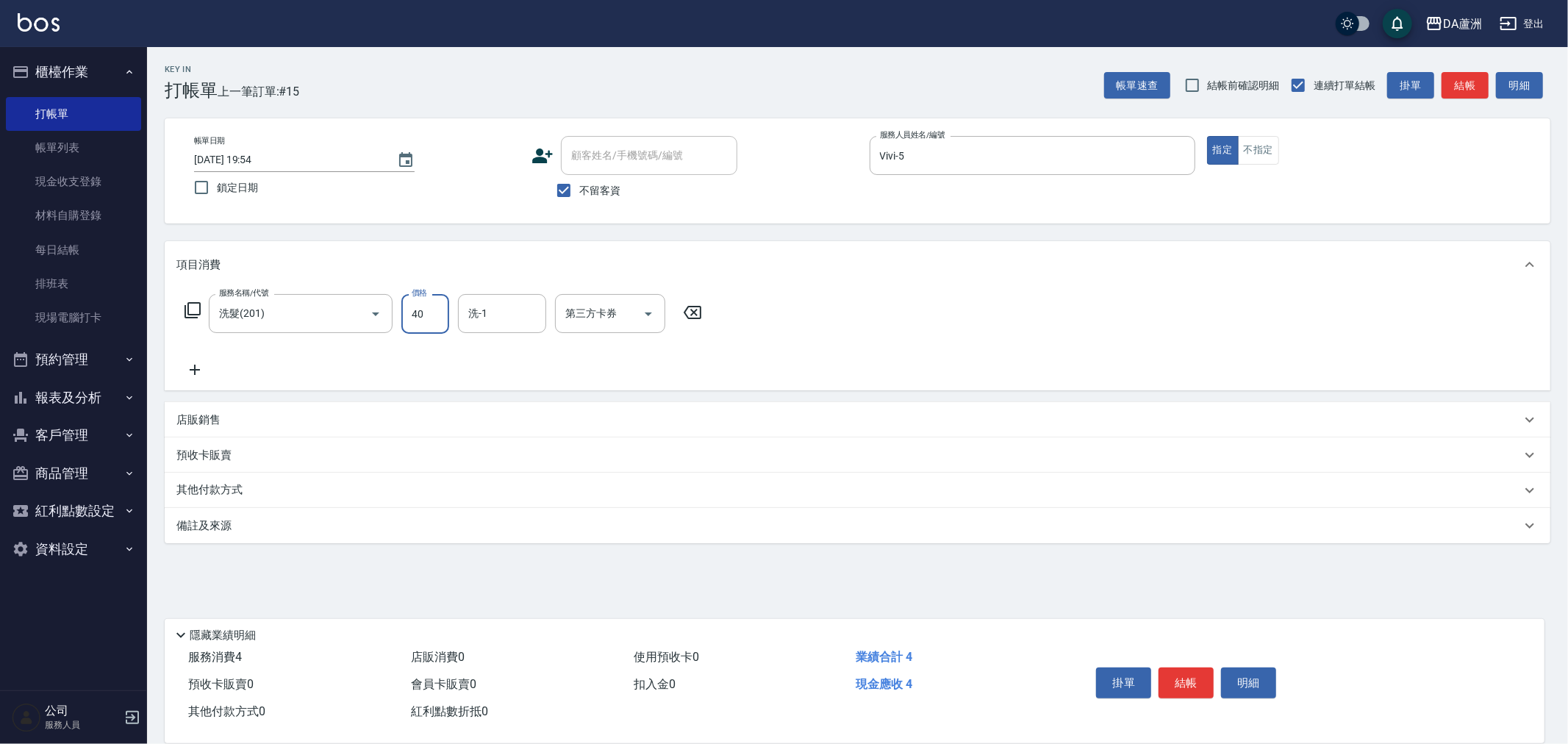
type input "400"
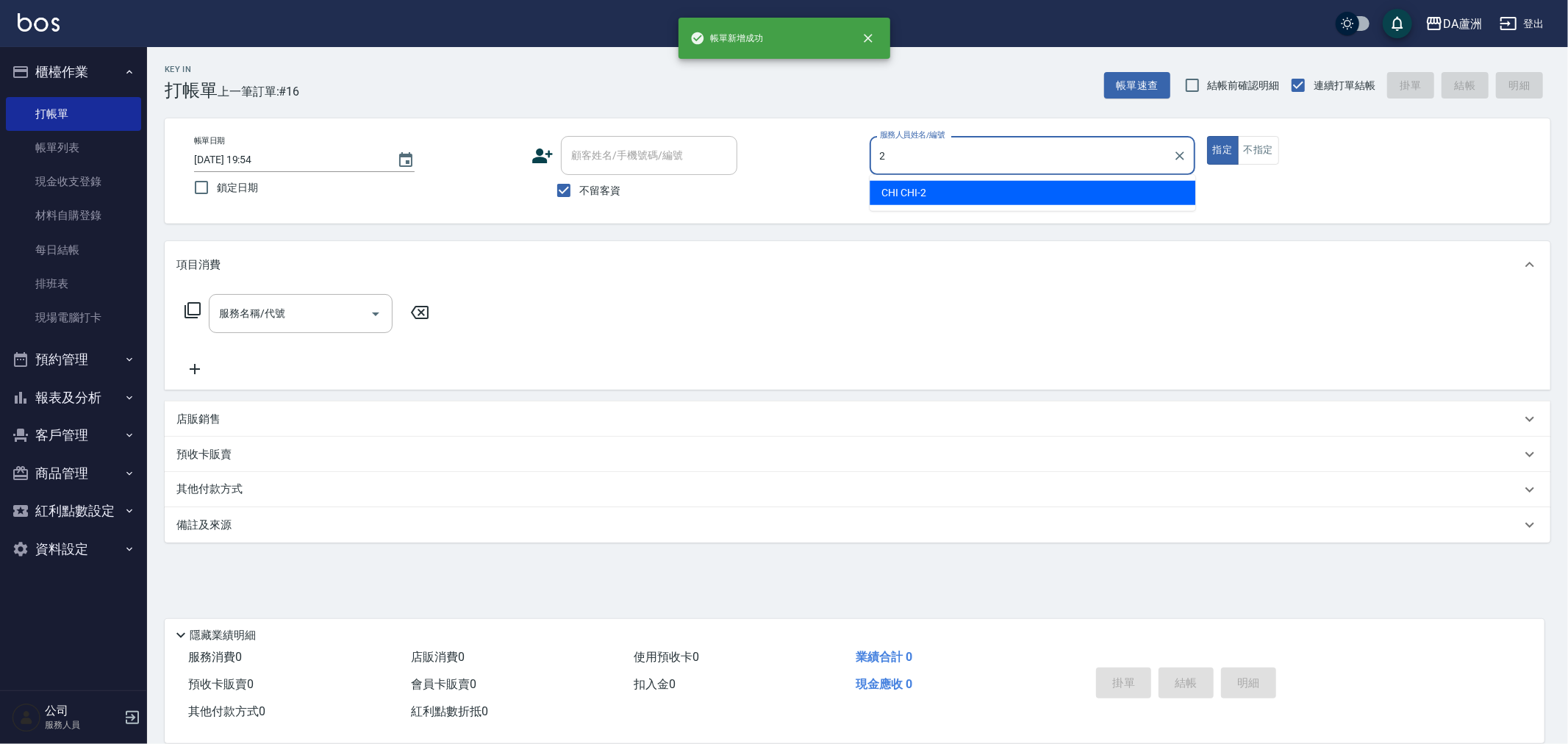
type input "CHI CHI-2"
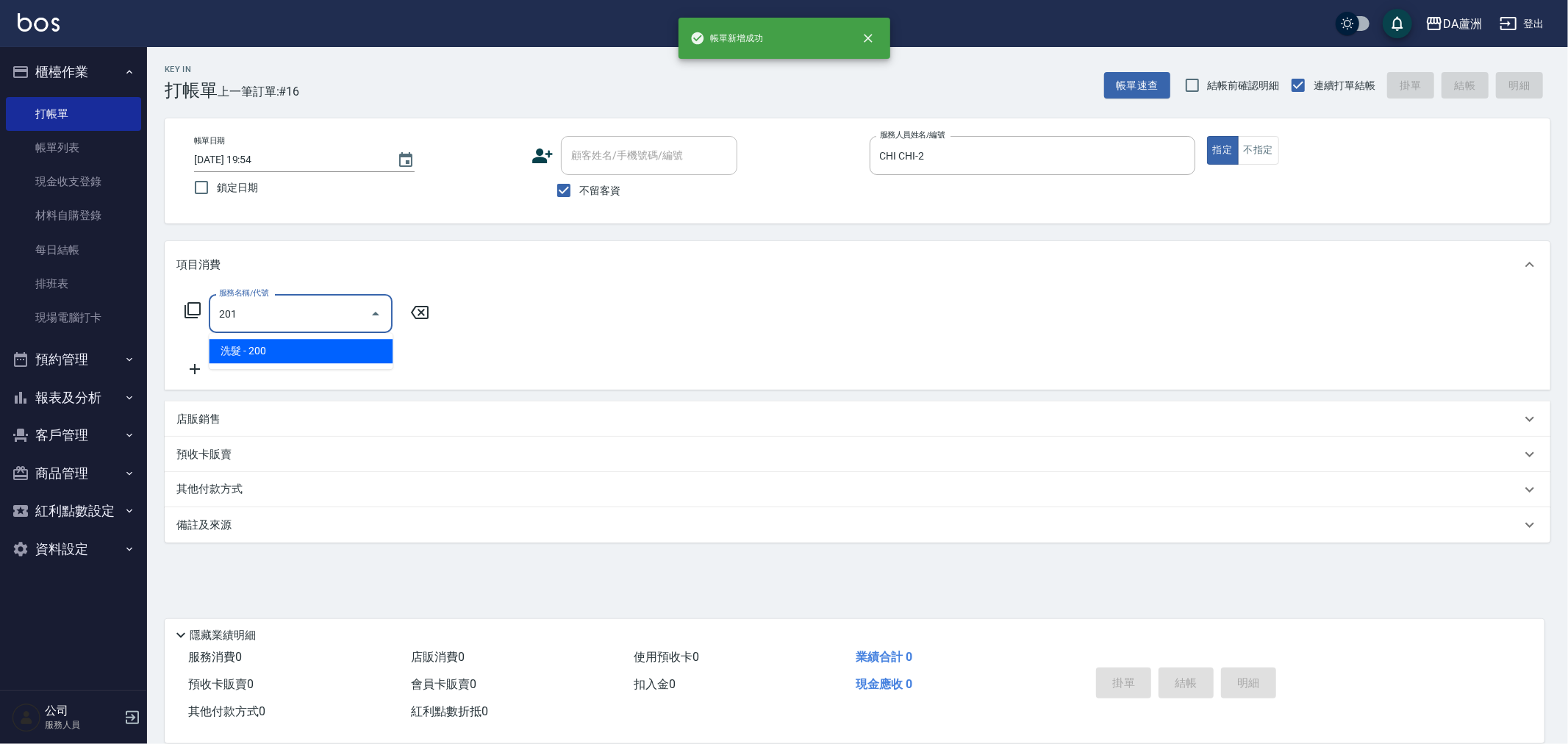
type input "洗髮(201)"
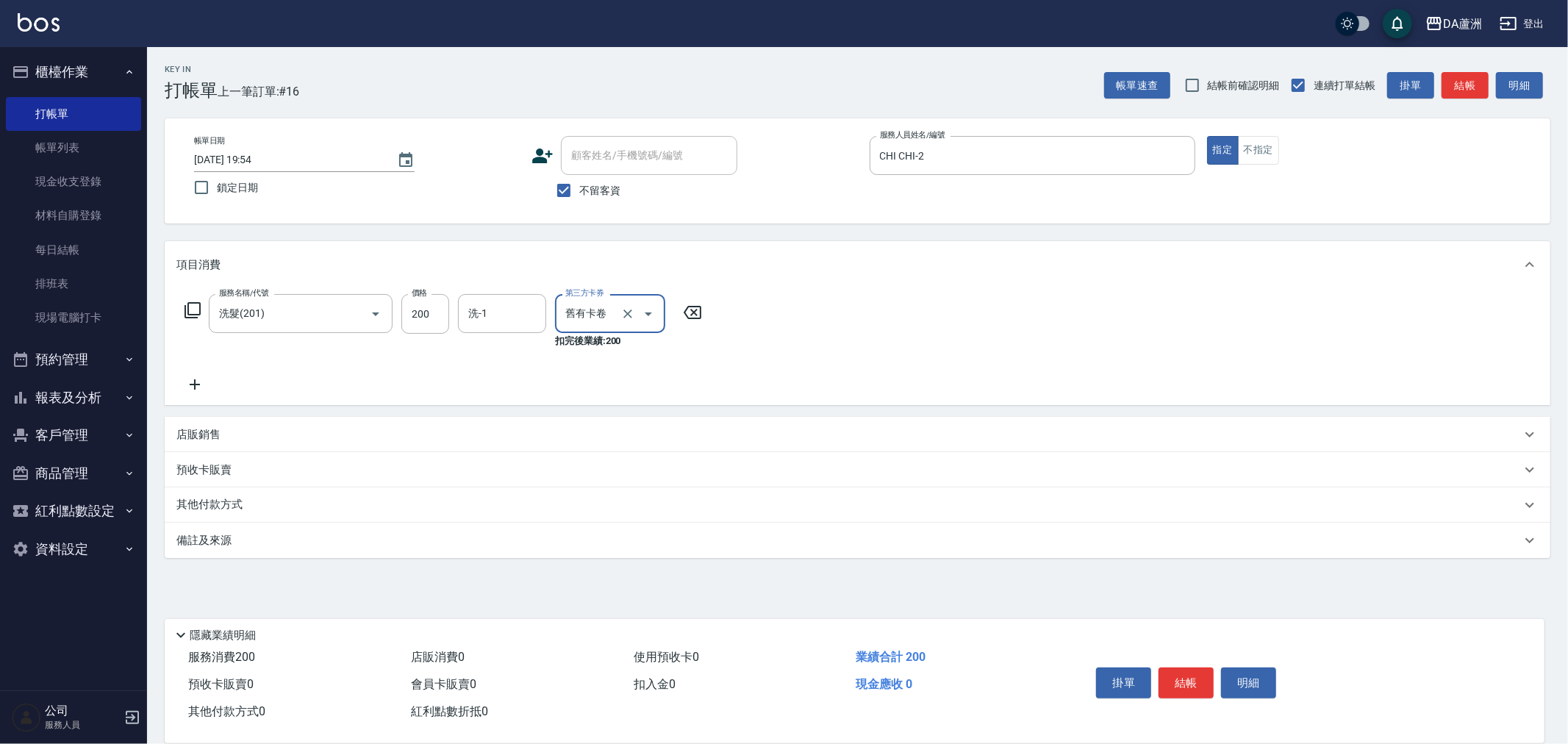
type input "舊有卡卷"
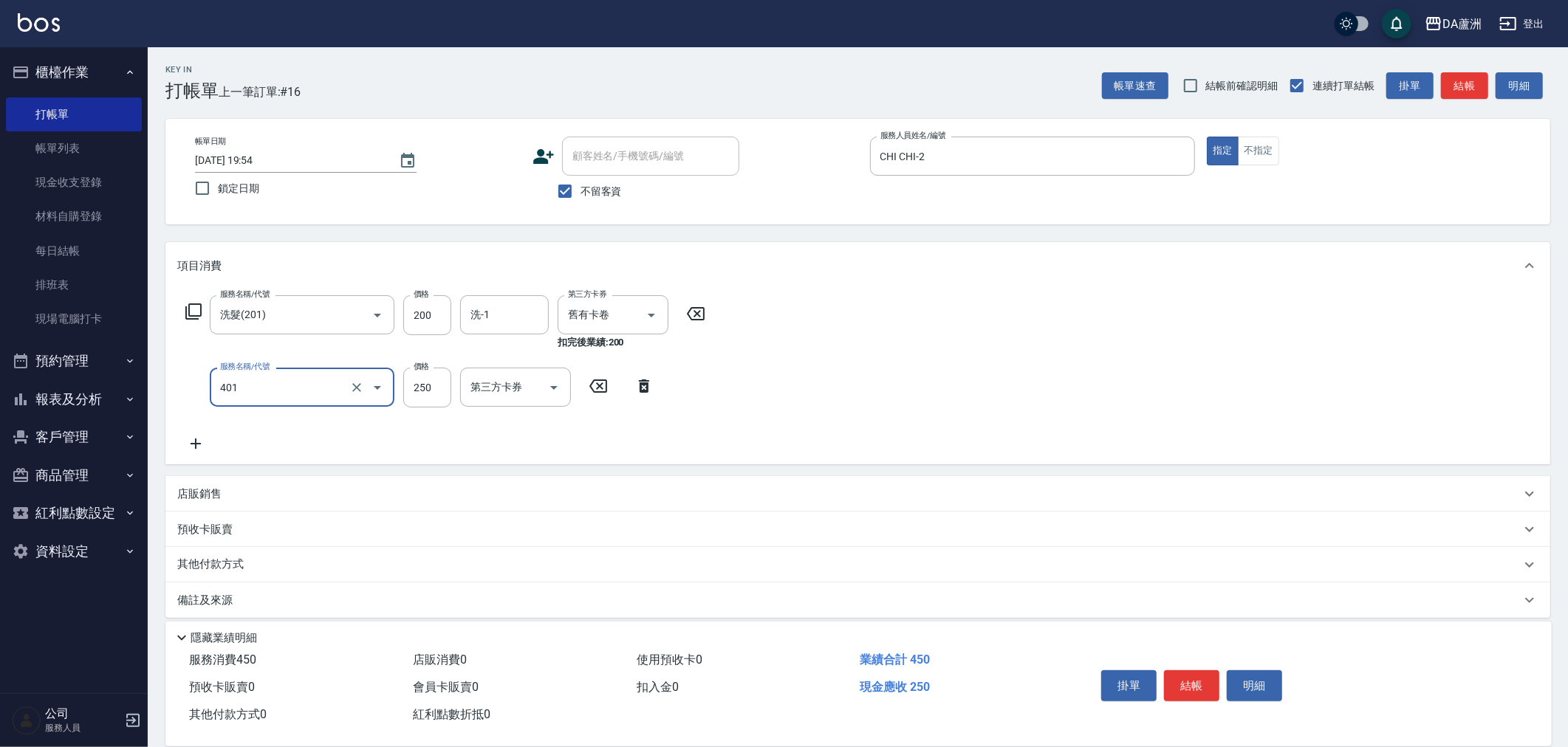
type input "剪髮(401)"
type input "400"
click at [591, 313] on input "舊有卡卷" at bounding box center [592, 315] width 56 height 26
click at [624, 311] on icon "Clear" at bounding box center [630, 315] width 14 height 14
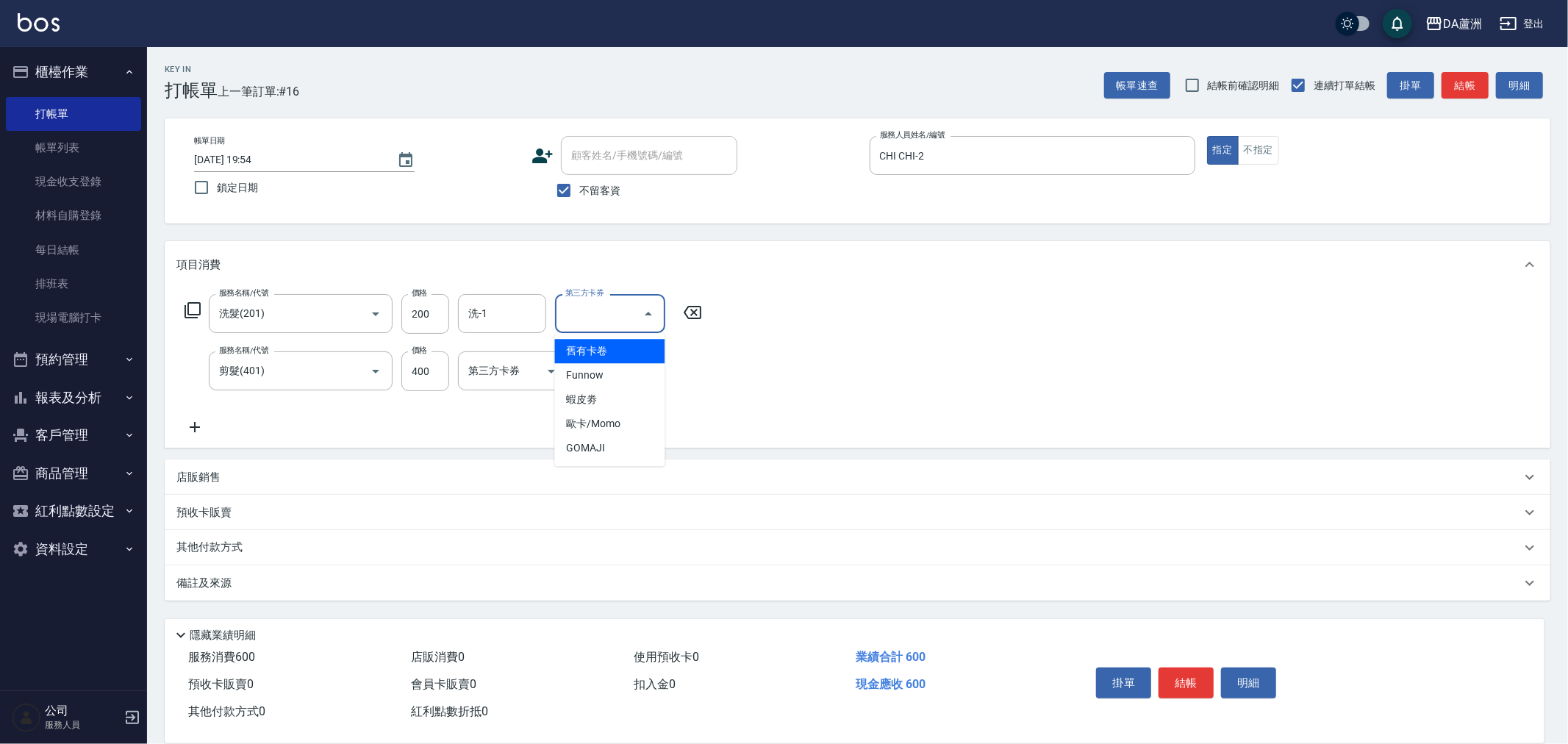
click at [1001, 398] on div "服務名稱/代號 洗髮(201) 服務名稱/代號 價格 200 價格 洗-1 洗-1 第三方卡券 第三方卡券 服務名稱/代號 剪髮(401) 服務名稱/代號 價…" at bounding box center [857, 369] width 1385 height 160
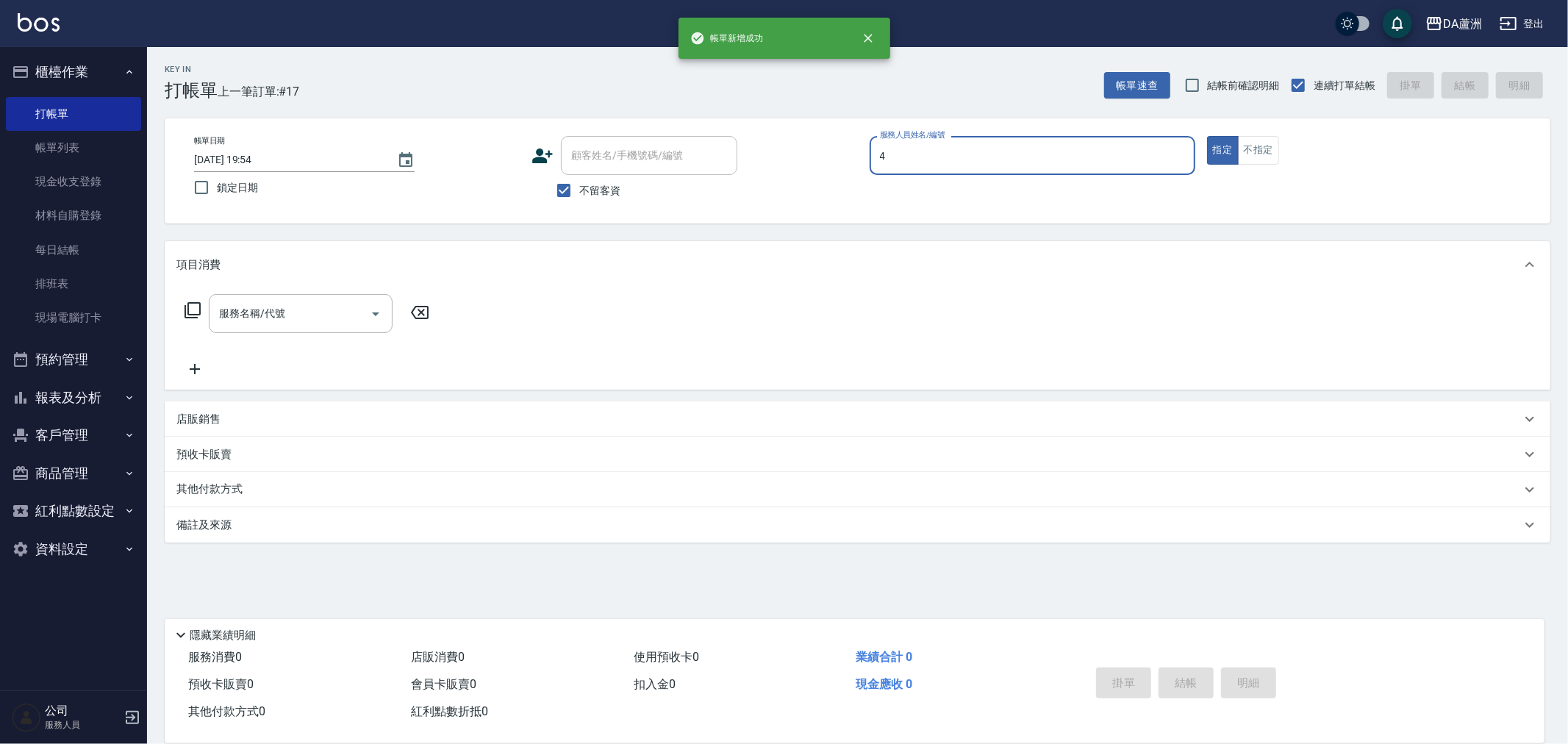
type input "LULU-4"
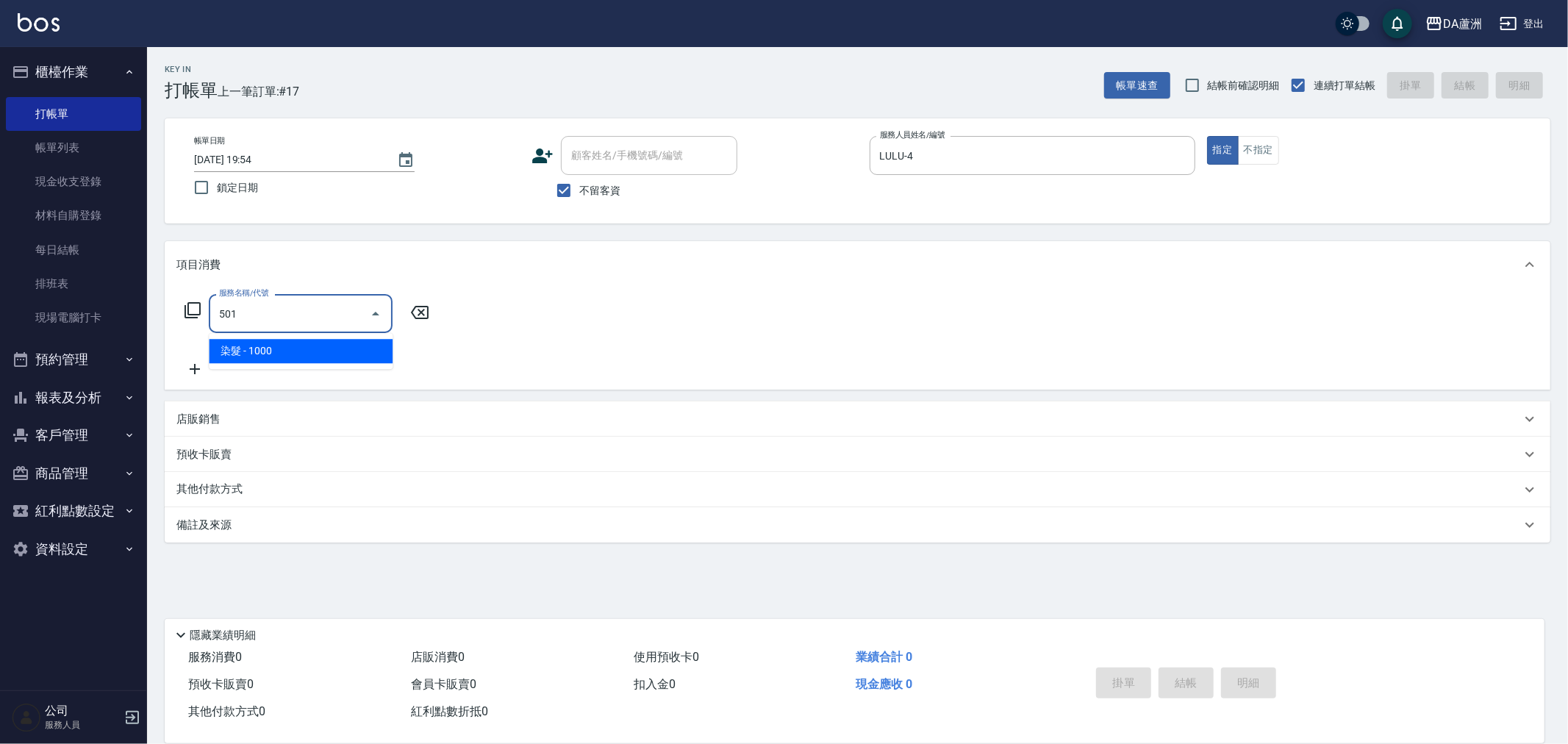
type input "染髮(501)"
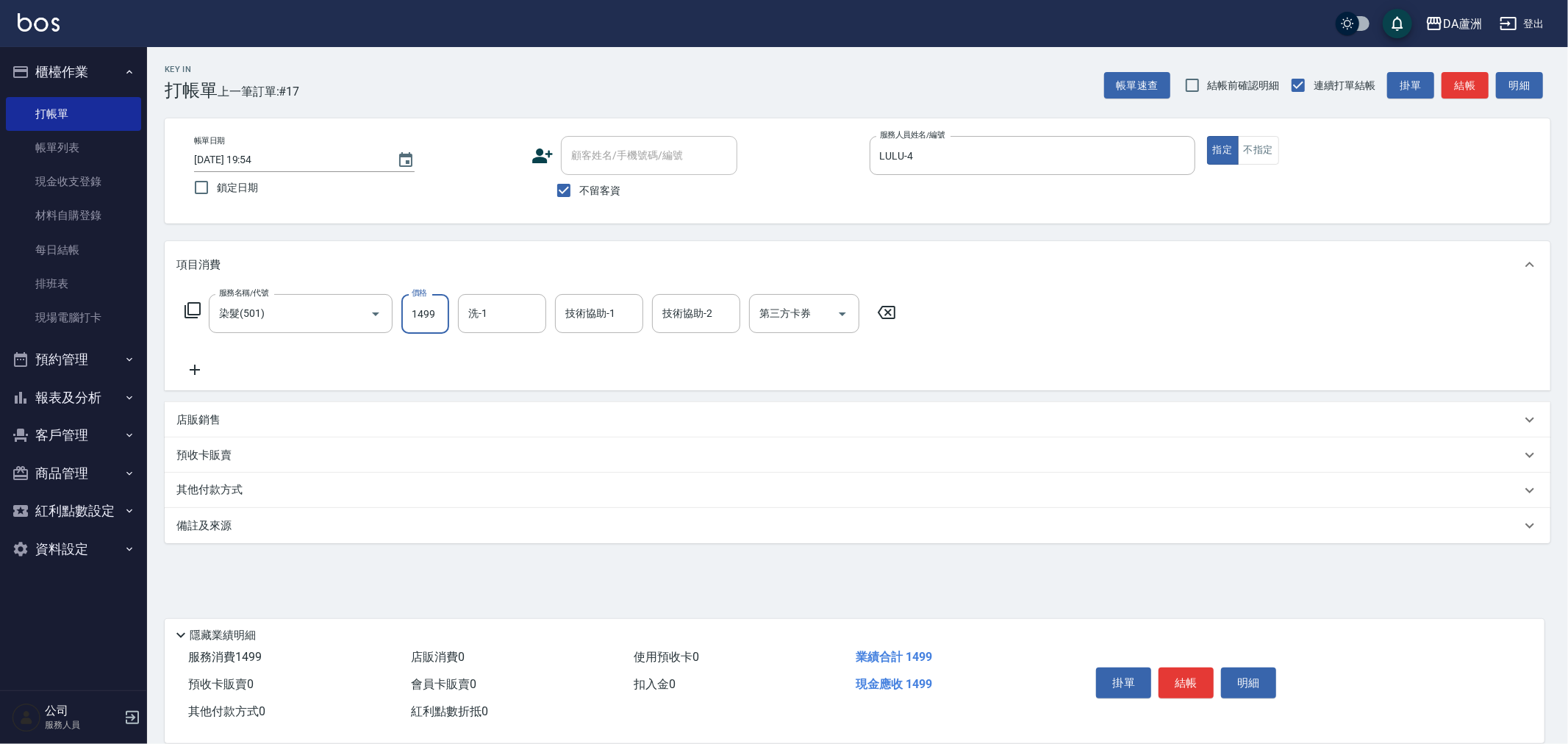
type input "1499"
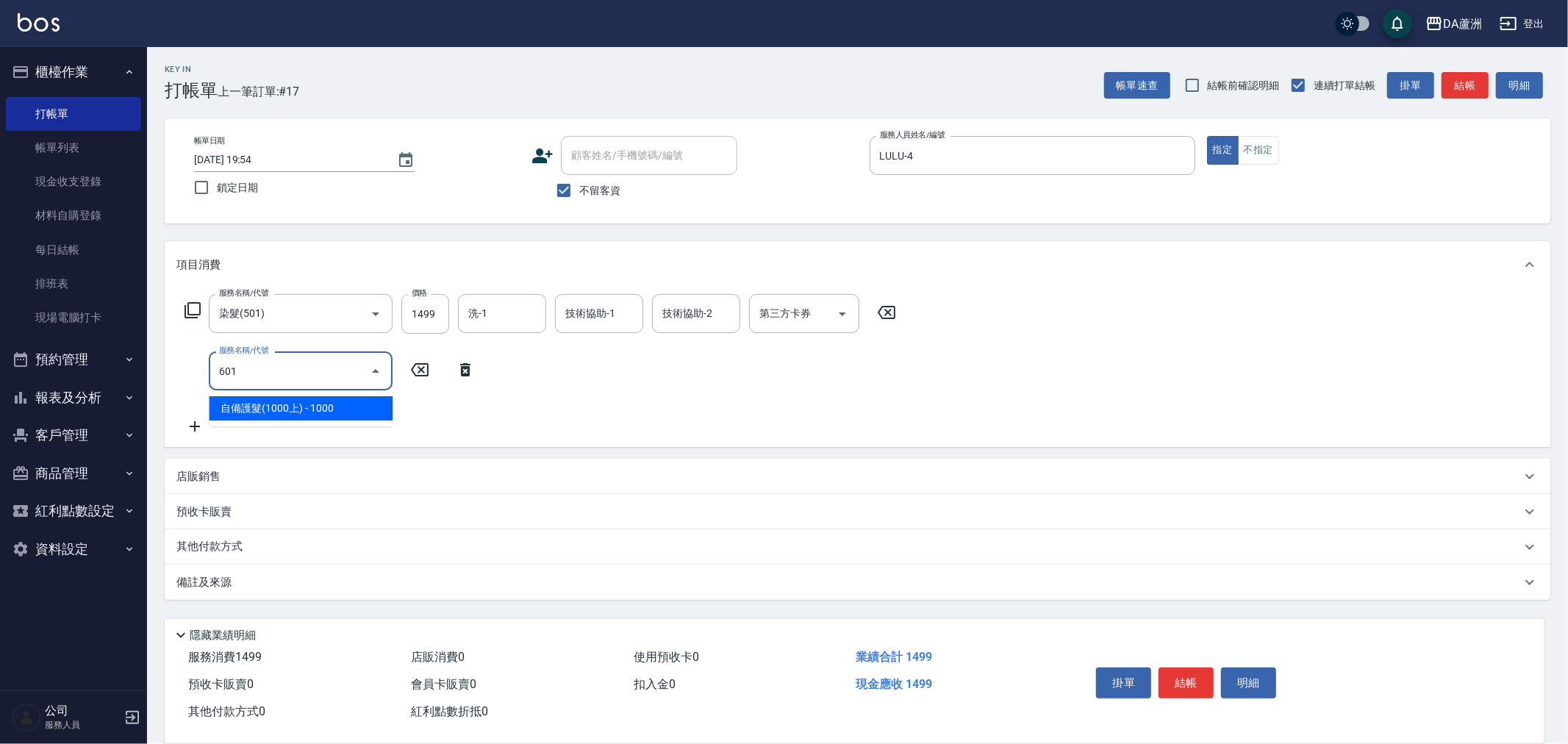
type input "自備護髮(1000上)(601)"
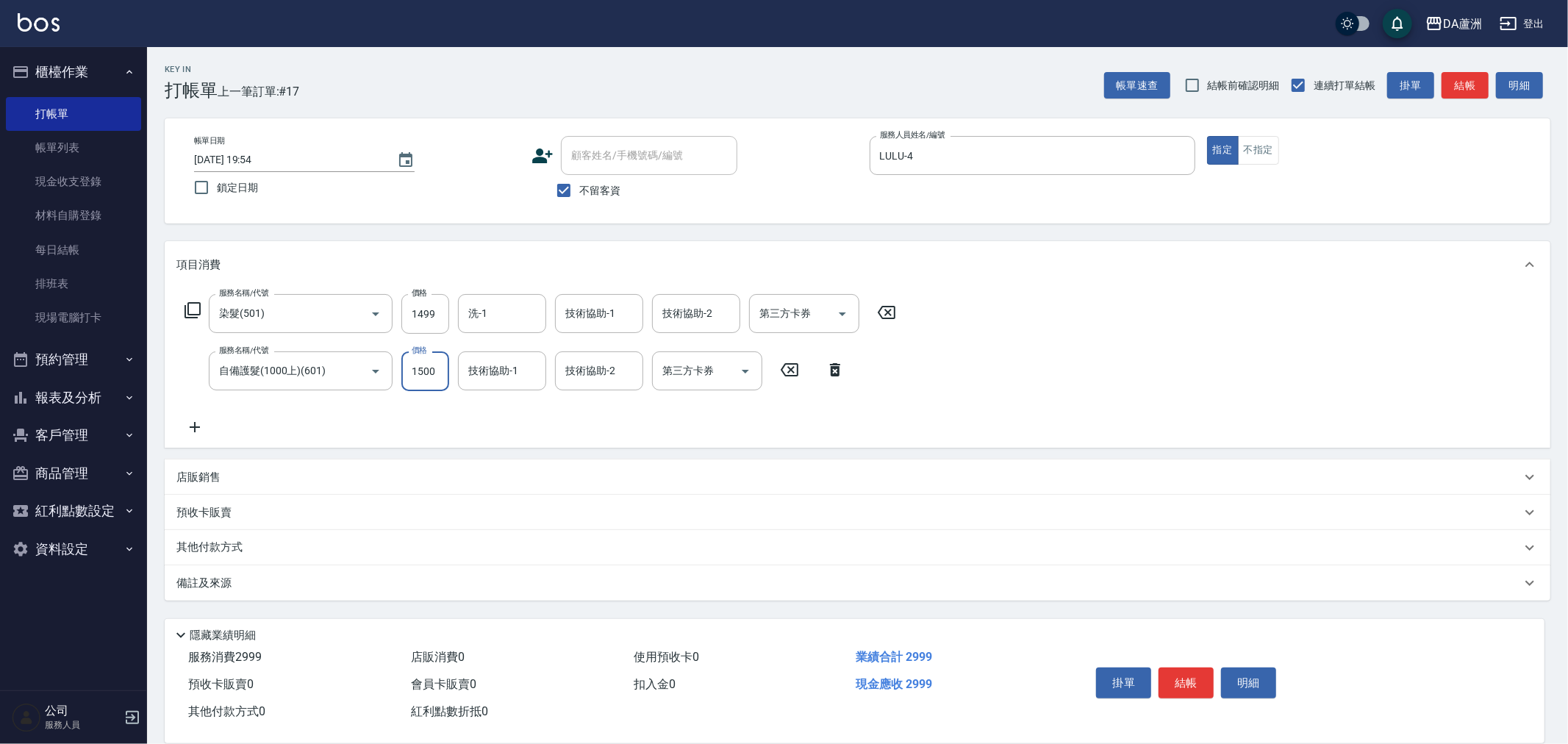
type input "1500"
click at [526, 312] on input "洗-1" at bounding box center [502, 313] width 75 height 26
type input "[PERSON_NAME]-26"
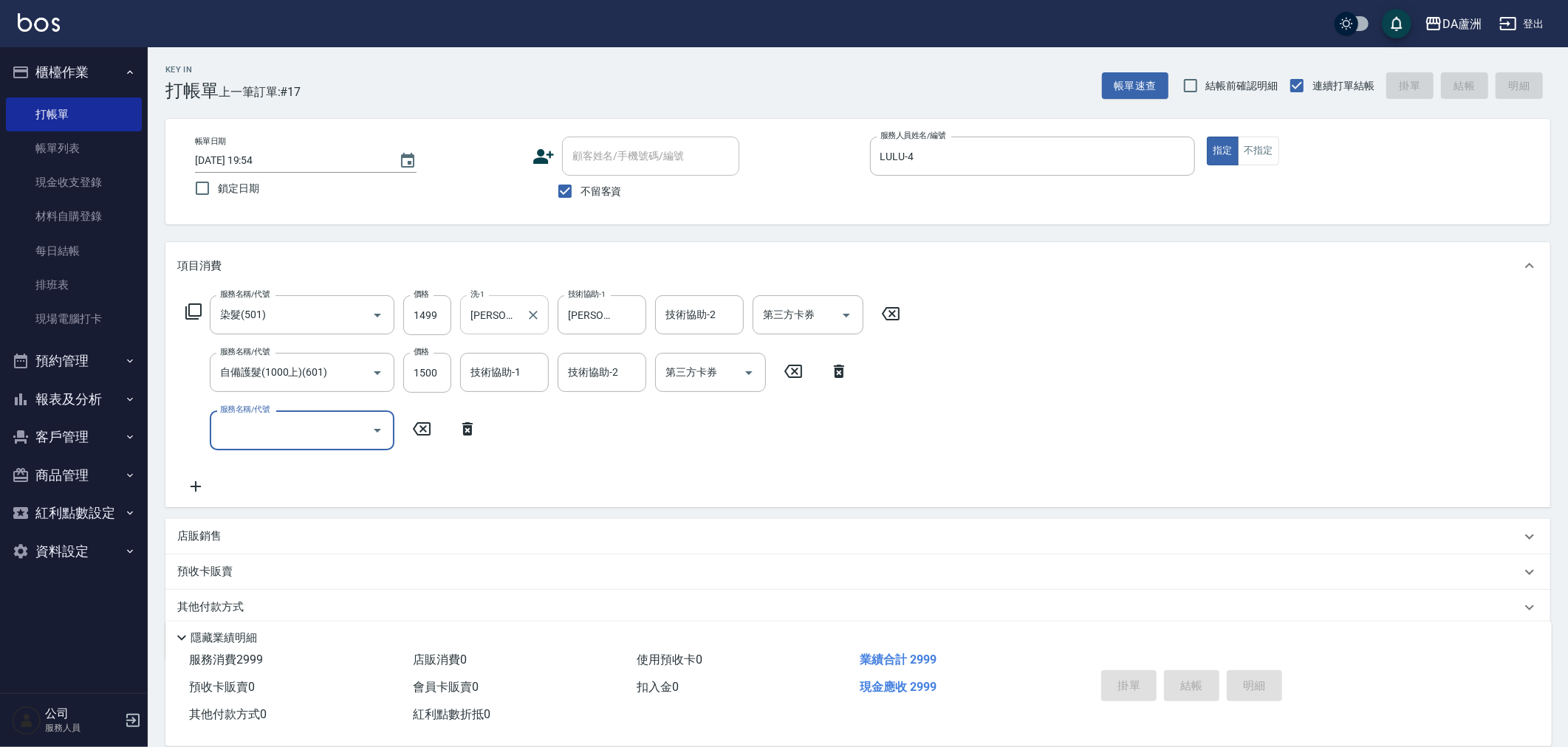
type input "[DATE] 19:55"
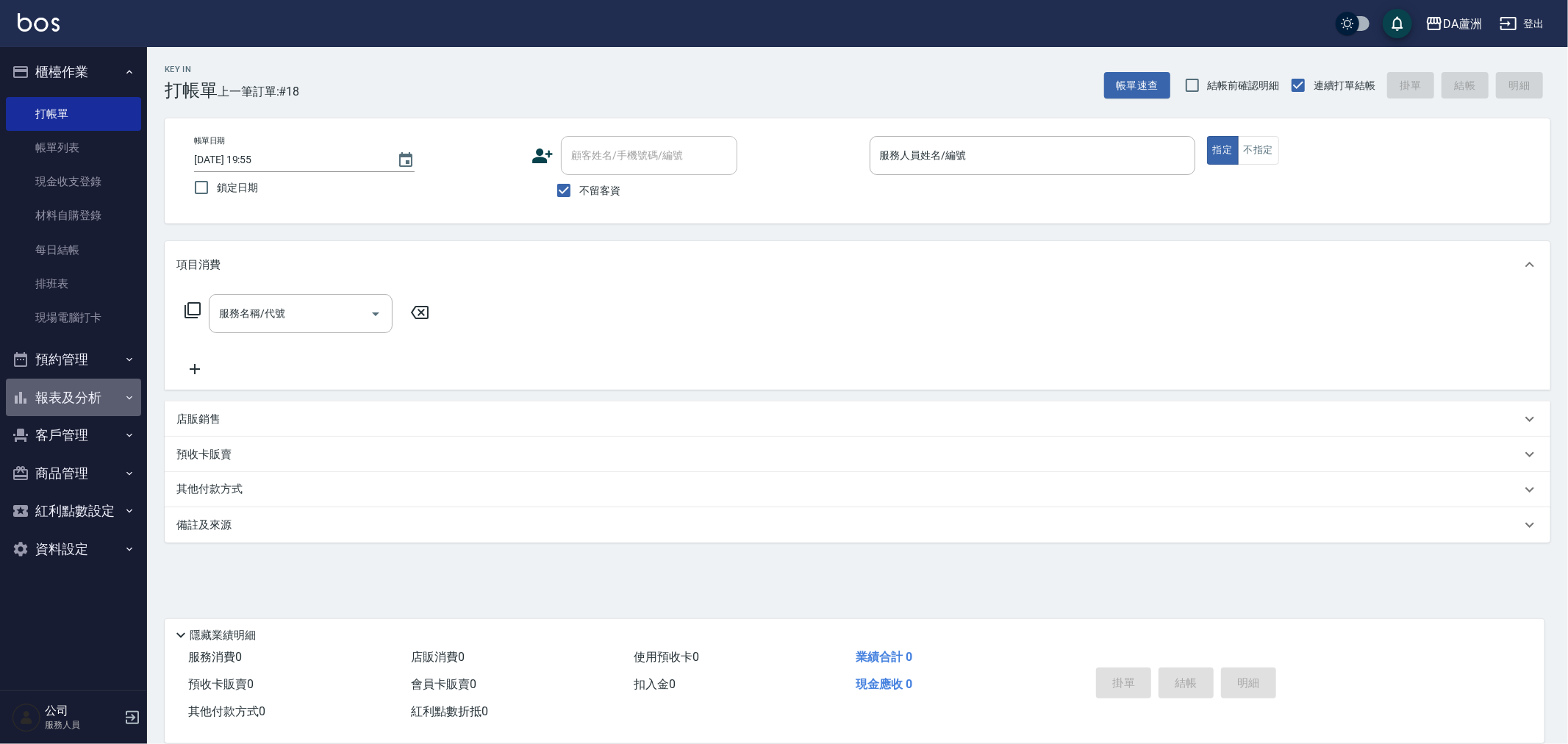
click at [75, 402] on button "報表及分析" at bounding box center [73, 398] width 135 height 38
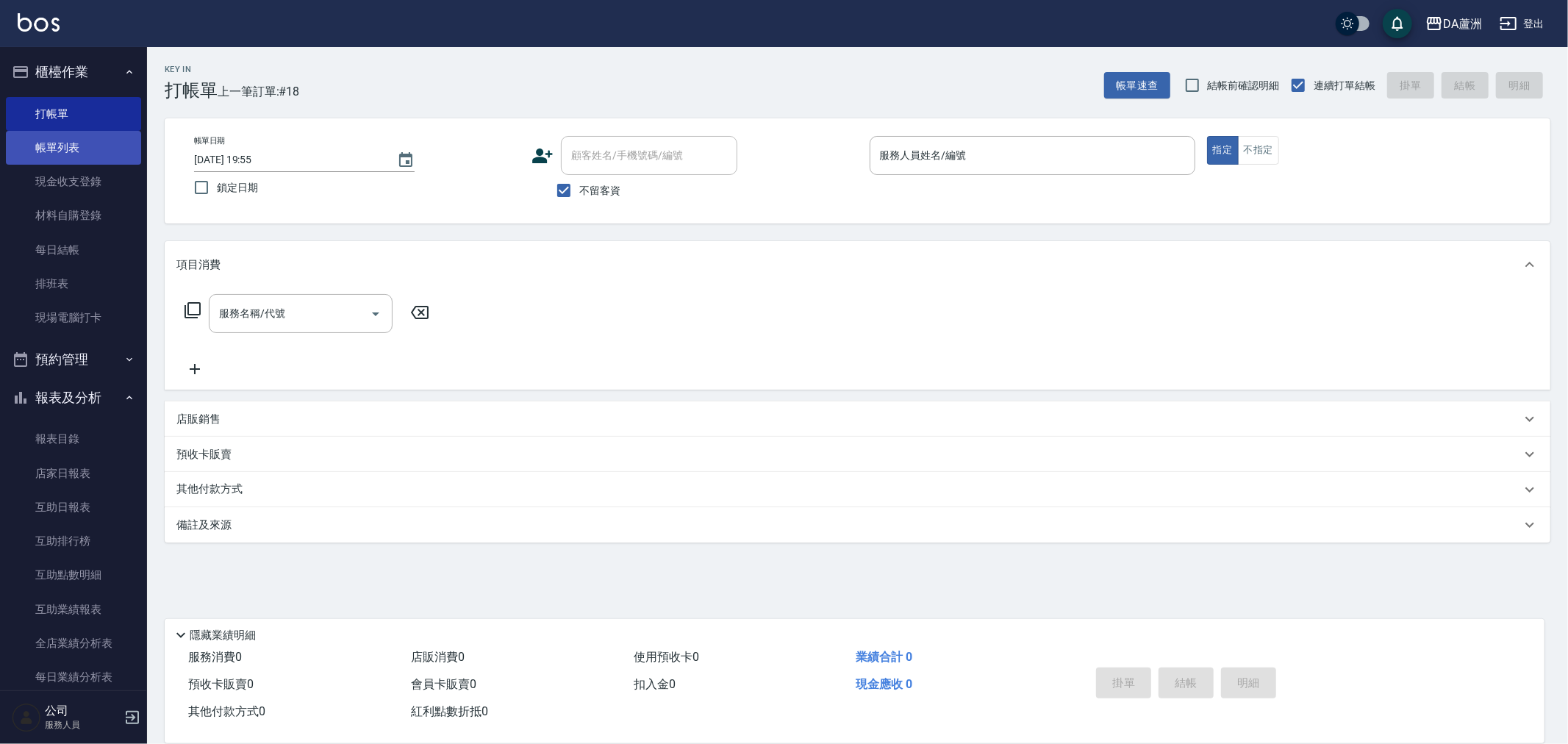
click at [86, 152] on link "帳單列表" at bounding box center [73, 148] width 135 height 34
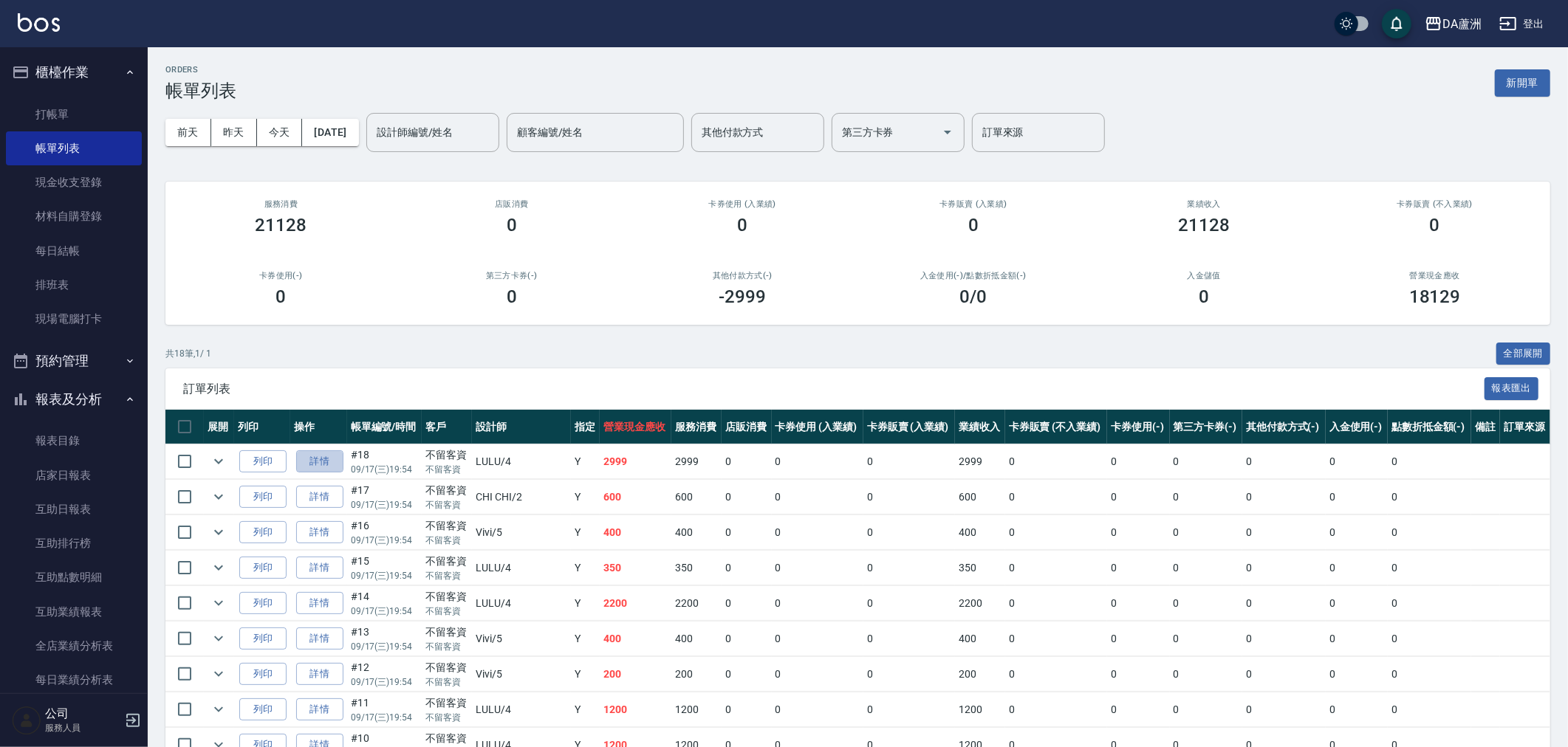
click at [336, 462] on link "詳情" at bounding box center [320, 462] width 47 height 23
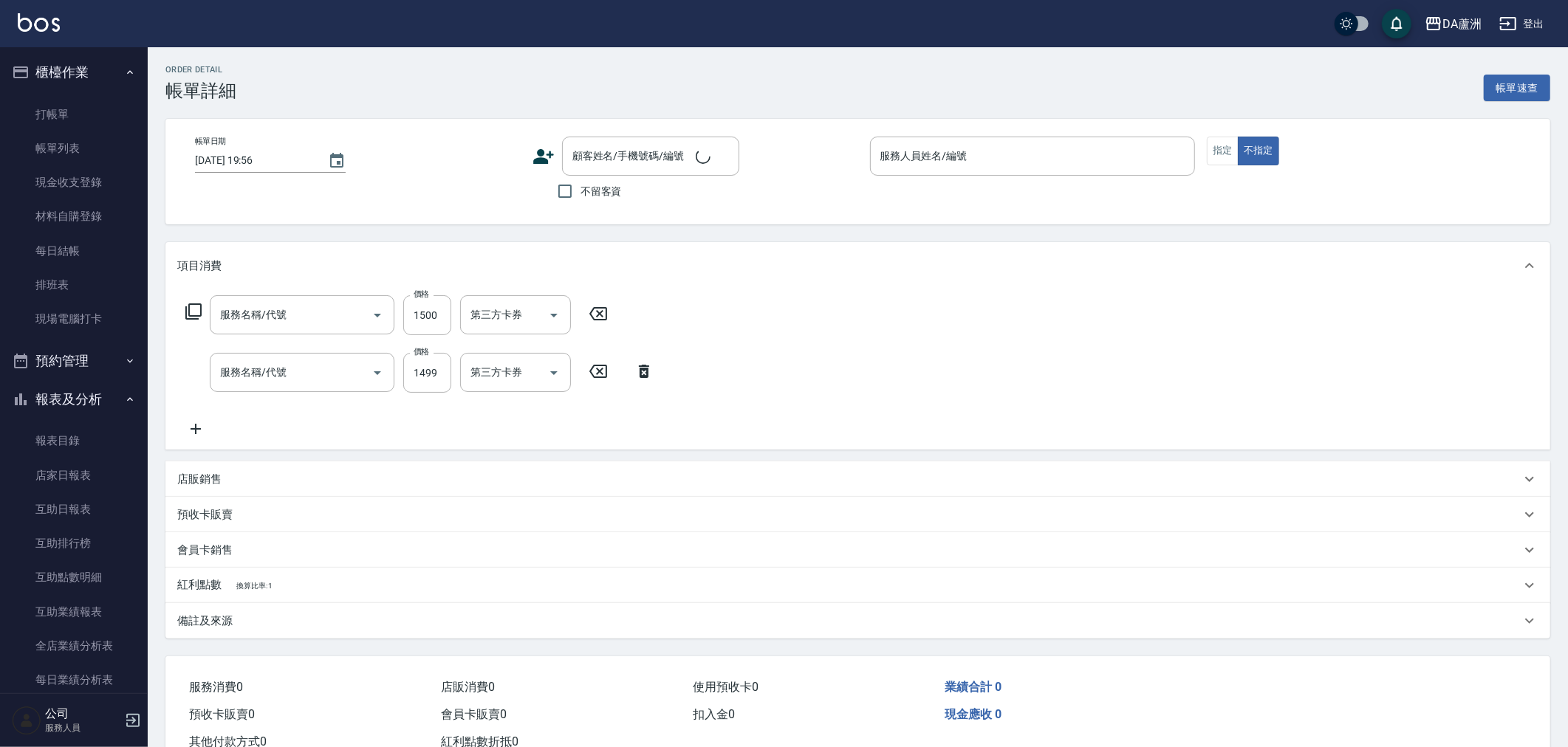
type input "[DATE] 19:54"
checkbox input "true"
type input "LULU-4"
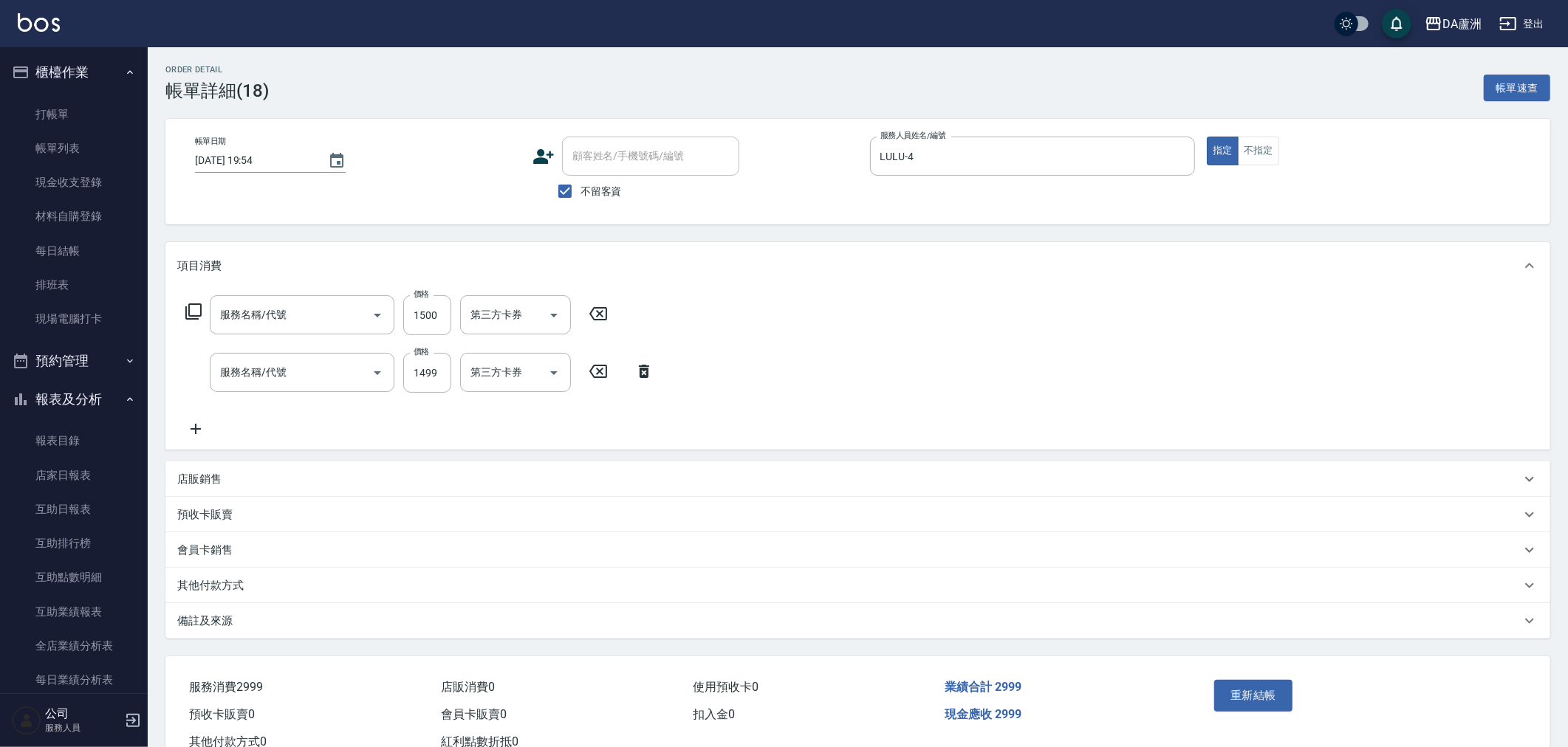
type input "自備護髮(1000上)(601)"
type input "染髮(501)"
click at [232, 592] on p "其他付款方式" at bounding box center [210, 585] width 66 height 15
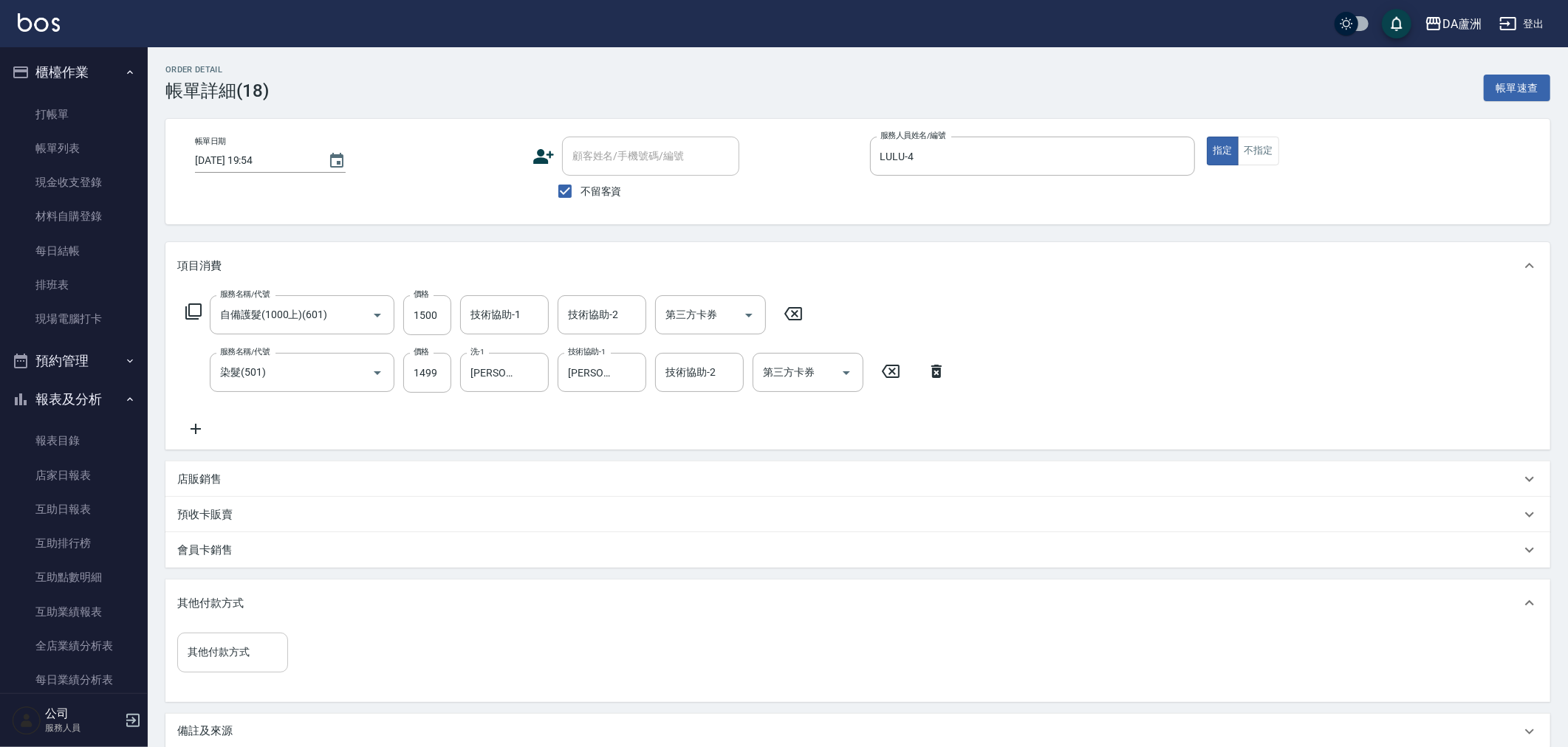
click at [247, 638] on div "其他付款方式" at bounding box center [232, 652] width 111 height 39
click at [237, 599] on span "信用卡" at bounding box center [232, 590] width 111 height 24
type input "信用卡"
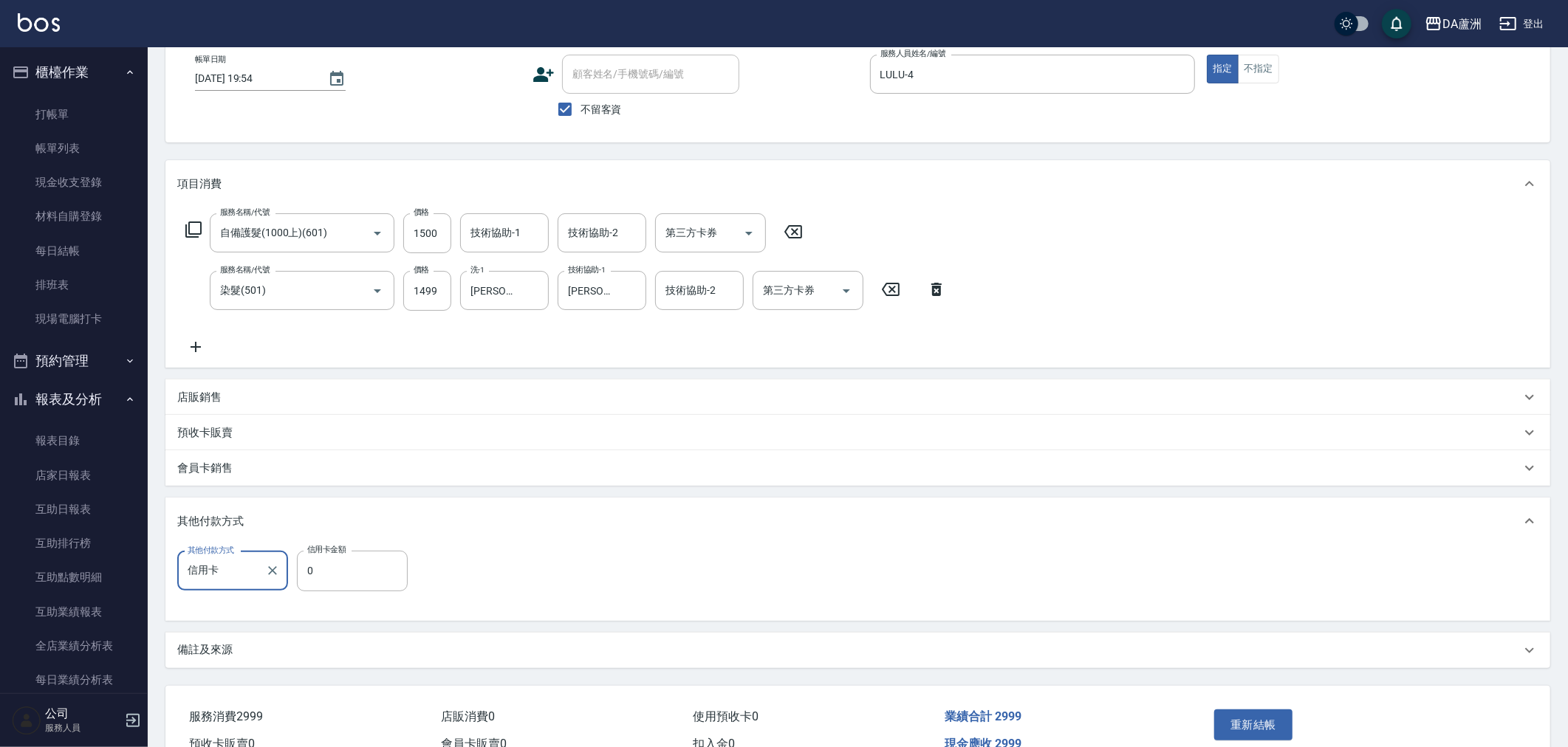
scroll to position [160, 0]
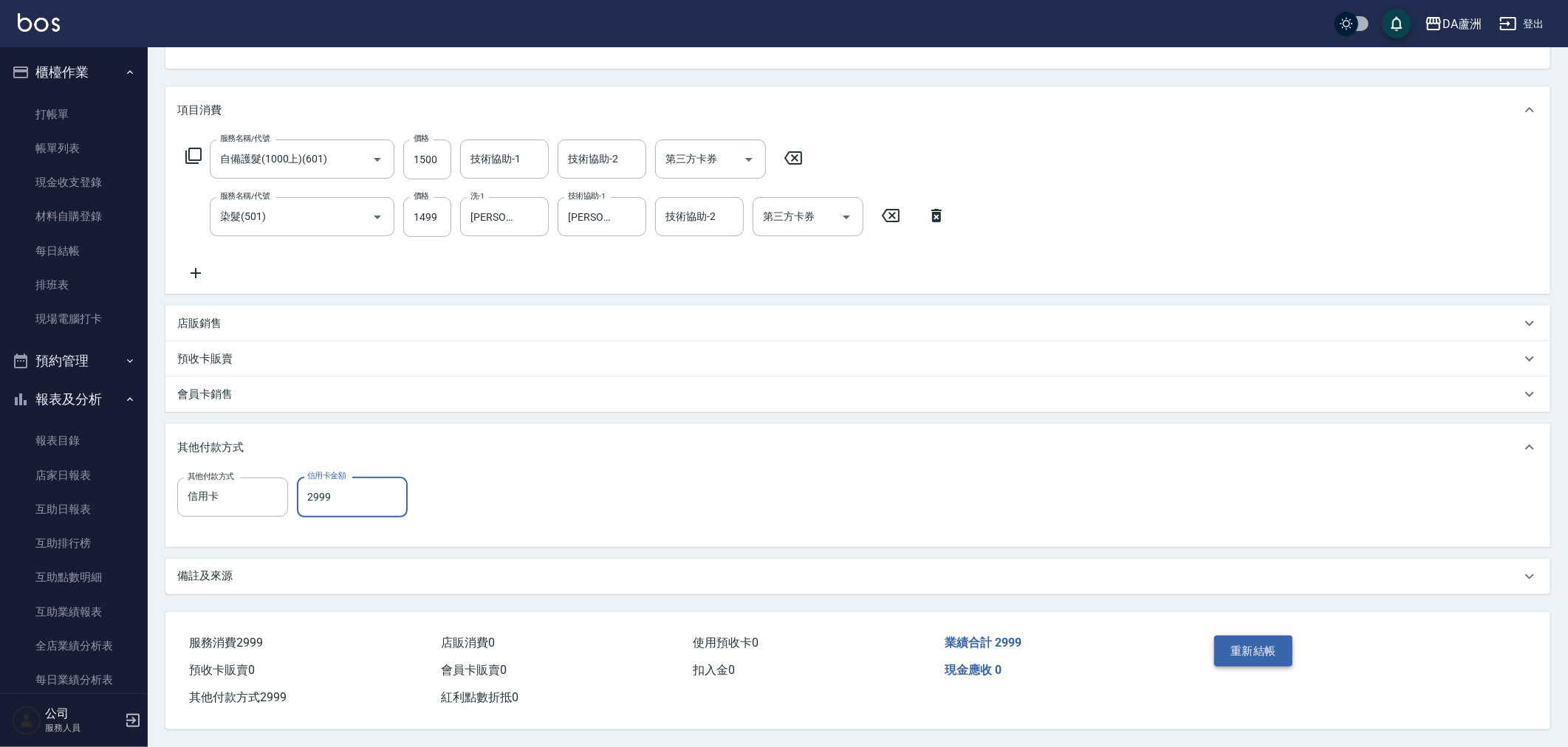
type input "2999"
click at [1268, 651] on button "重新結帳" at bounding box center [1253, 651] width 78 height 31
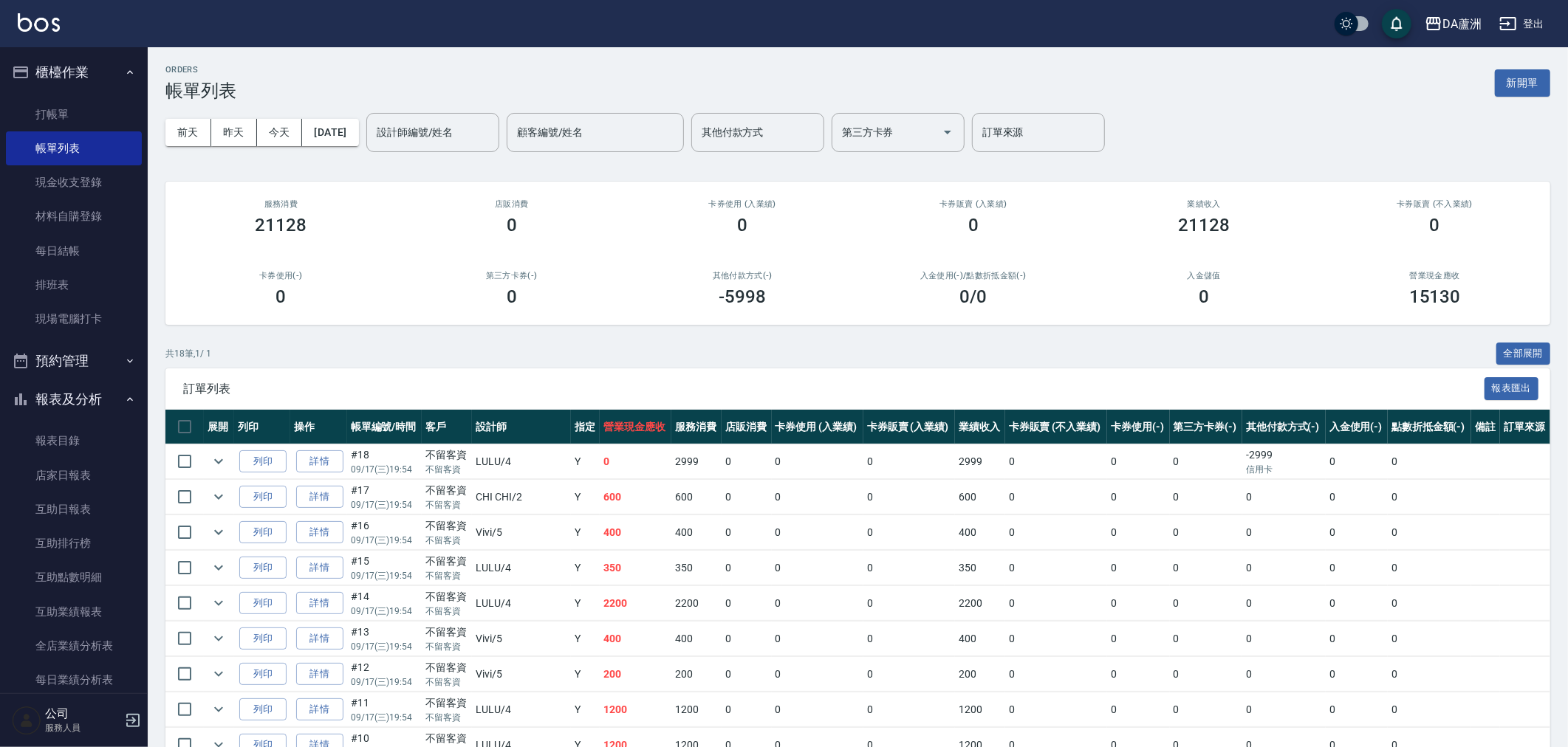
drag, startPoint x: 329, startPoint y: 461, endPoint x: 911, endPoint y: 685, distance: 623.6
click at [329, 461] on link "詳情" at bounding box center [320, 462] width 47 height 23
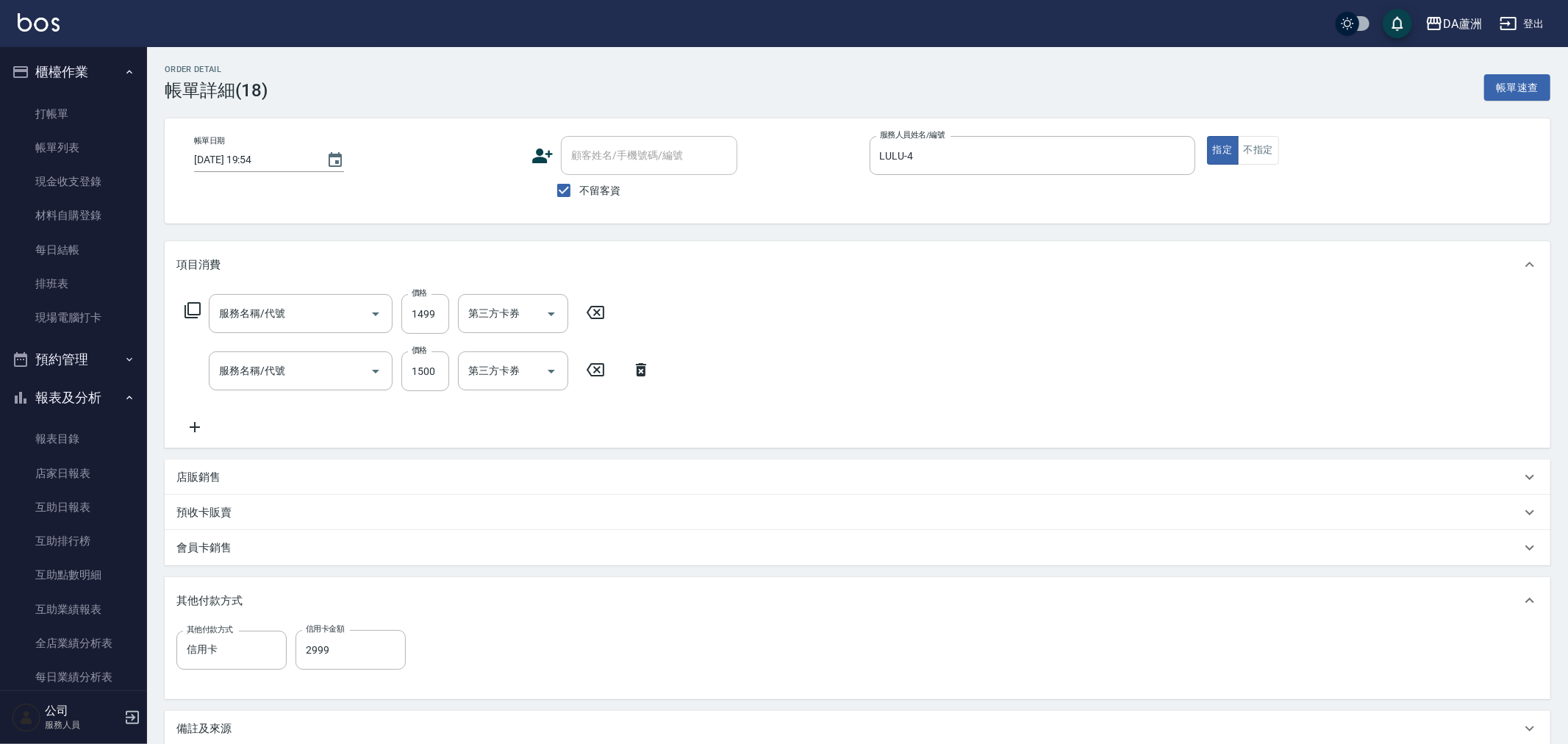
type input "[DATE] 19:54"
checkbox input "true"
type input "LULU-4"
type input "染髮(501)"
type input "自備護髮(1000上)(601)"
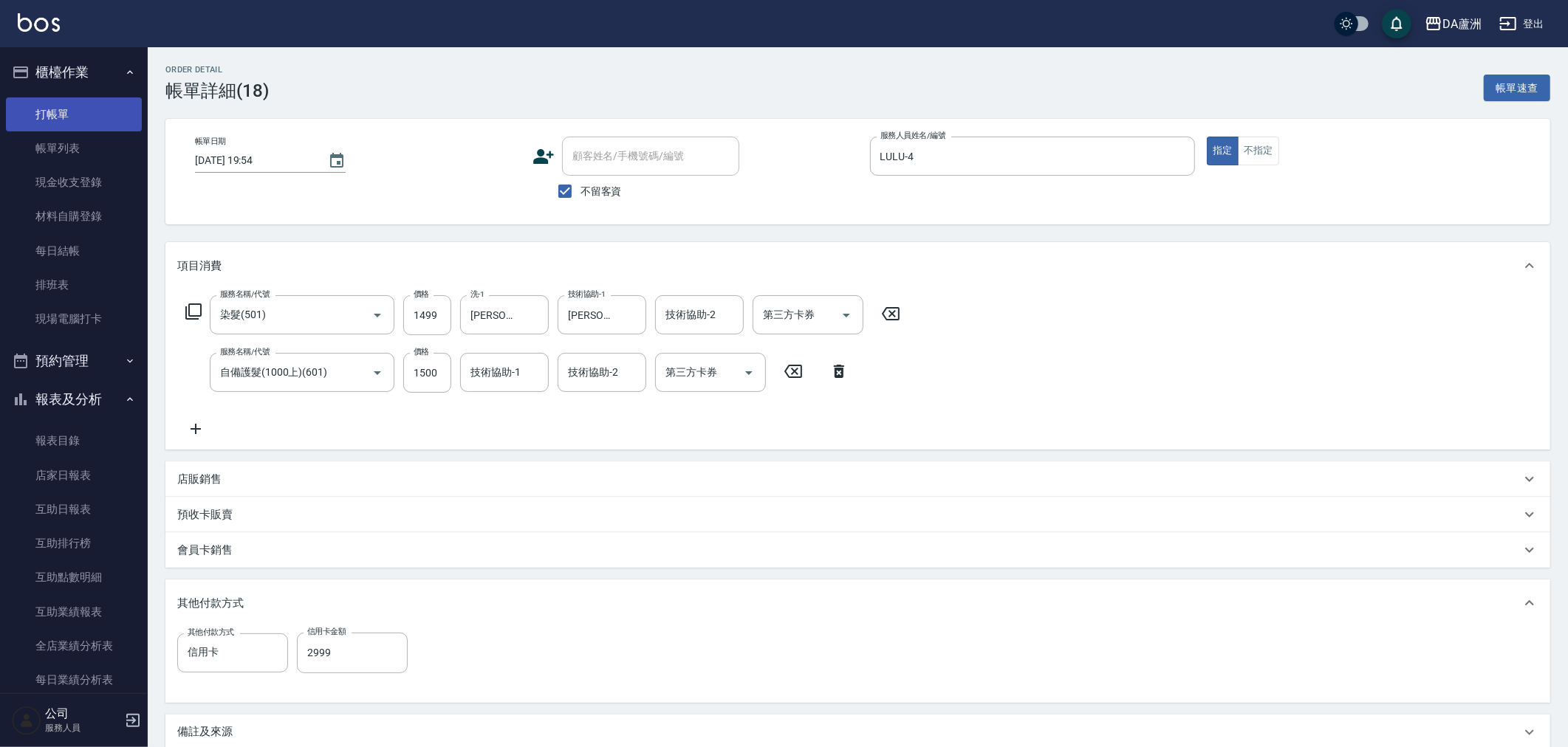
click at [70, 114] on link "打帳單" at bounding box center [74, 115] width 136 height 34
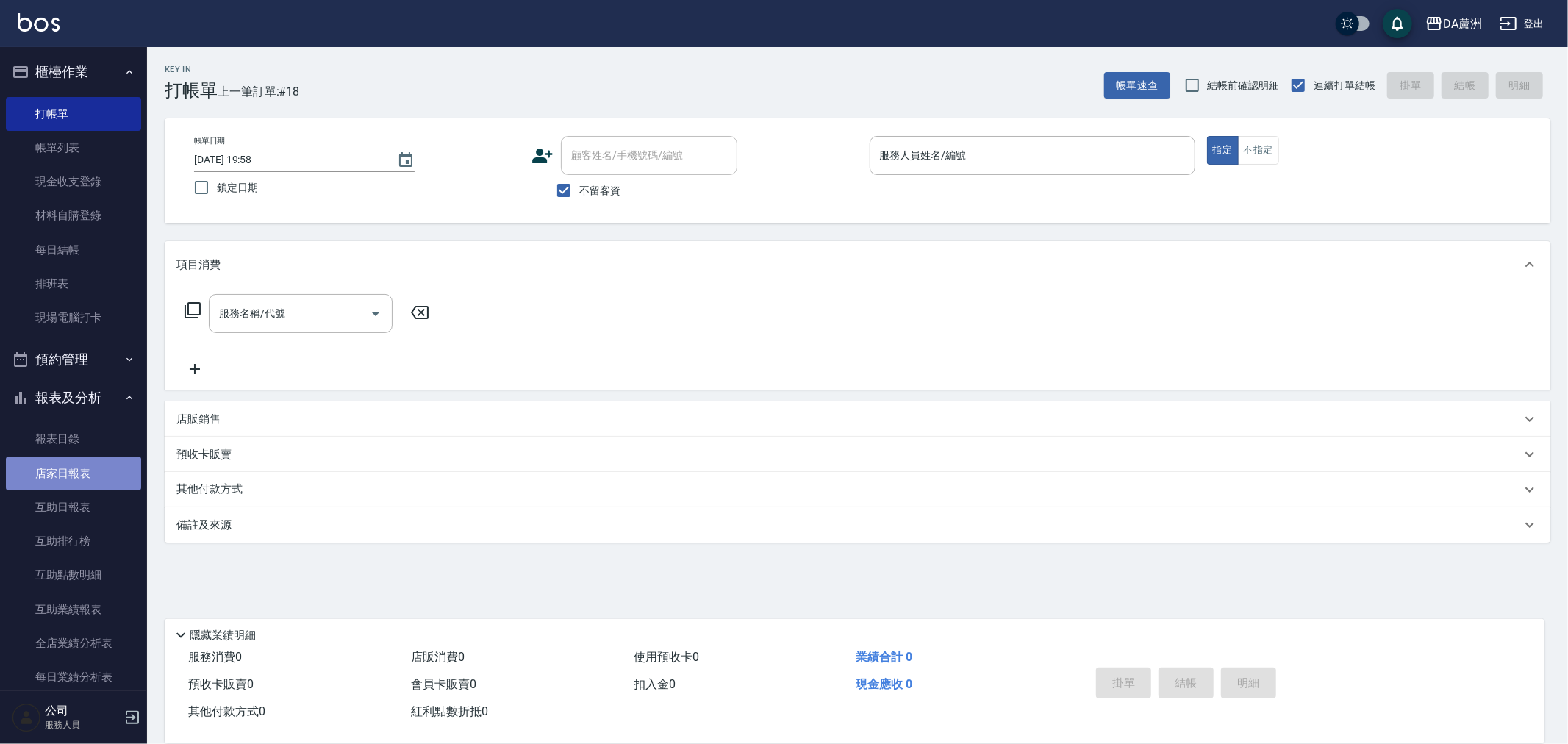
drag, startPoint x: 86, startPoint y: 459, endPoint x: 86, endPoint y: 473, distance: 14.0
click at [86, 459] on link "店家日報表" at bounding box center [73, 473] width 135 height 34
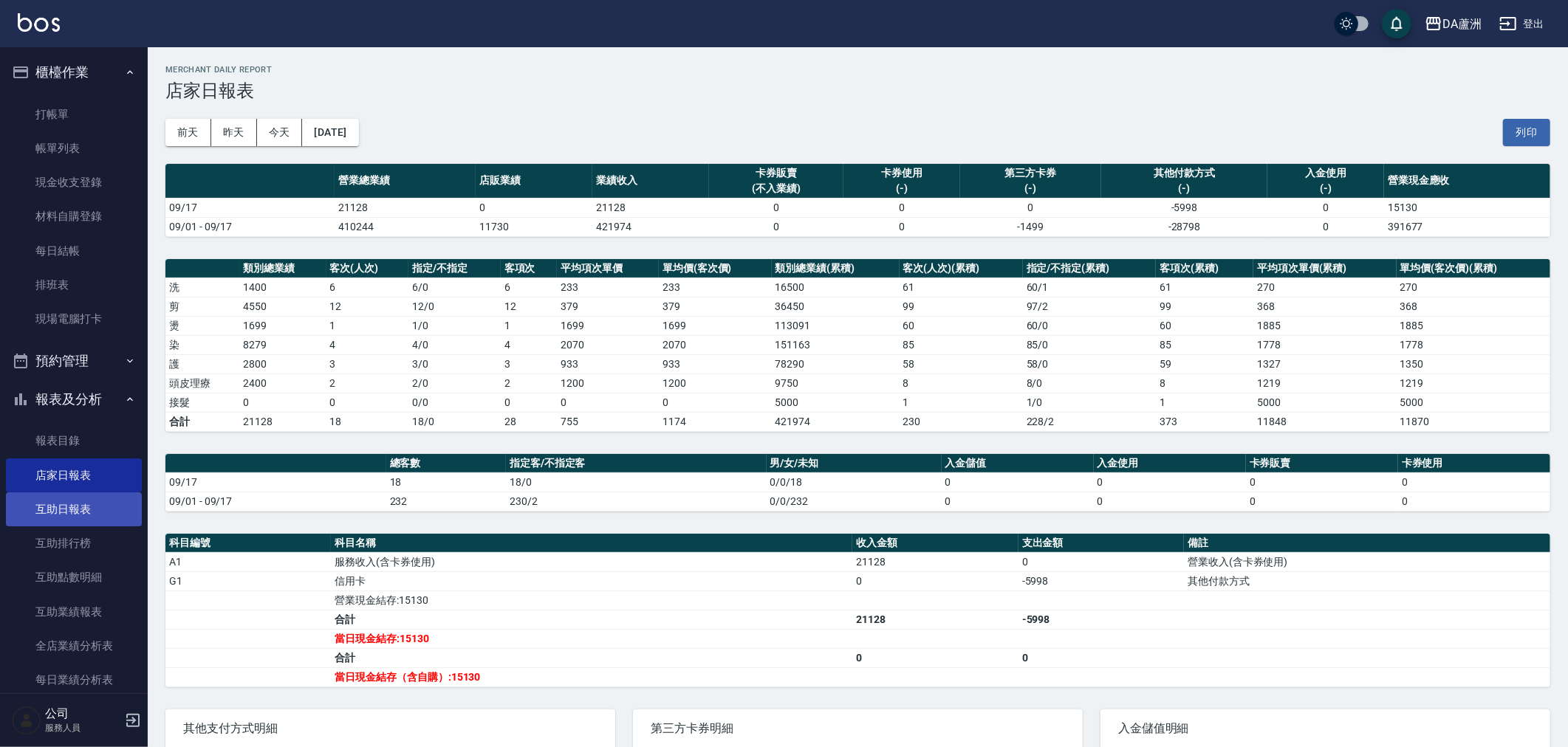
click at [71, 502] on link "互助日報表" at bounding box center [74, 510] width 136 height 34
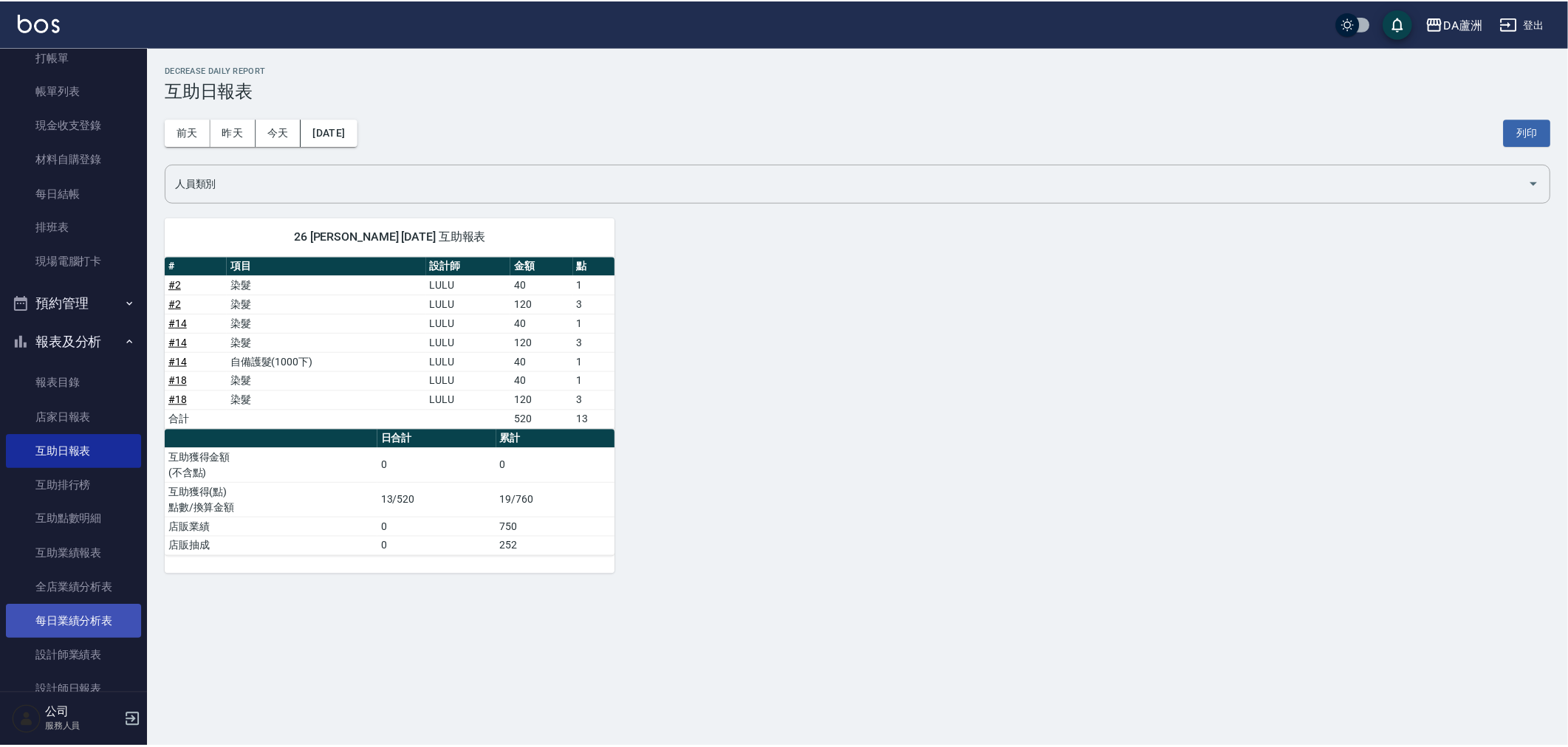
scroll to position [82, 0]
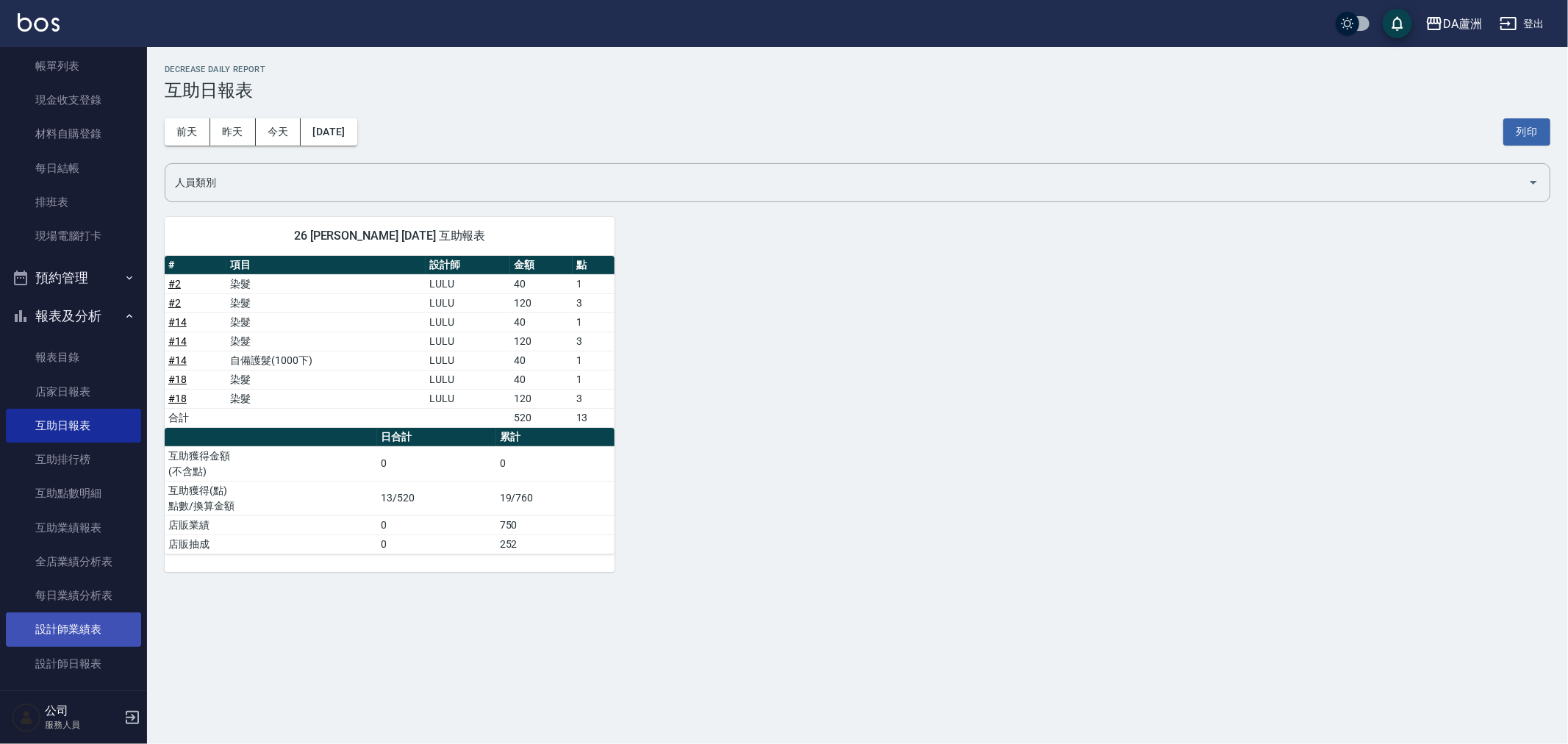
click at [86, 633] on link "設計師業績表" at bounding box center [73, 630] width 135 height 34
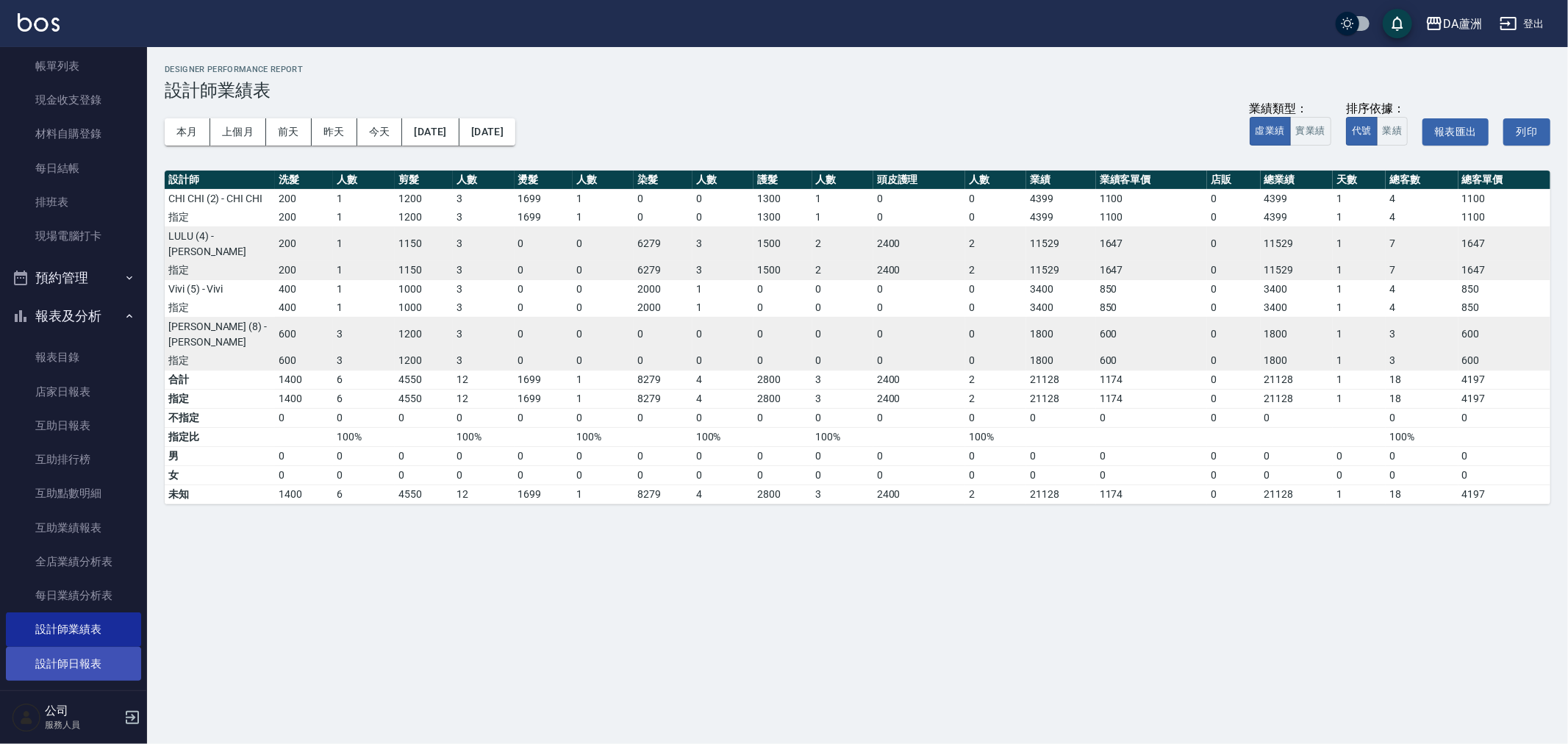
click at [82, 654] on link "設計師日報表" at bounding box center [73, 664] width 135 height 34
